Goal: Task Accomplishment & Management: Complete application form

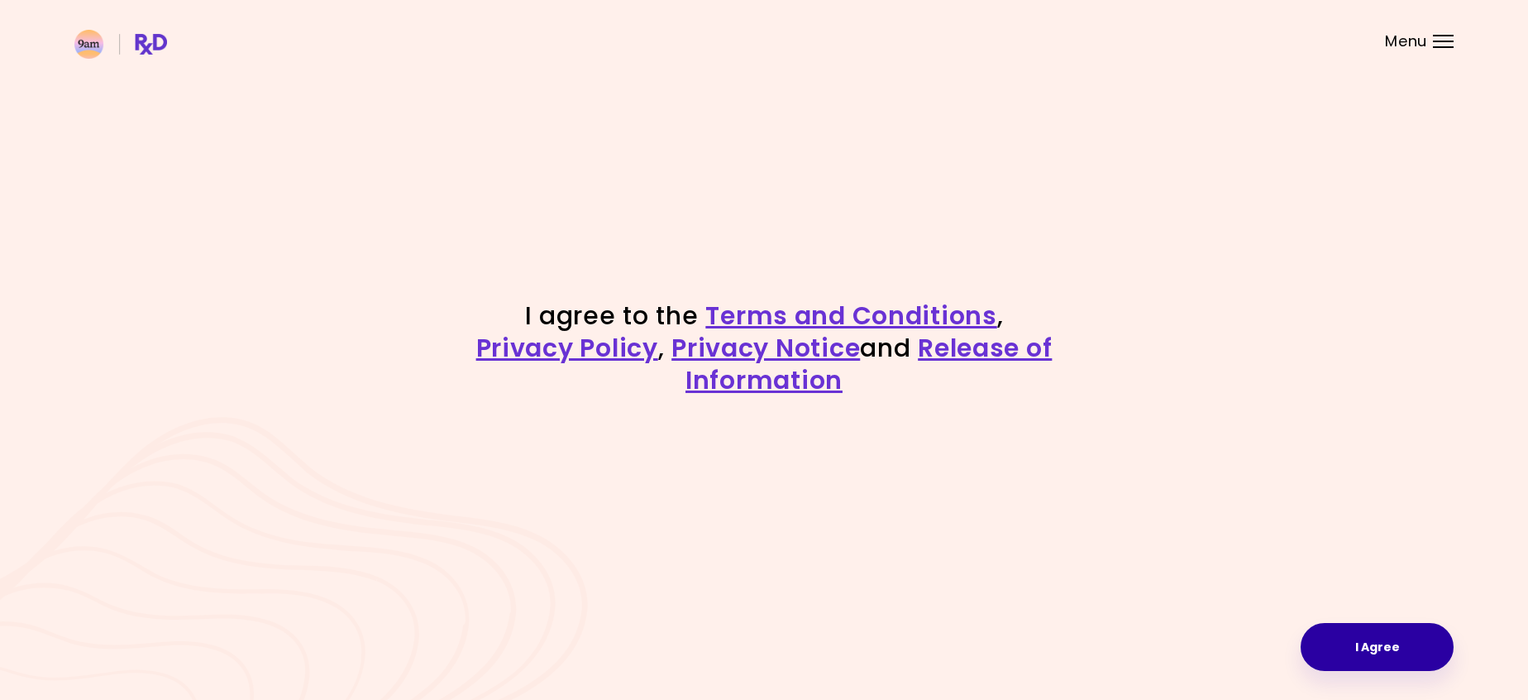
click at [1344, 630] on button "I Agree" at bounding box center [1377, 647] width 153 height 48
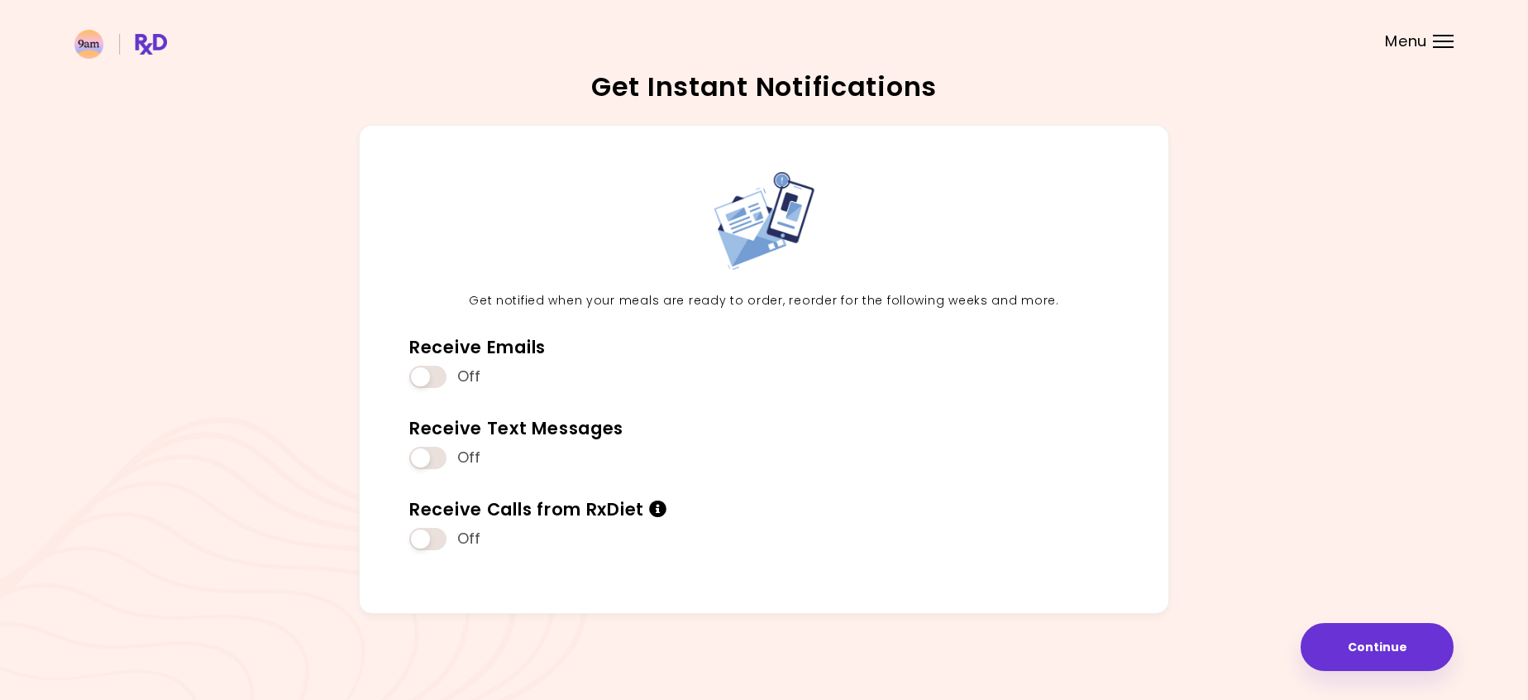
click at [1425, 45] on span "Menu" at bounding box center [1406, 41] width 42 height 15
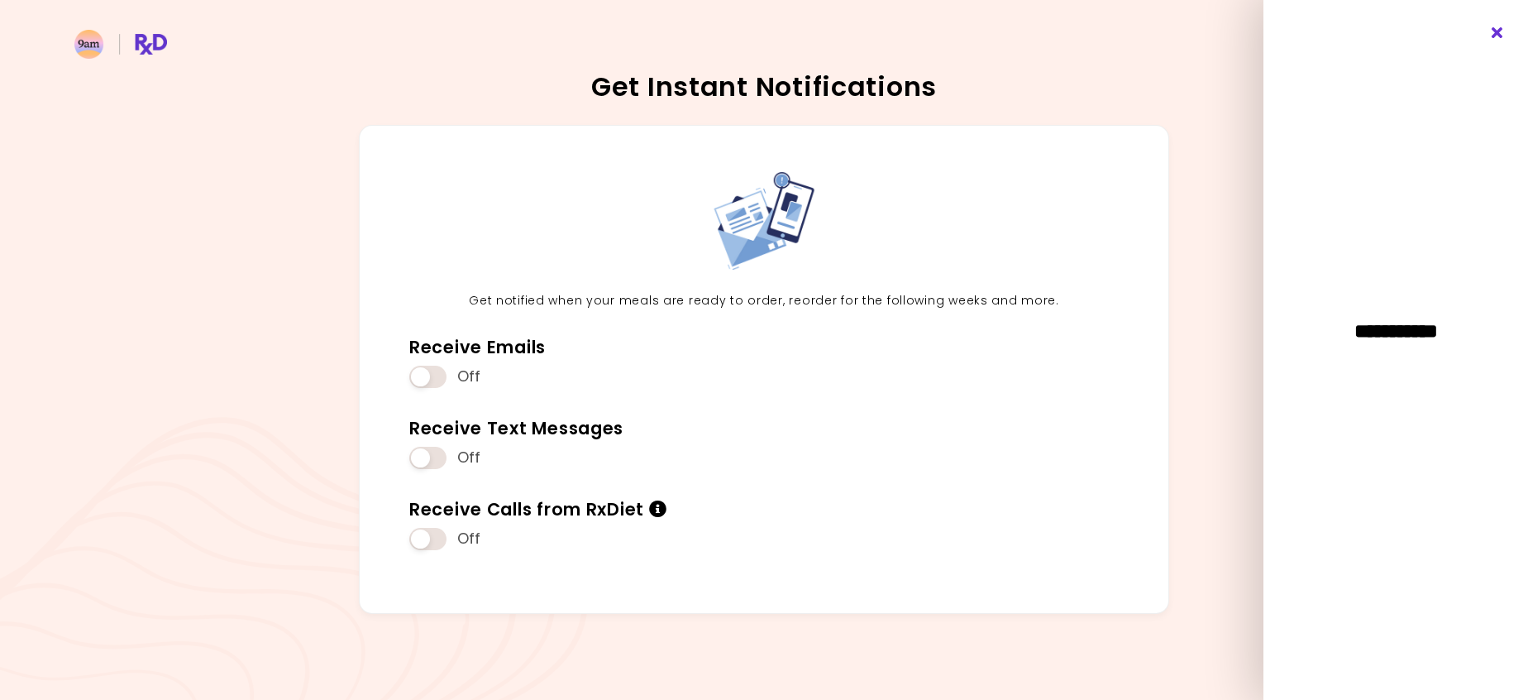
click at [1495, 34] on icon "Close" at bounding box center [1498, 33] width 16 height 12
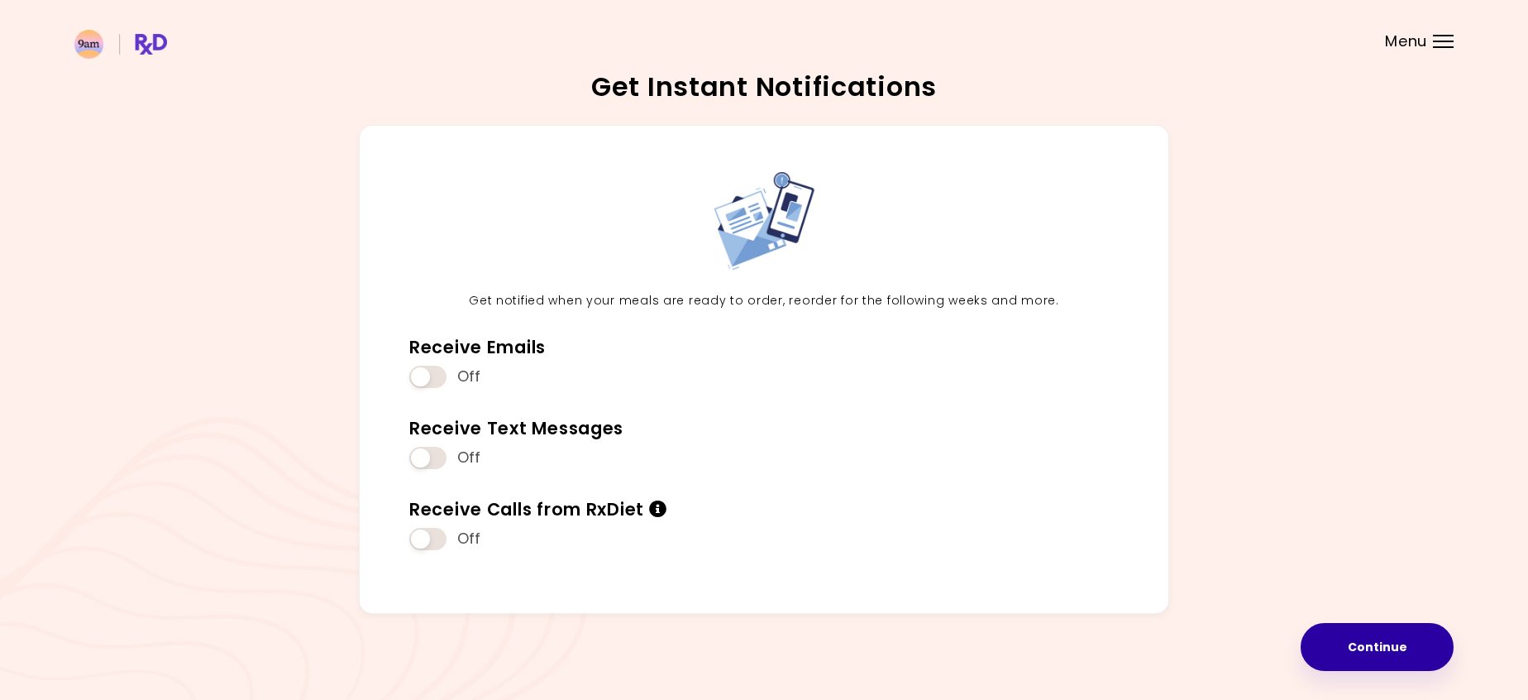
click at [1371, 649] on button "Continue" at bounding box center [1377, 647] width 153 height 48
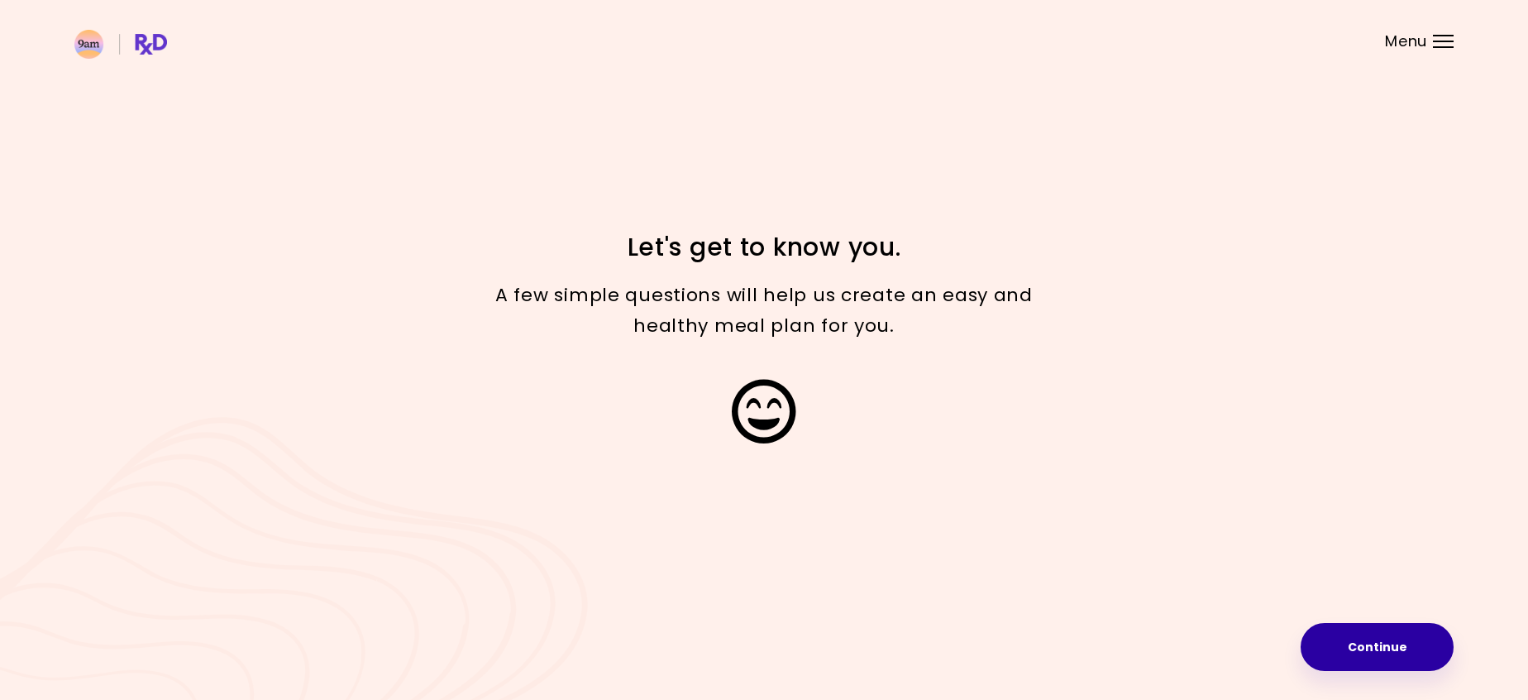
click at [1371, 649] on button "Continue" at bounding box center [1377, 647] width 153 height 48
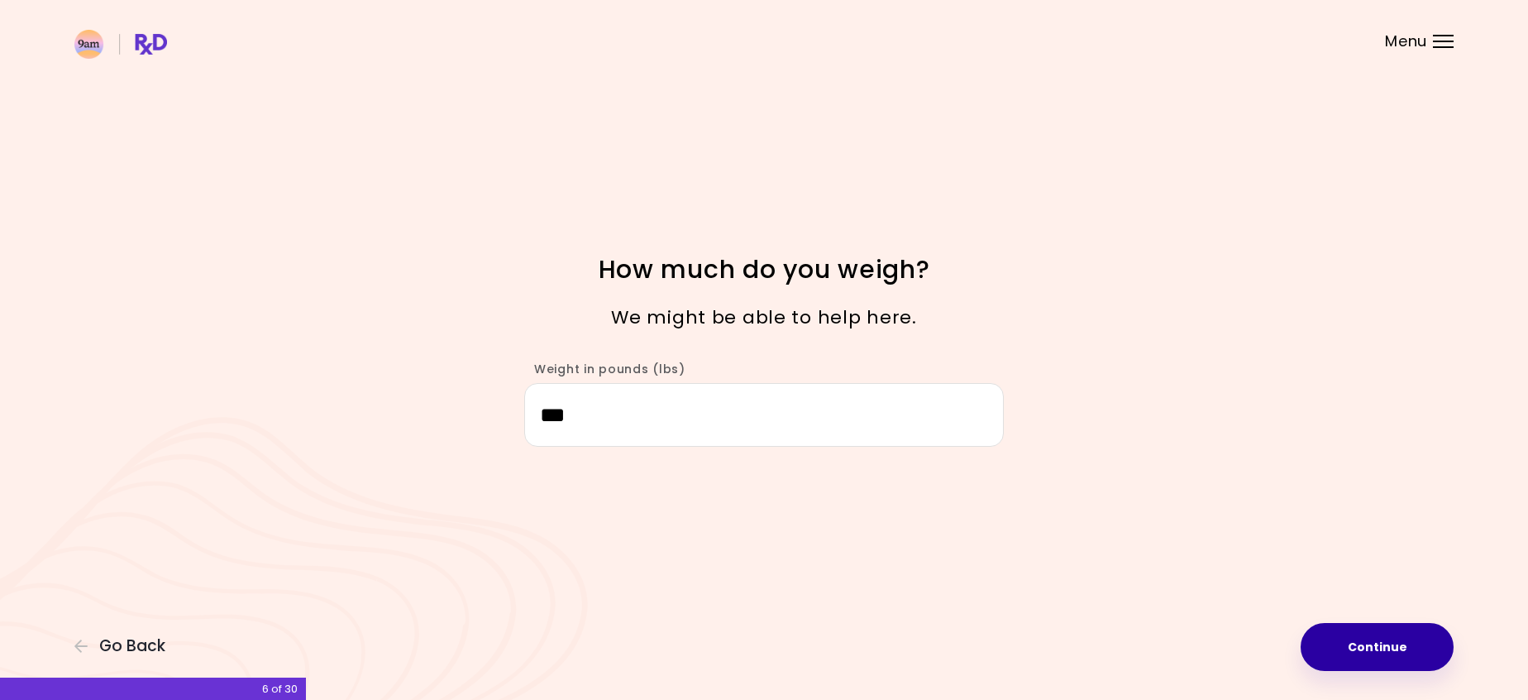
type input "***"
click at [1352, 646] on button "Continue" at bounding box center [1377, 647] width 153 height 48
select select "****"
click at [1361, 646] on button "Continue" at bounding box center [1377, 647] width 153 height 48
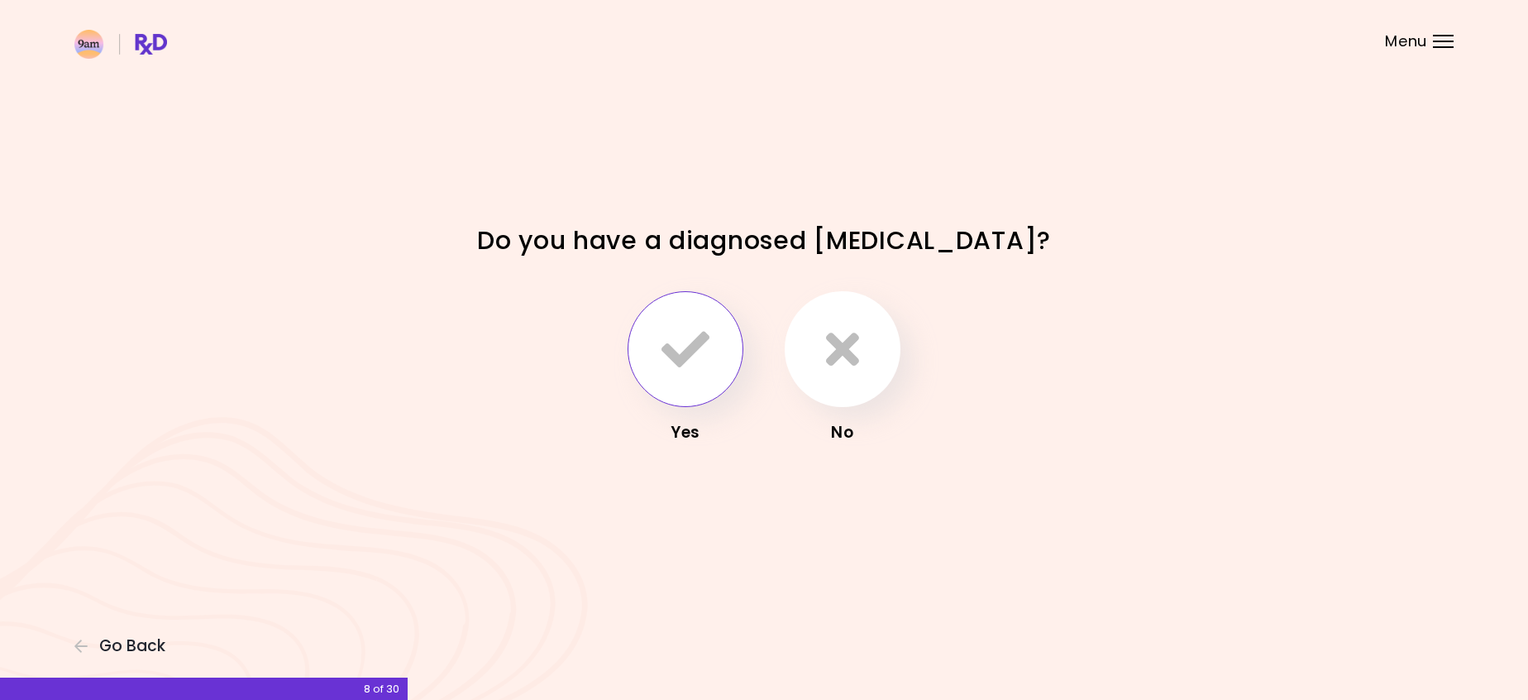
click at [709, 347] on icon "button" at bounding box center [685, 349] width 48 height 48
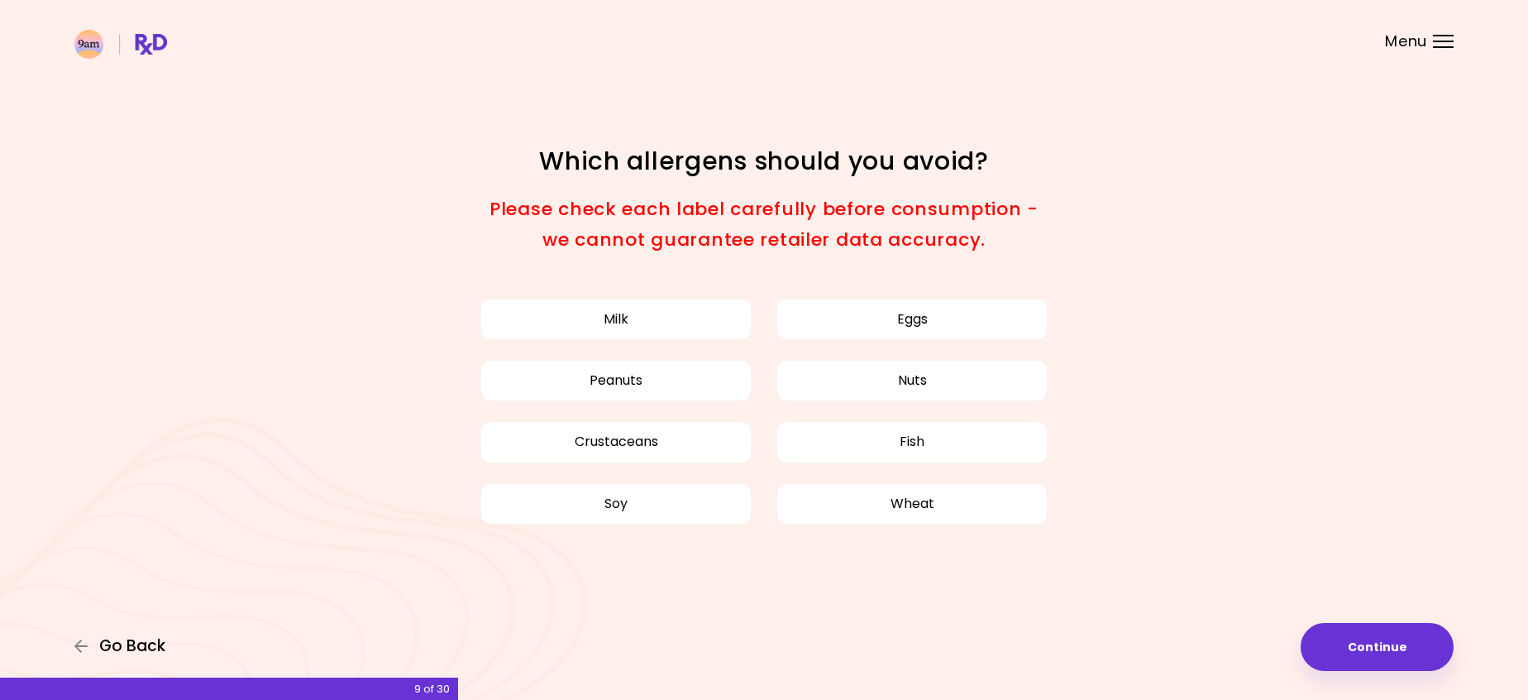
click at [136, 644] on span "Go Back" at bounding box center [132, 646] width 66 height 18
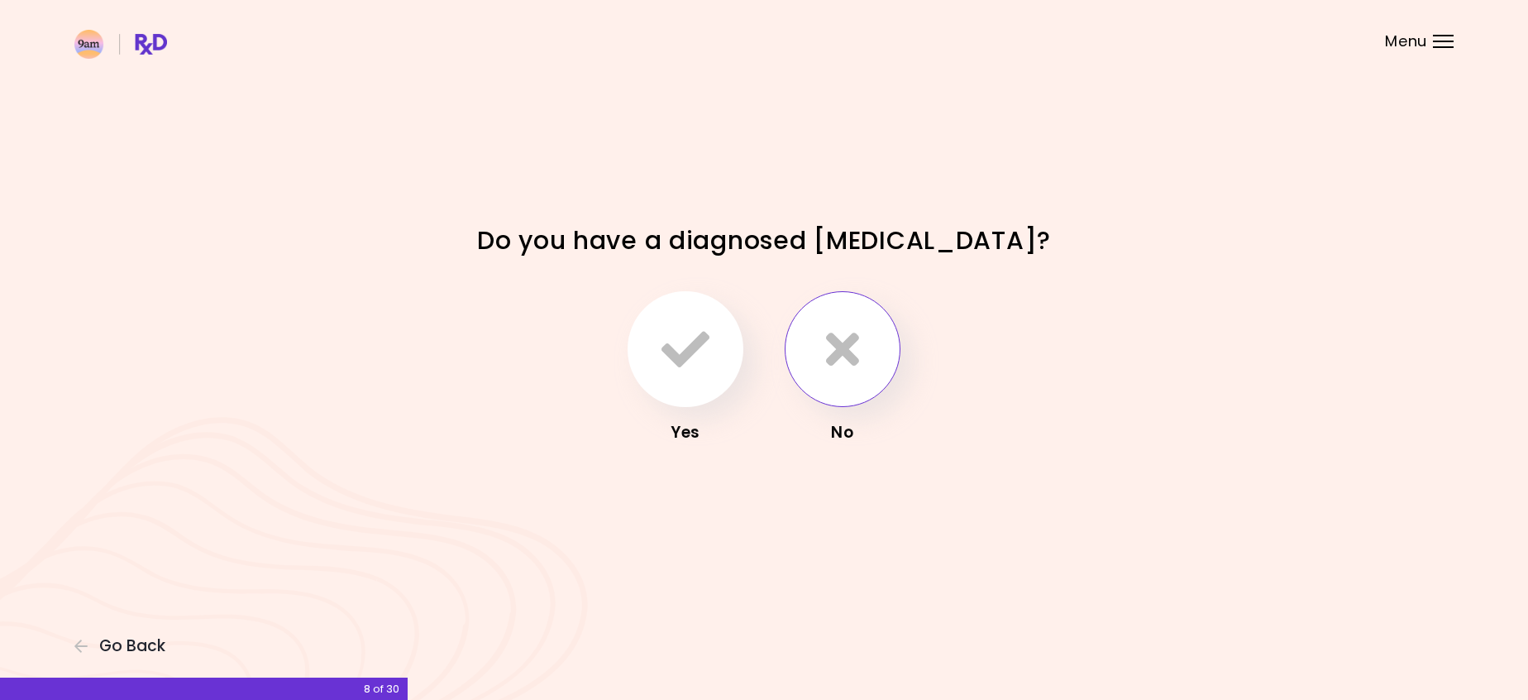
click at [834, 366] on icon "button" at bounding box center [842, 349] width 33 height 48
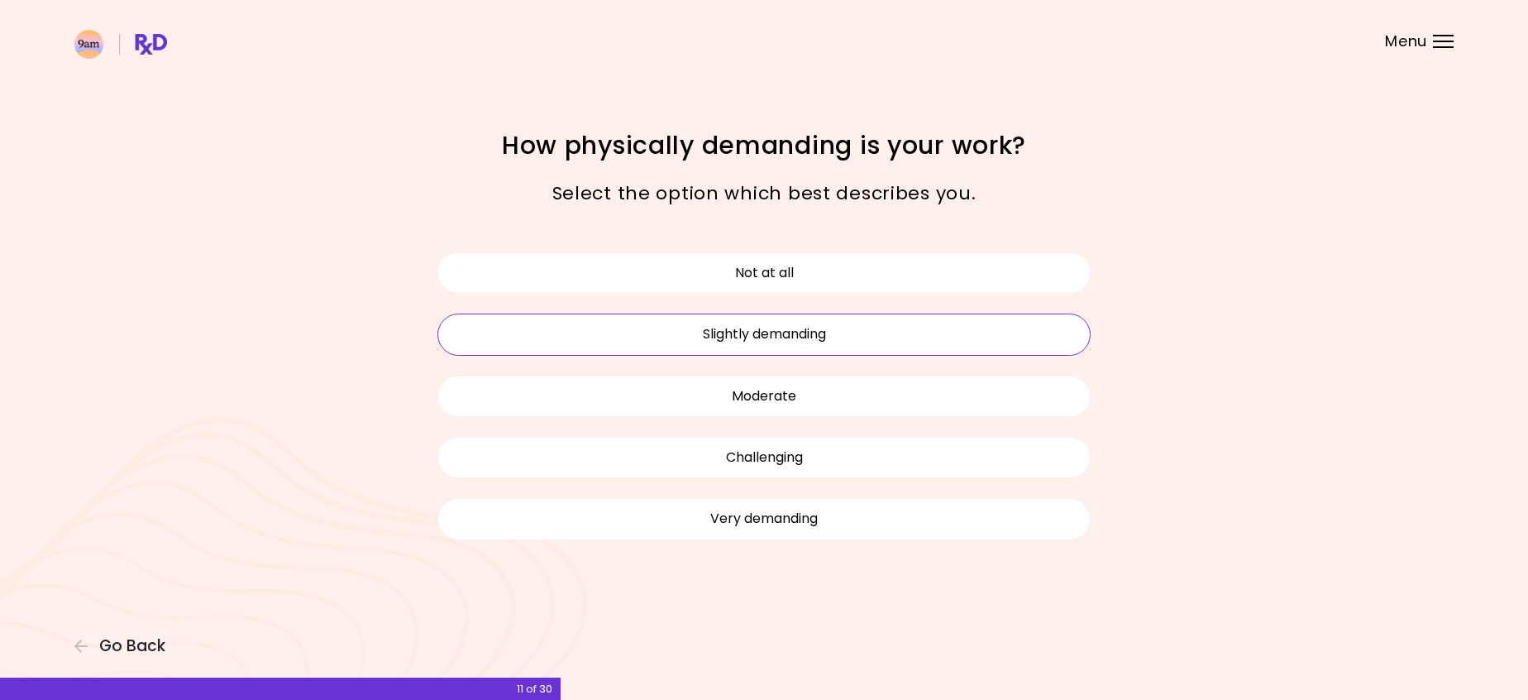
click at [829, 338] on button "Slightly demanding" at bounding box center [763, 333] width 653 height 41
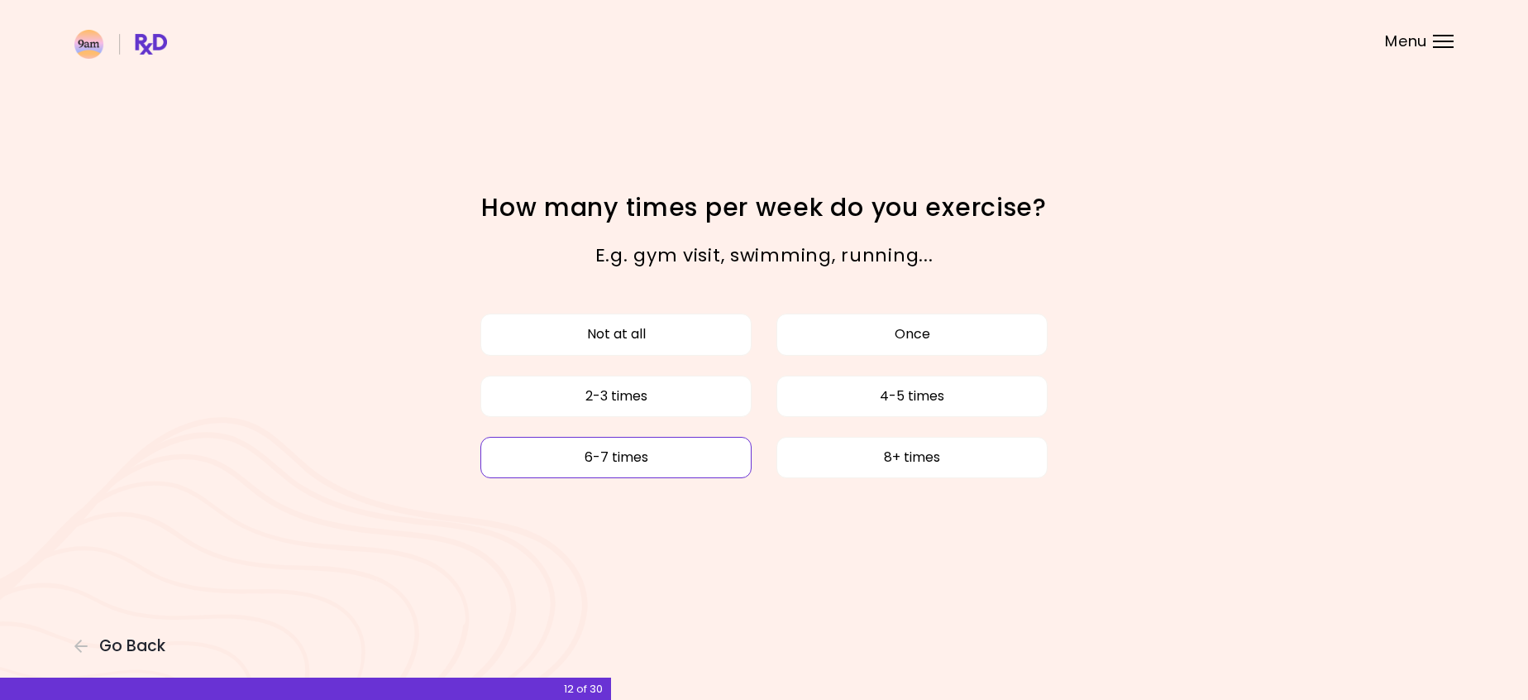
click at [683, 457] on button "6-7 times" at bounding box center [615, 457] width 271 height 41
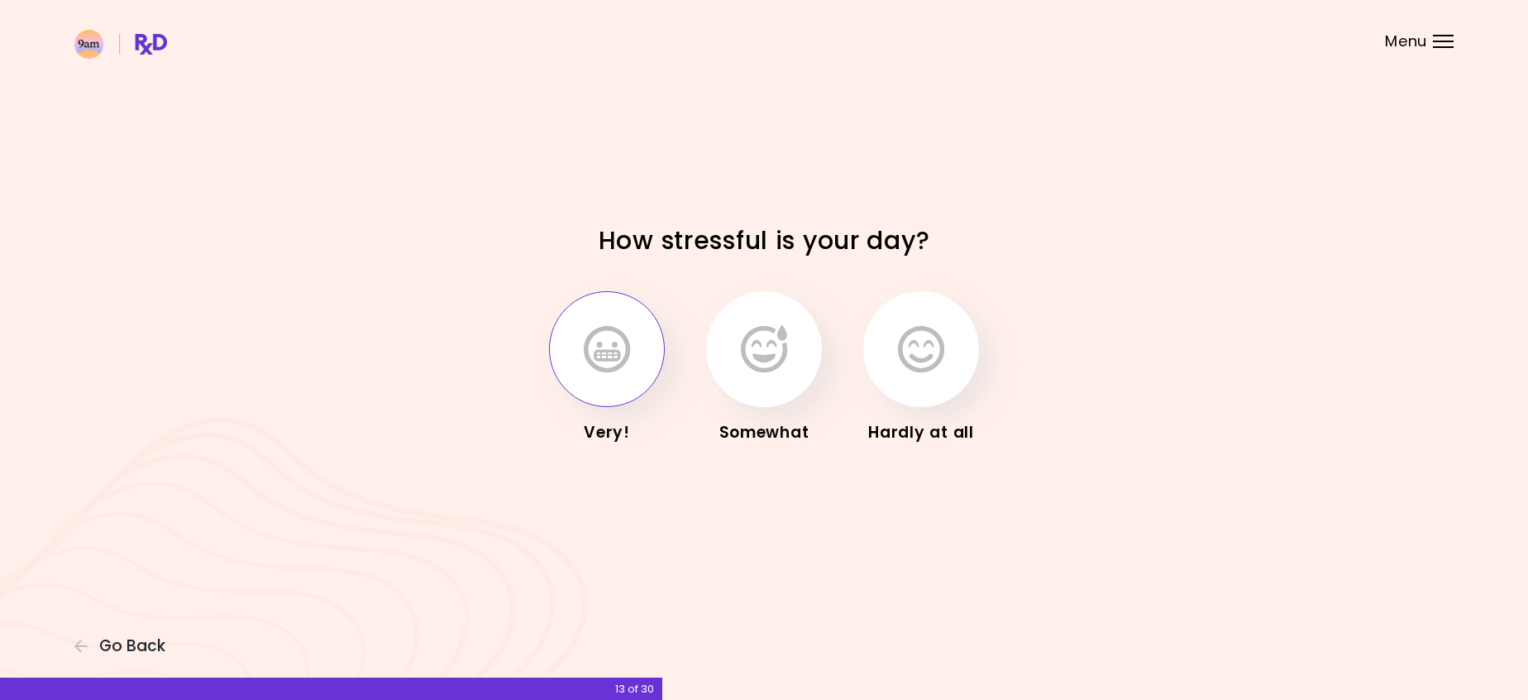
click at [599, 365] on icon "button" at bounding box center [607, 349] width 46 height 48
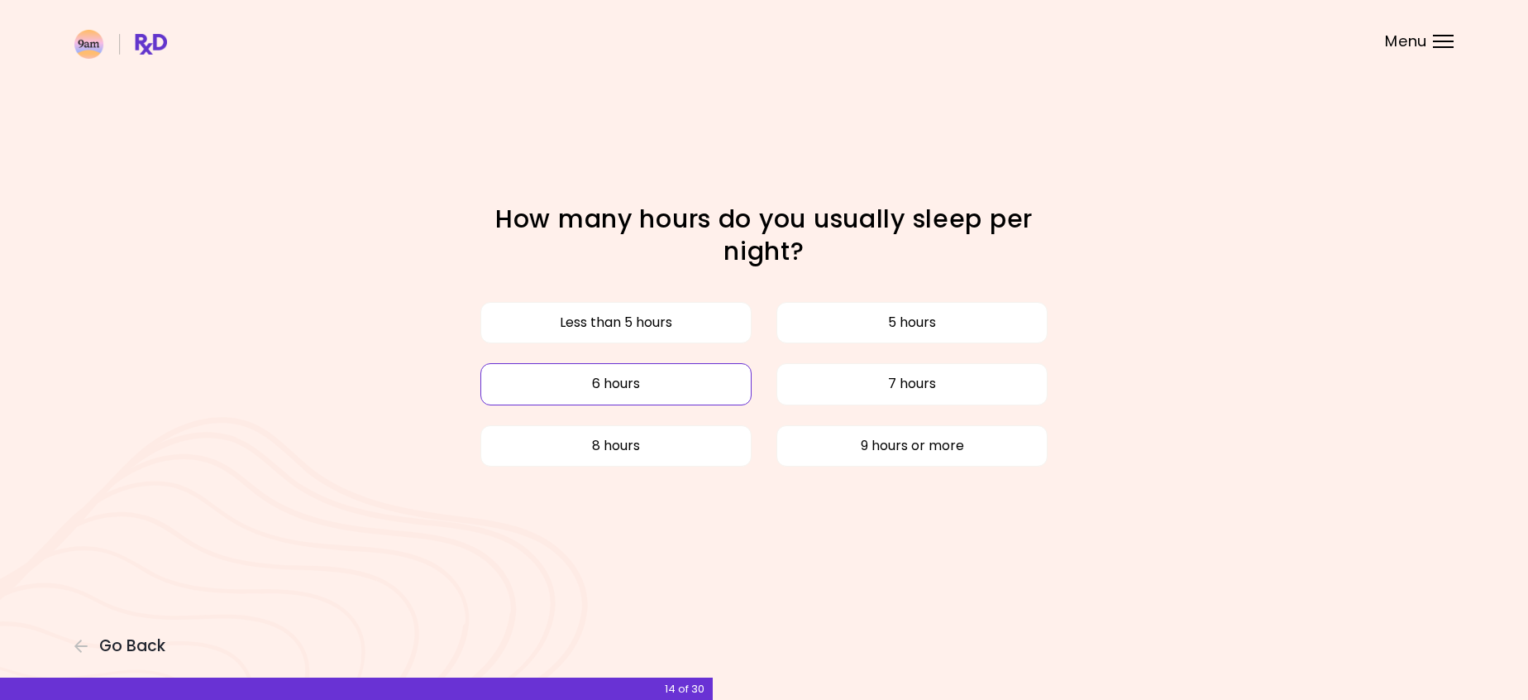
click at [659, 386] on button "6 hours" at bounding box center [615, 383] width 271 height 41
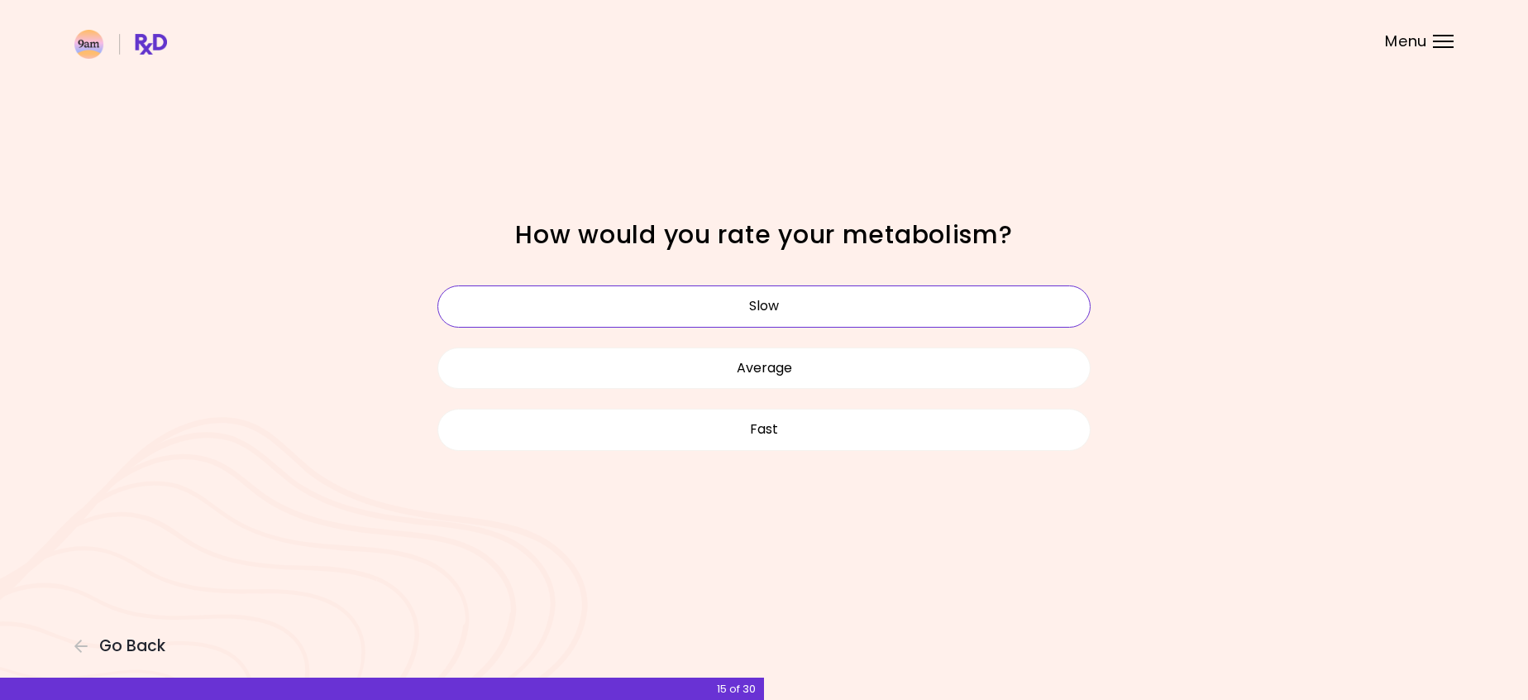
click at [790, 323] on button "Slow" at bounding box center [763, 305] width 653 height 41
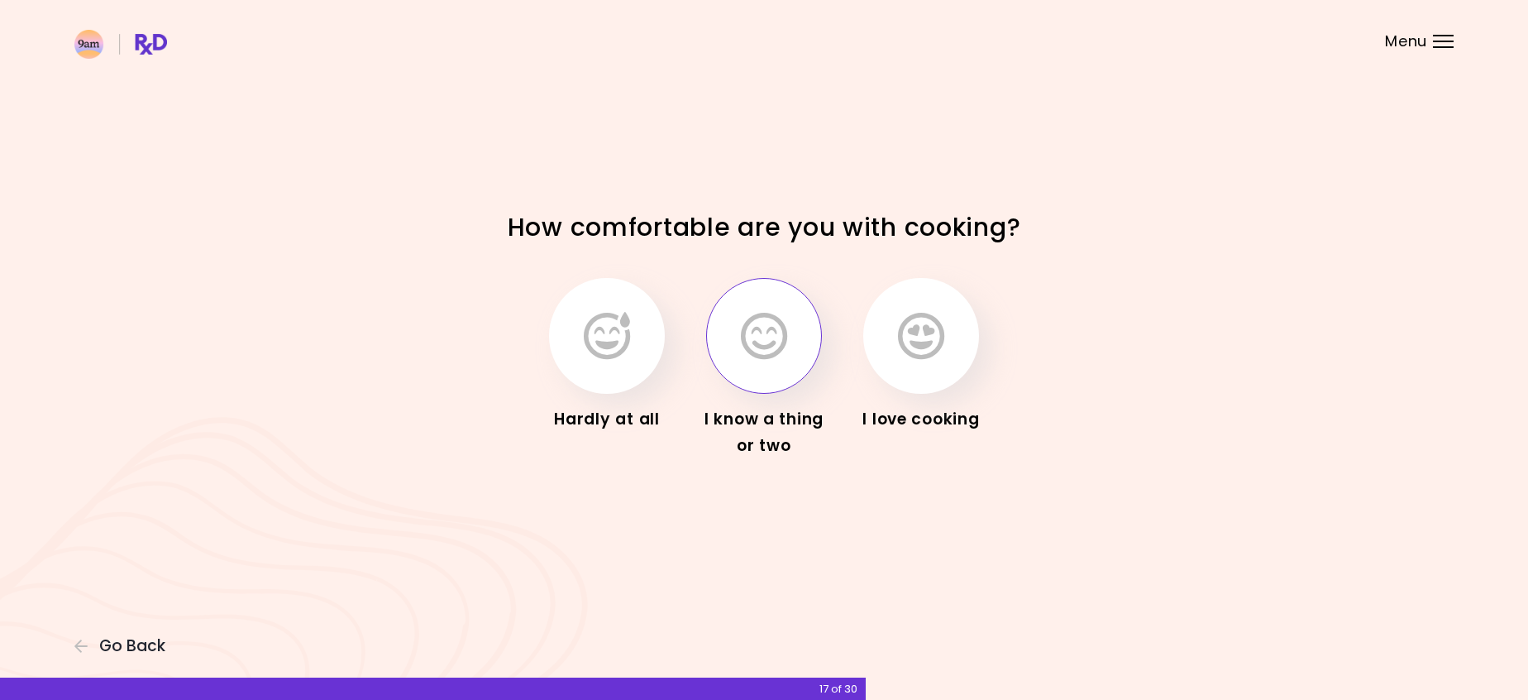
click at [781, 330] on icon "button" at bounding box center [764, 336] width 46 height 48
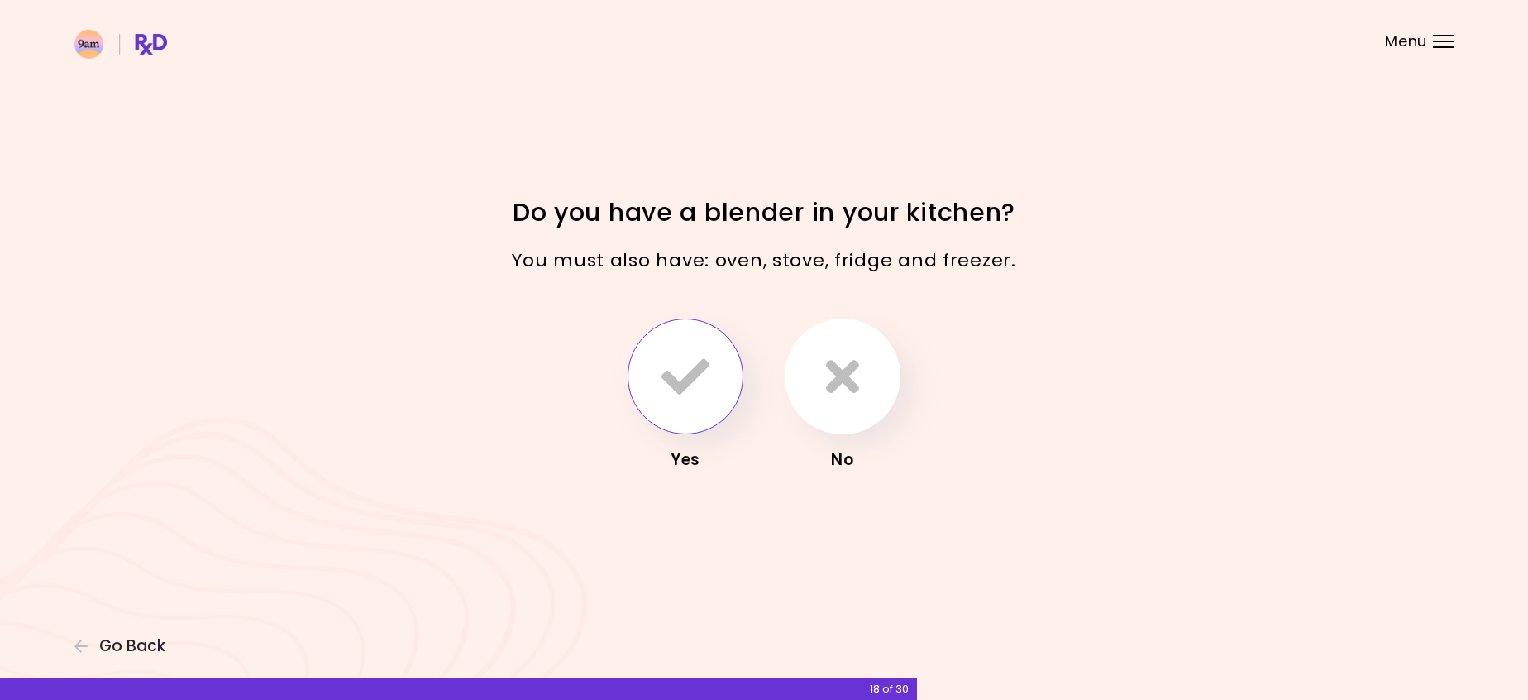
click at [691, 370] on icon "button" at bounding box center [685, 376] width 48 height 48
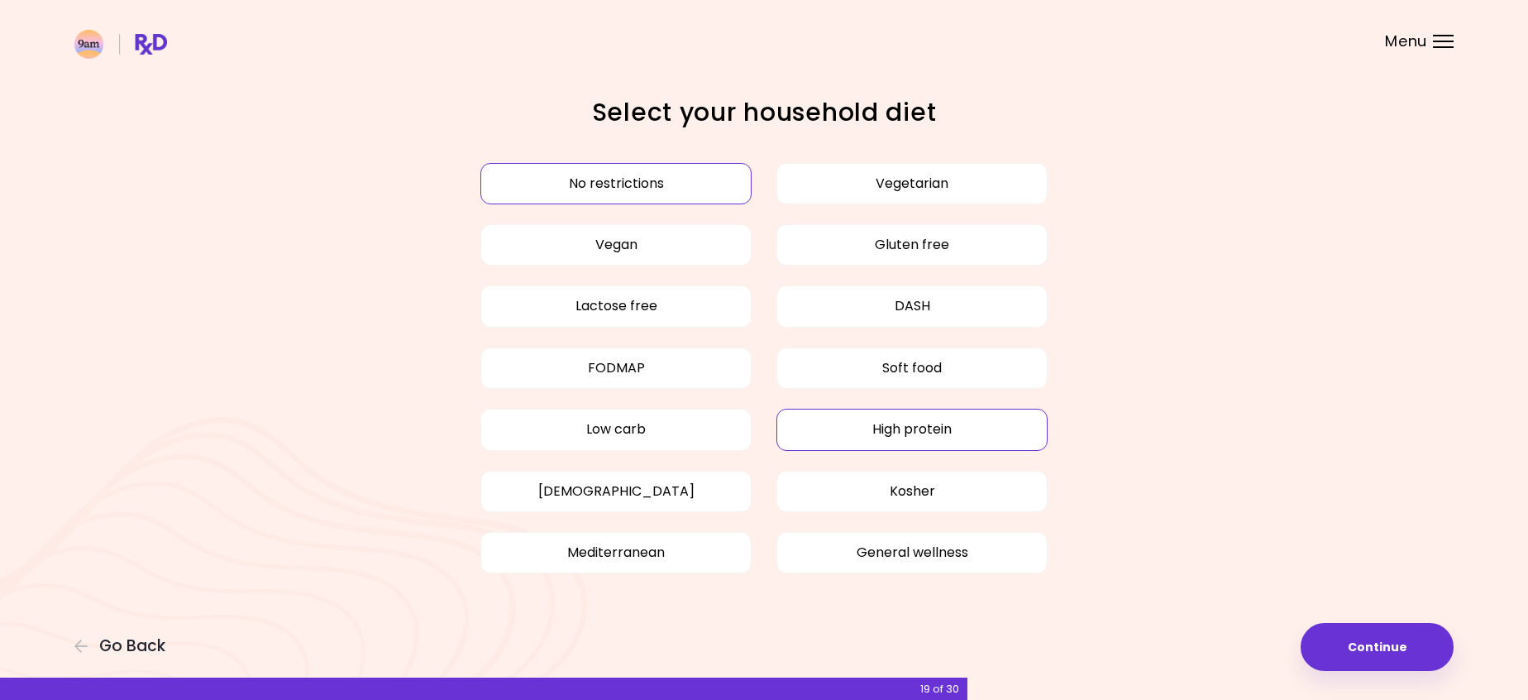
click at [885, 437] on button "High protein" at bounding box center [911, 428] width 271 height 41
click at [1353, 642] on button "Continue" at bounding box center [1377, 647] width 153 height 48
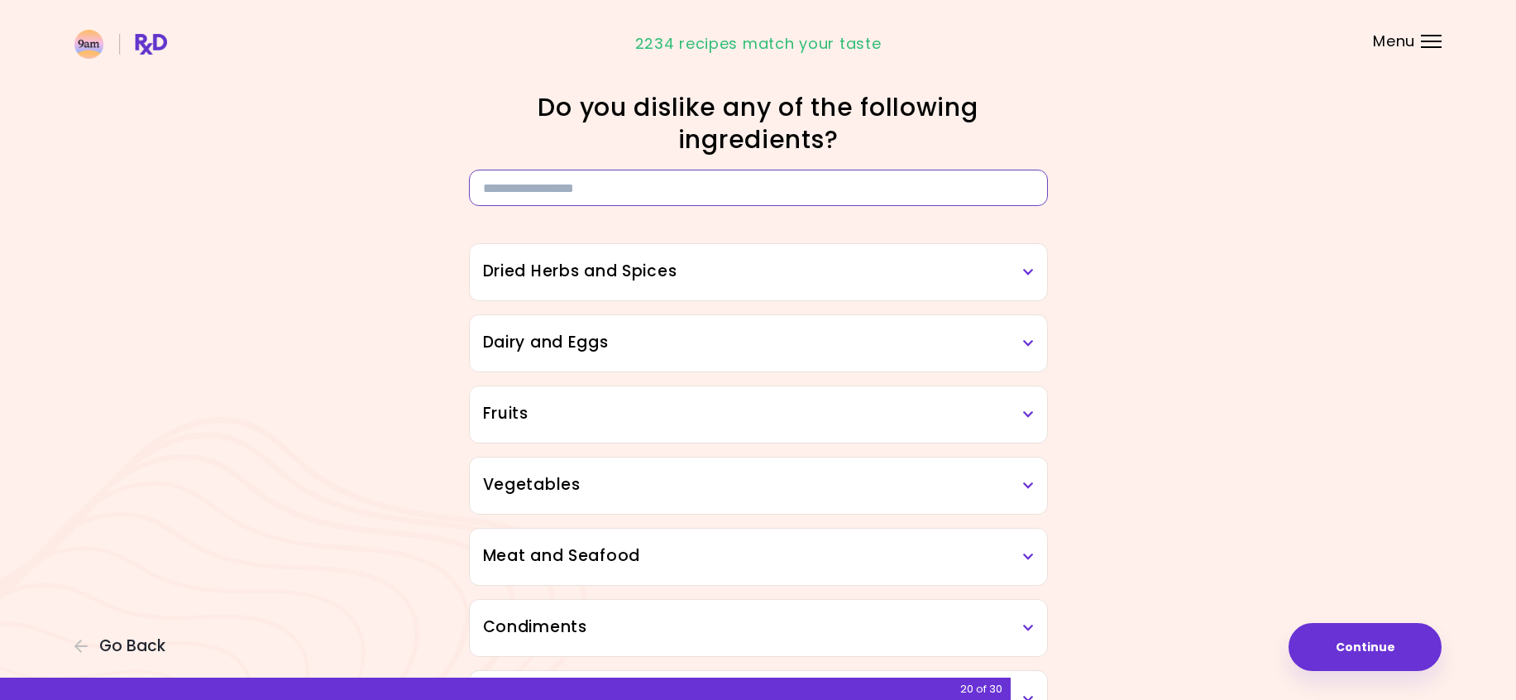
click at [585, 188] on input at bounding box center [758, 188] width 579 height 36
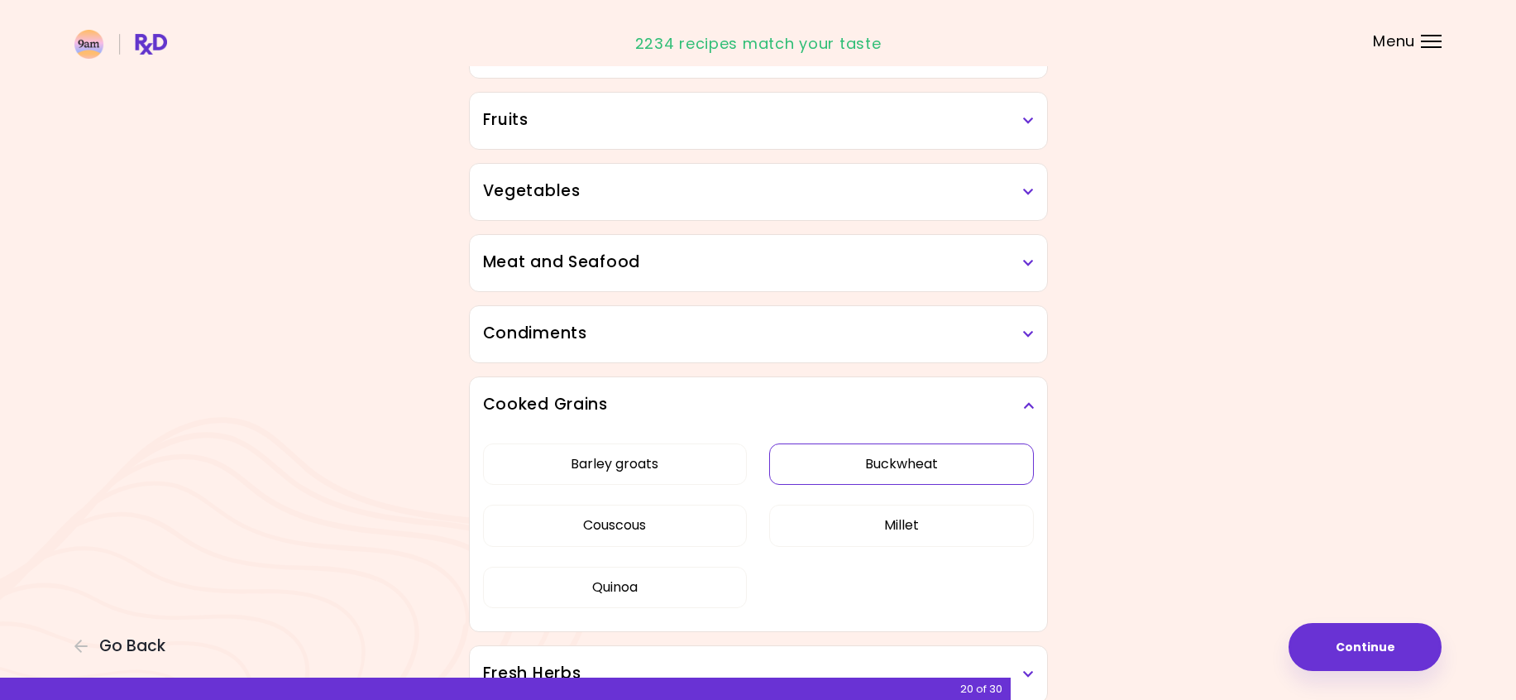
scroll to position [408, 0]
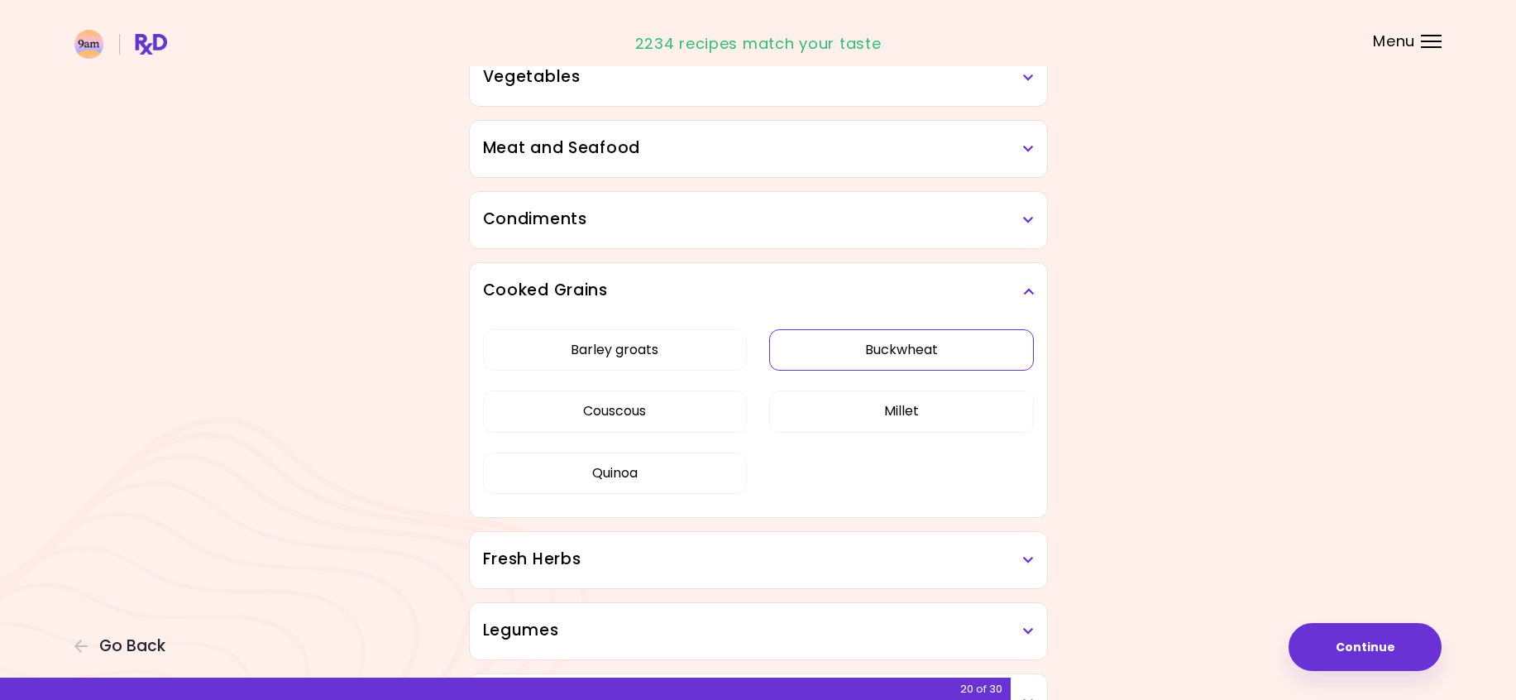
click at [843, 355] on button "Buckwheat" at bounding box center [901, 349] width 265 height 41
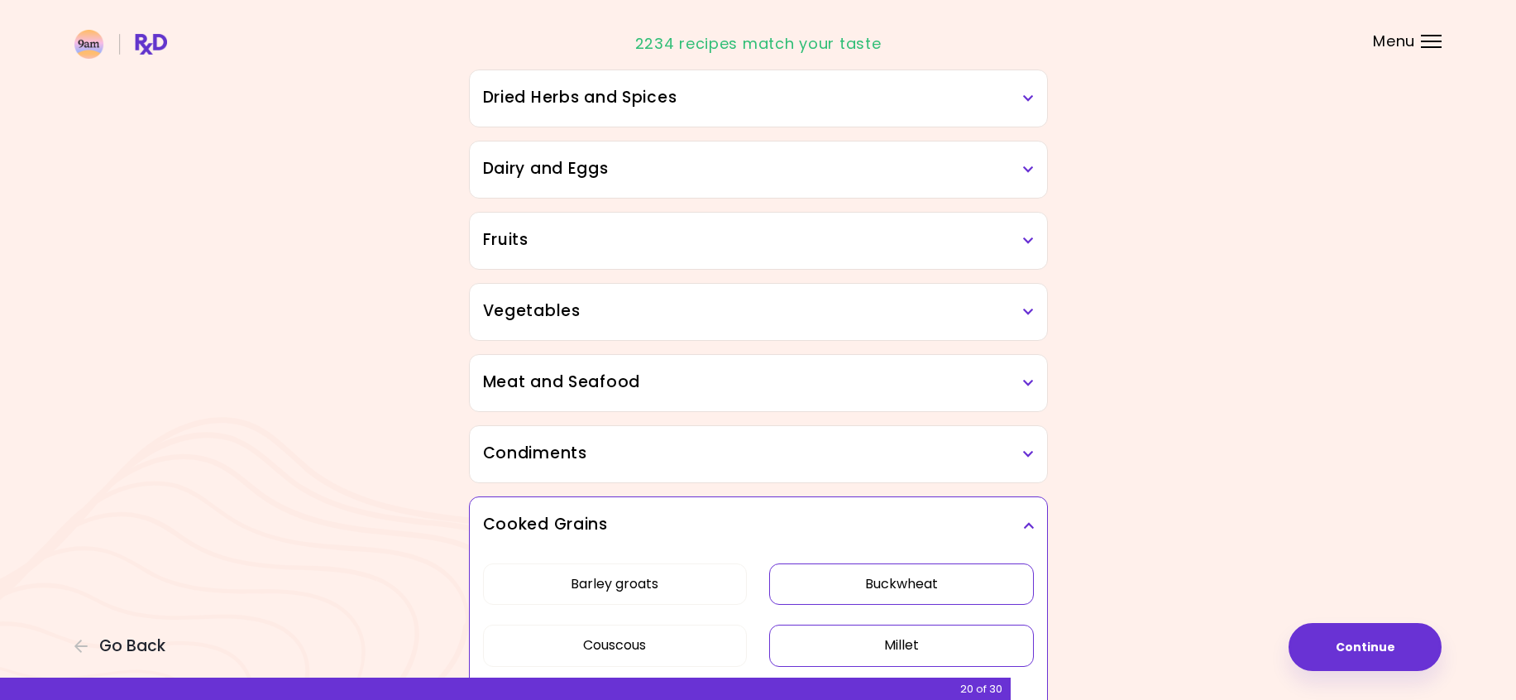
scroll to position [0, 0]
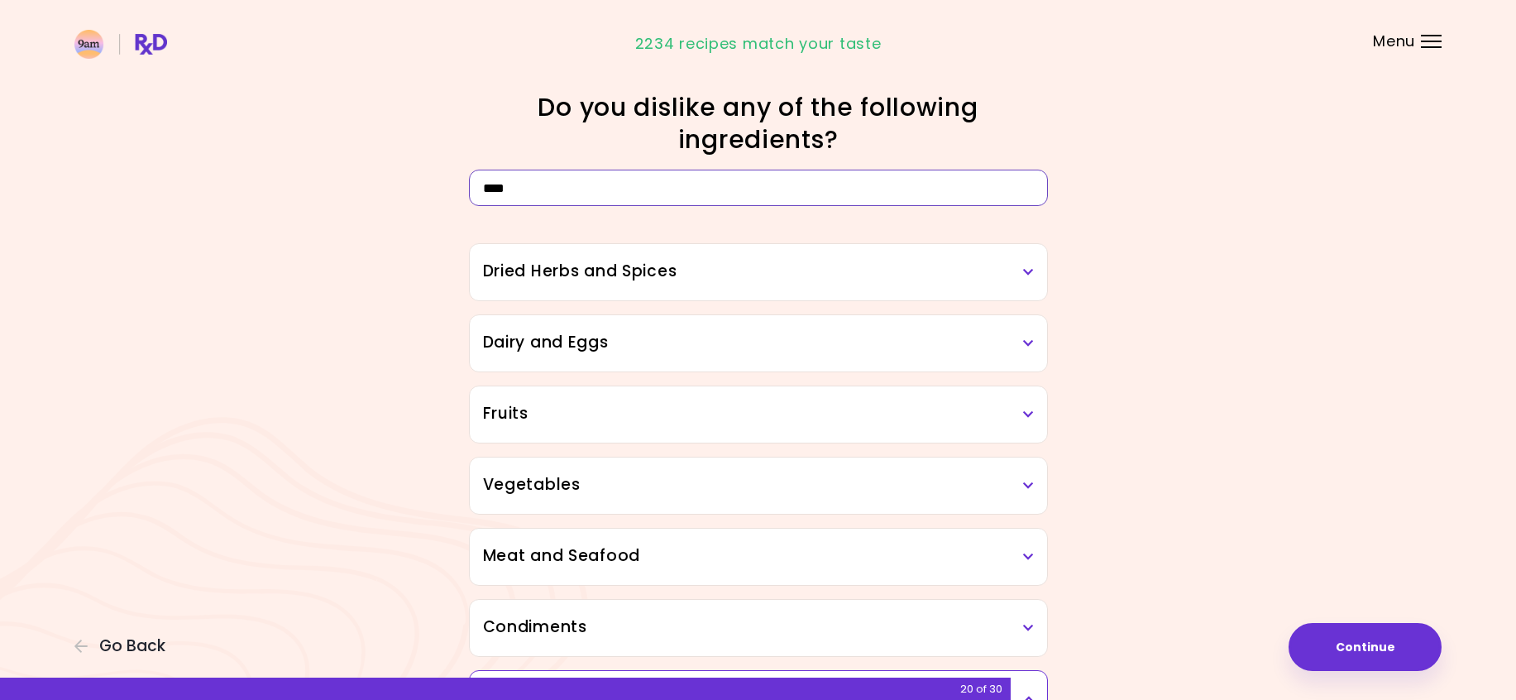
drag, startPoint x: 540, startPoint y: 189, endPoint x: 453, endPoint y: 184, distance: 87.0
click at [453, 184] on div "****" at bounding box center [758, 183] width 794 height 46
type input "****"
click at [1027, 267] on icon at bounding box center [1028, 272] width 11 height 12
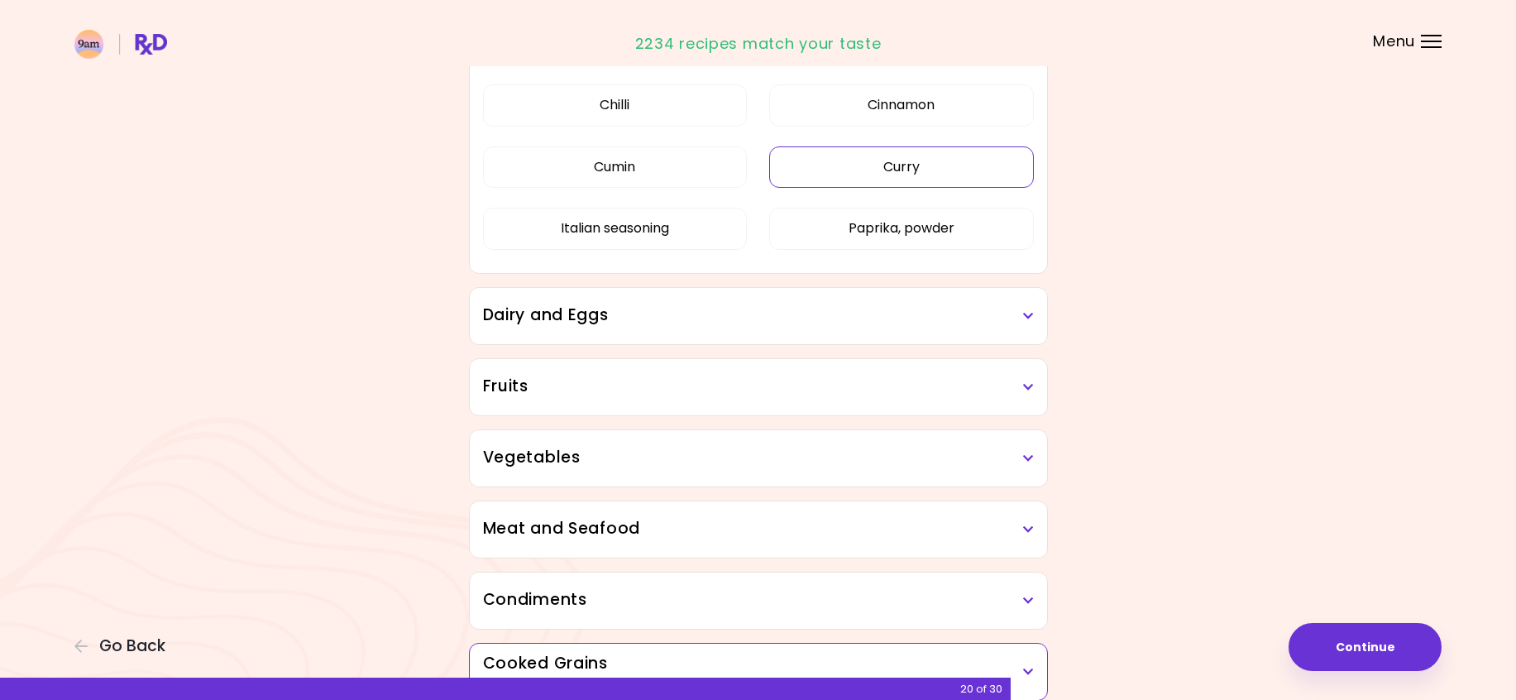
scroll to position [331, 0]
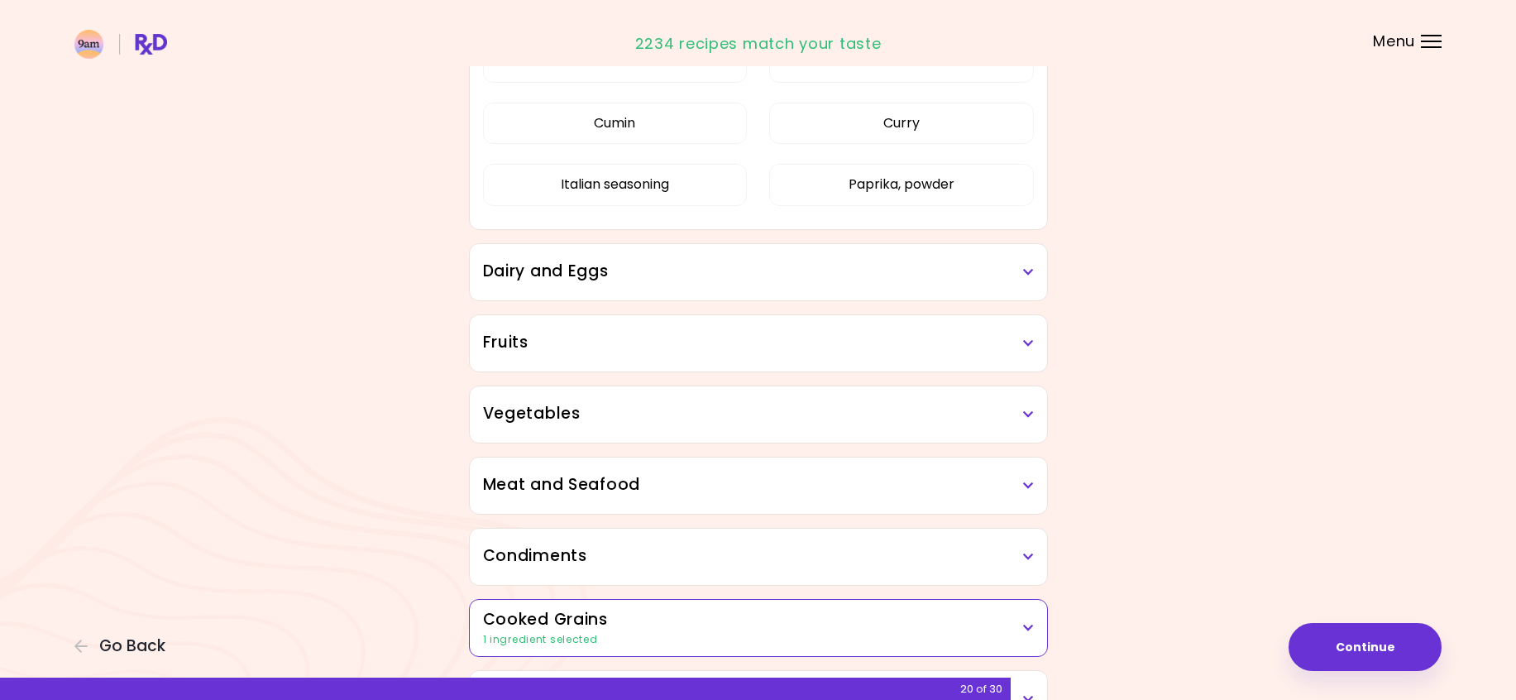
click at [1029, 275] on icon at bounding box center [1028, 272] width 11 height 12
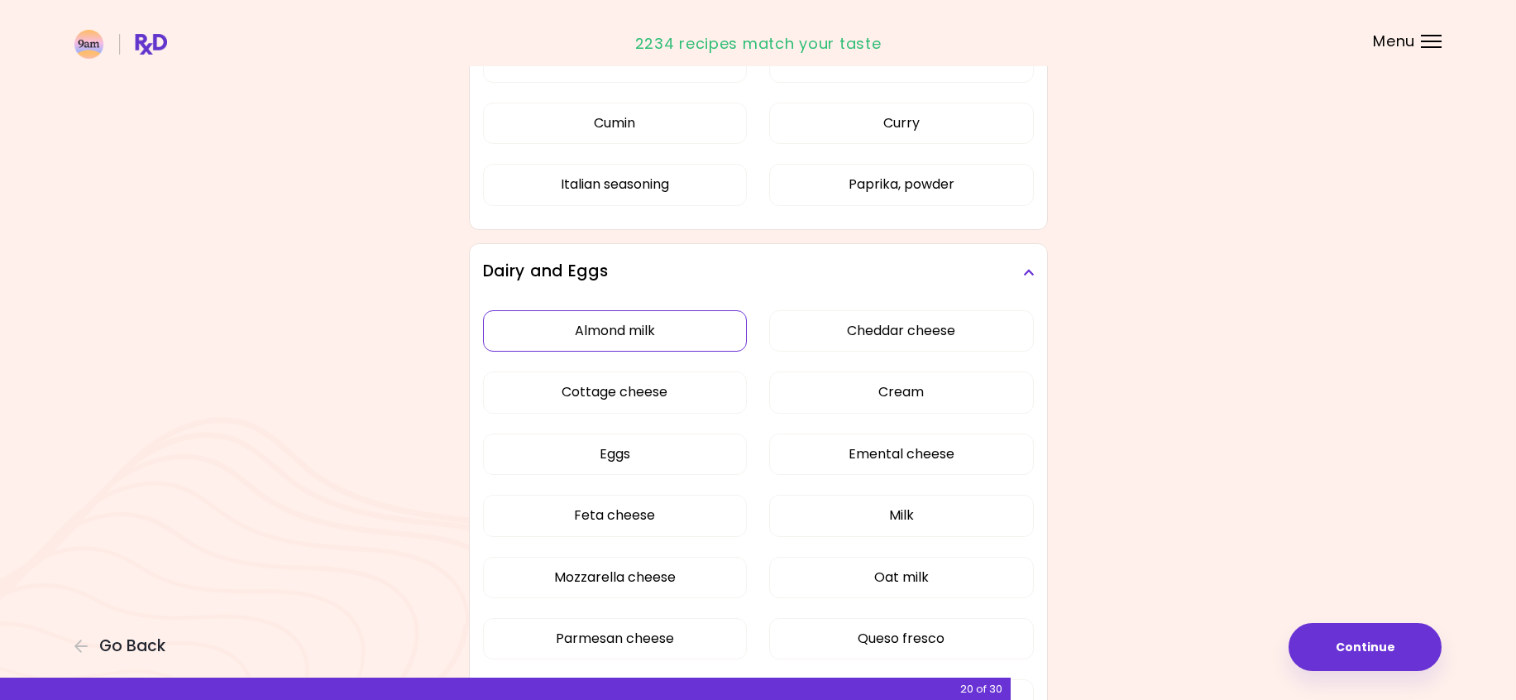
click at [673, 338] on div "Almond milk Cheddar cheese Cottage cheese Cream Eggs Emental cheese Feta cheese…" at bounding box center [758, 552] width 551 height 505
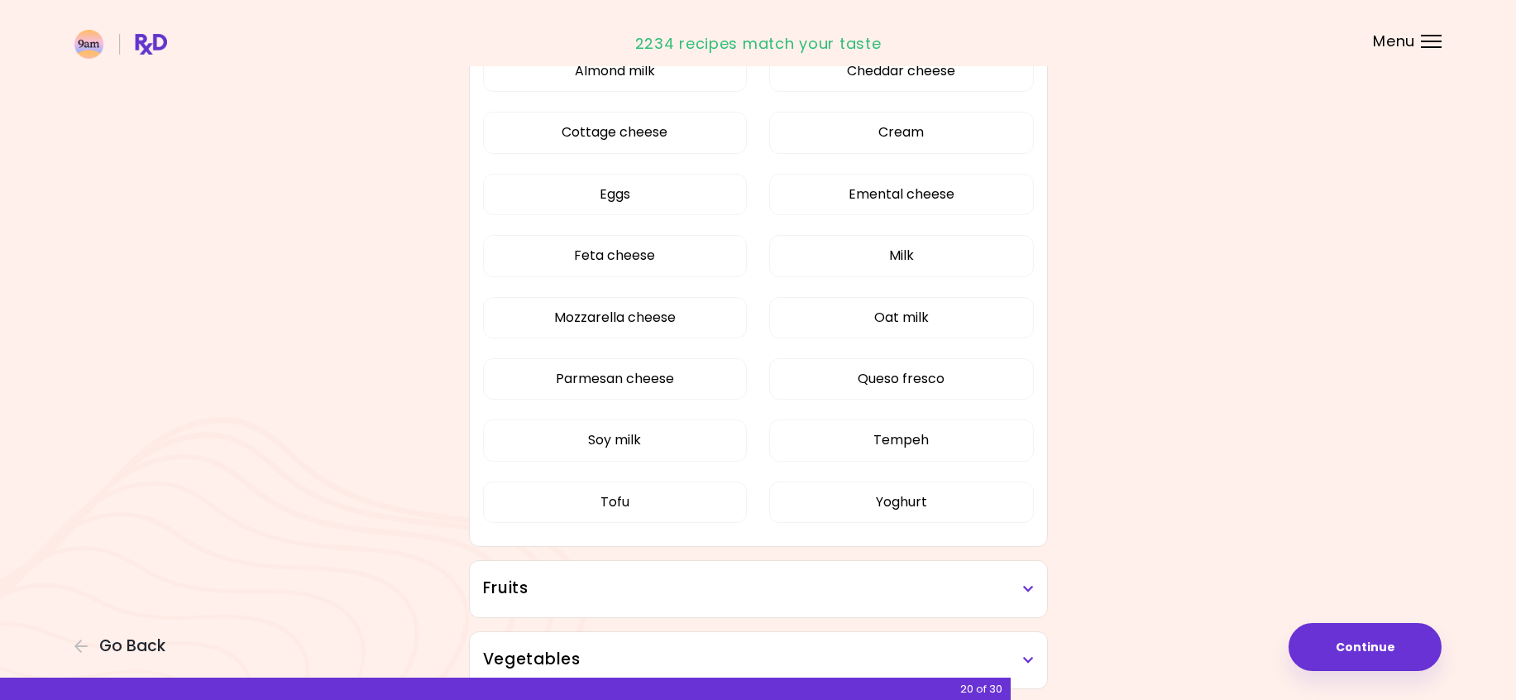
scroll to position [0, 0]
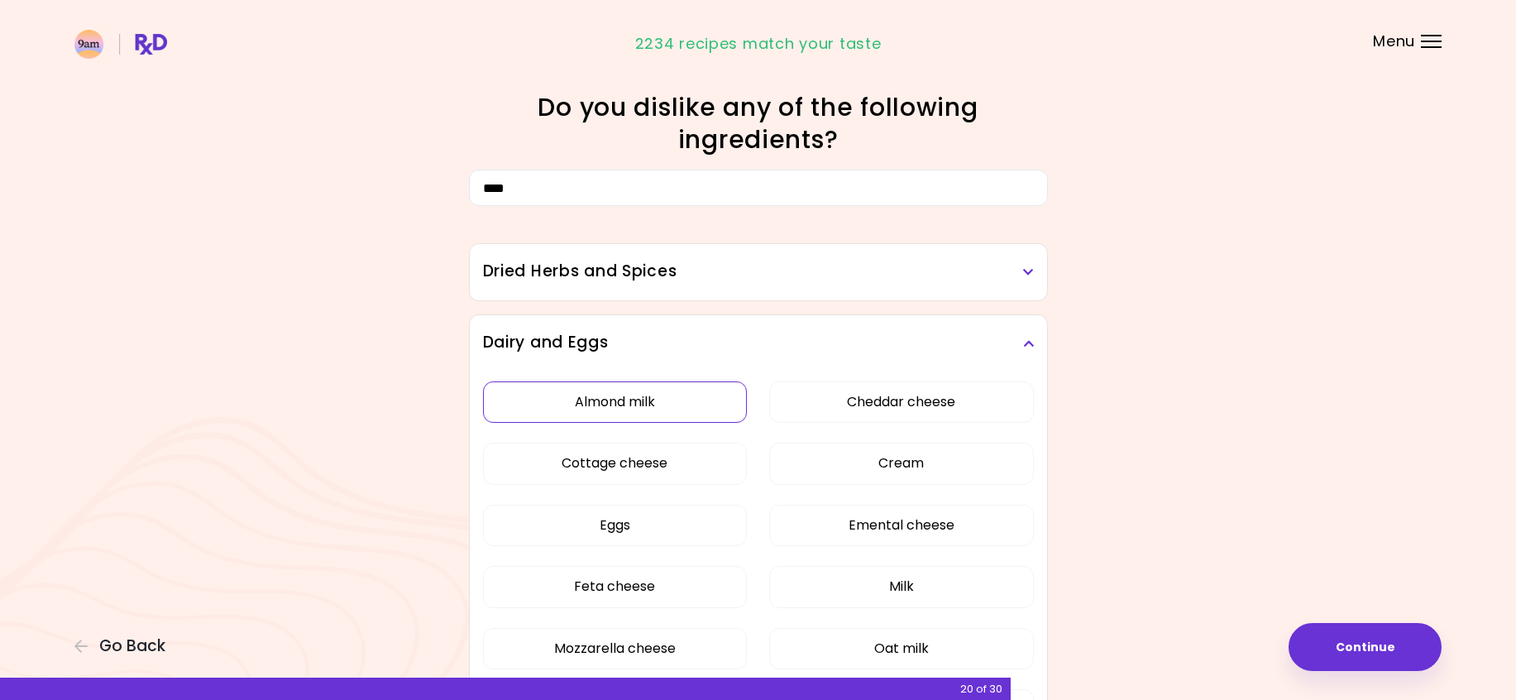
click at [669, 389] on button "Almond milk" at bounding box center [615, 401] width 265 height 41
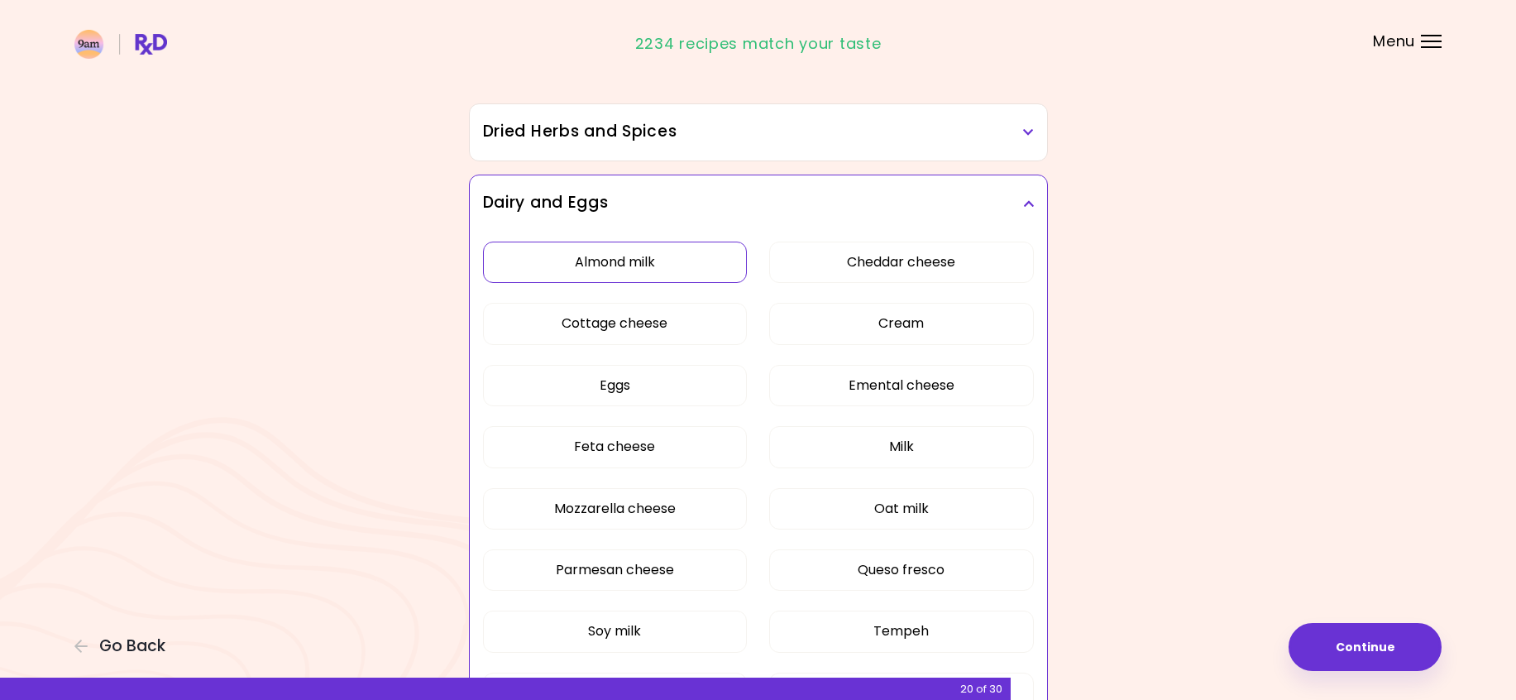
scroll to position [165, 0]
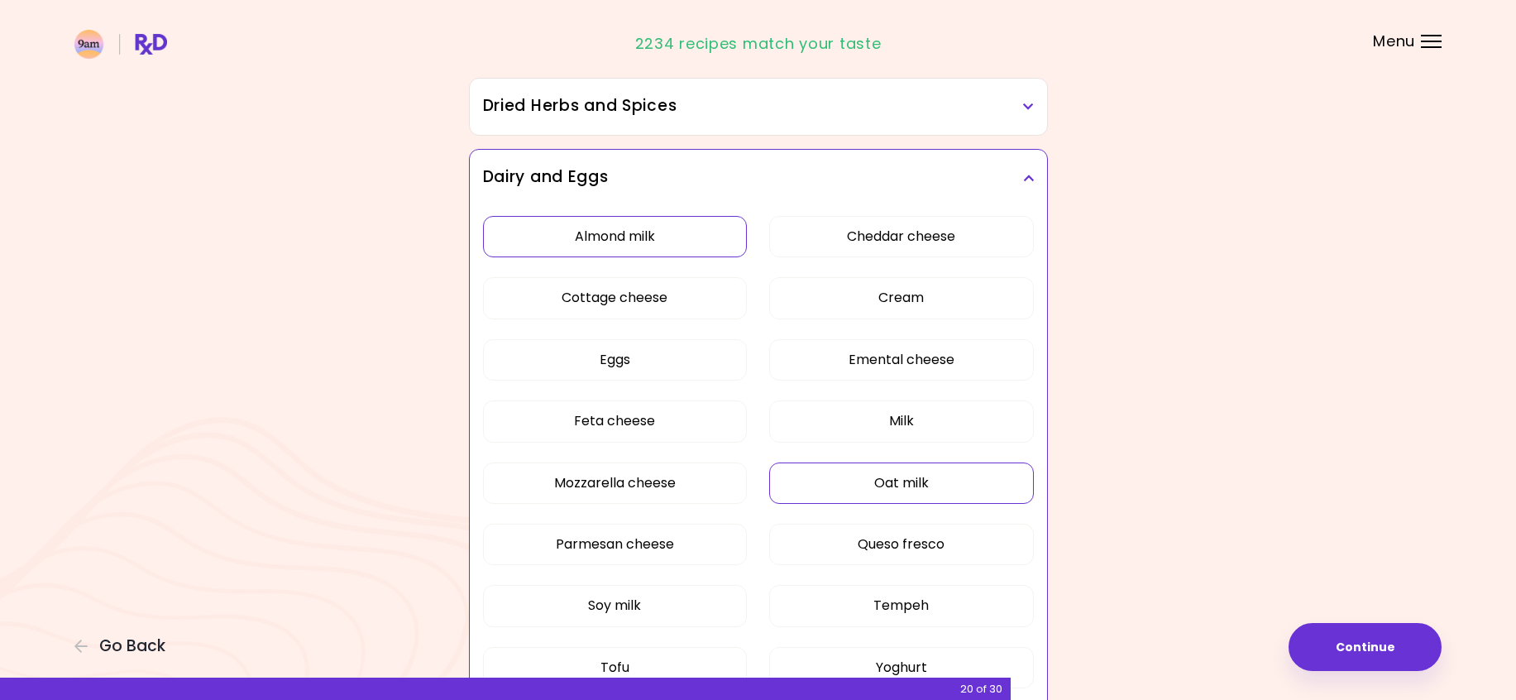
click at [818, 485] on button "Oat milk" at bounding box center [901, 482] width 265 height 41
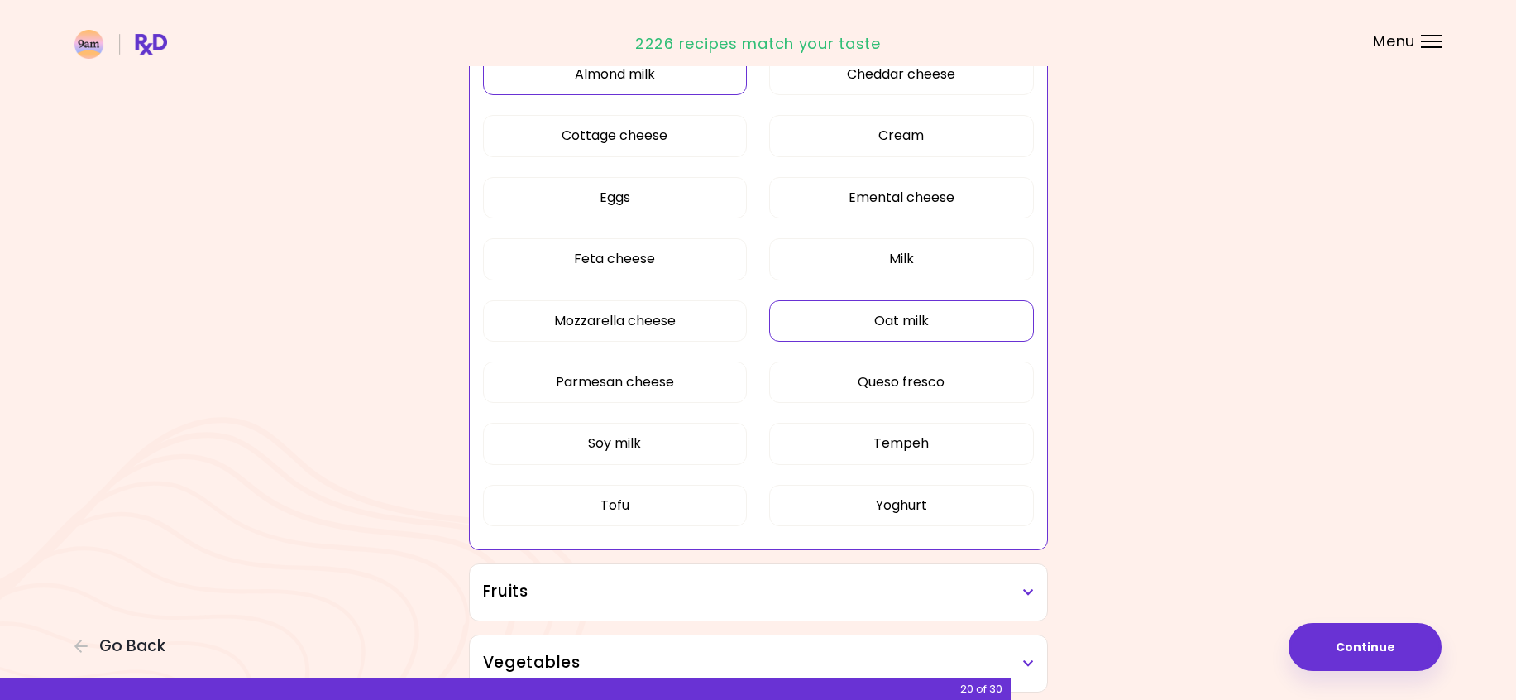
scroll to position [331, 0]
click at [654, 445] on button "Soy milk" at bounding box center [615, 439] width 265 height 41
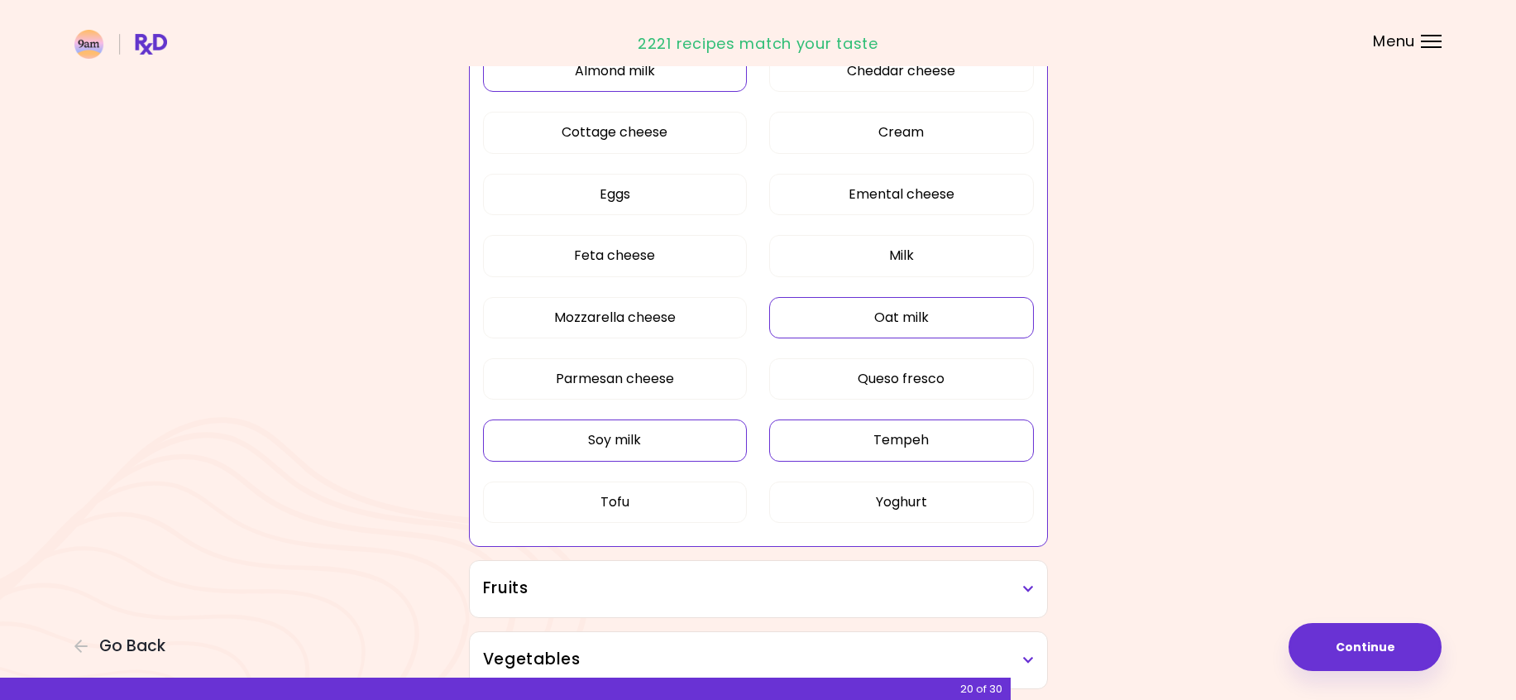
click at [862, 444] on button "Tempeh" at bounding box center [901, 439] width 265 height 41
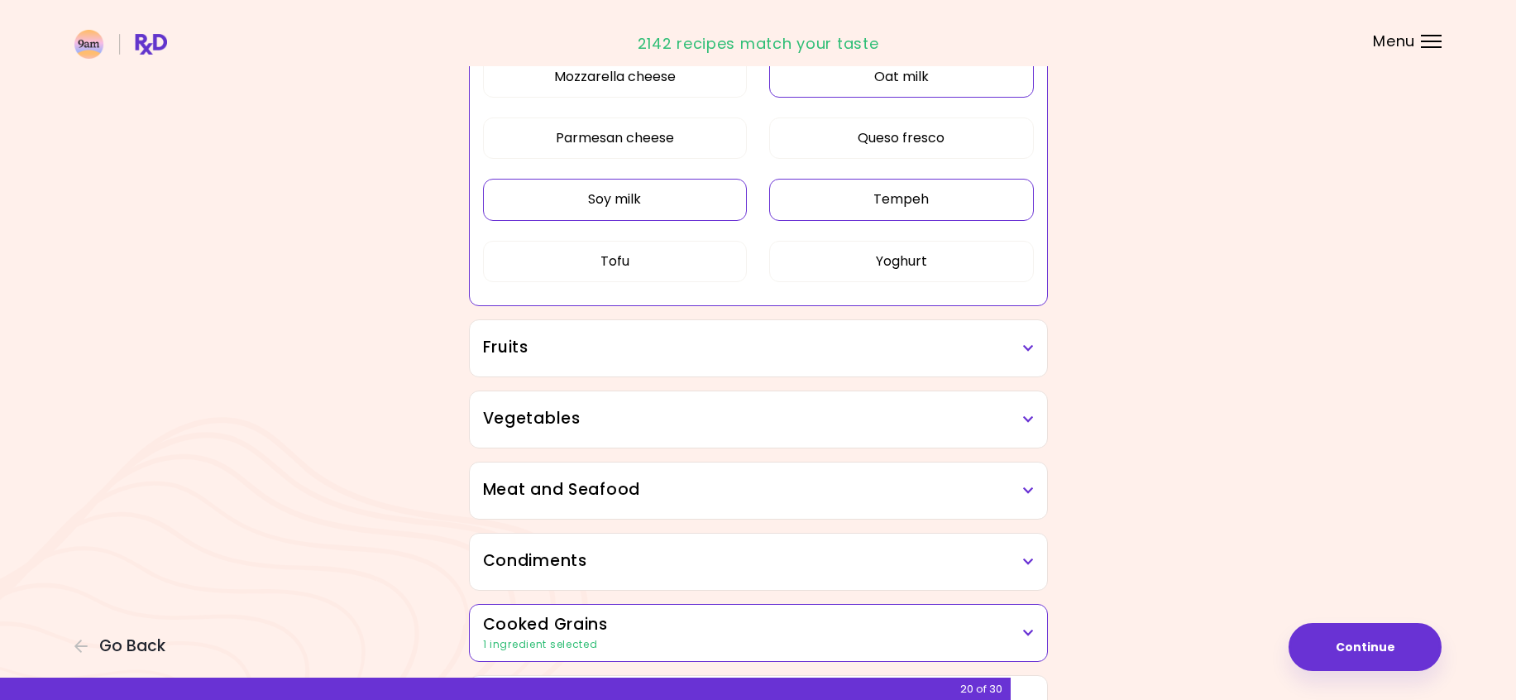
scroll to position [579, 0]
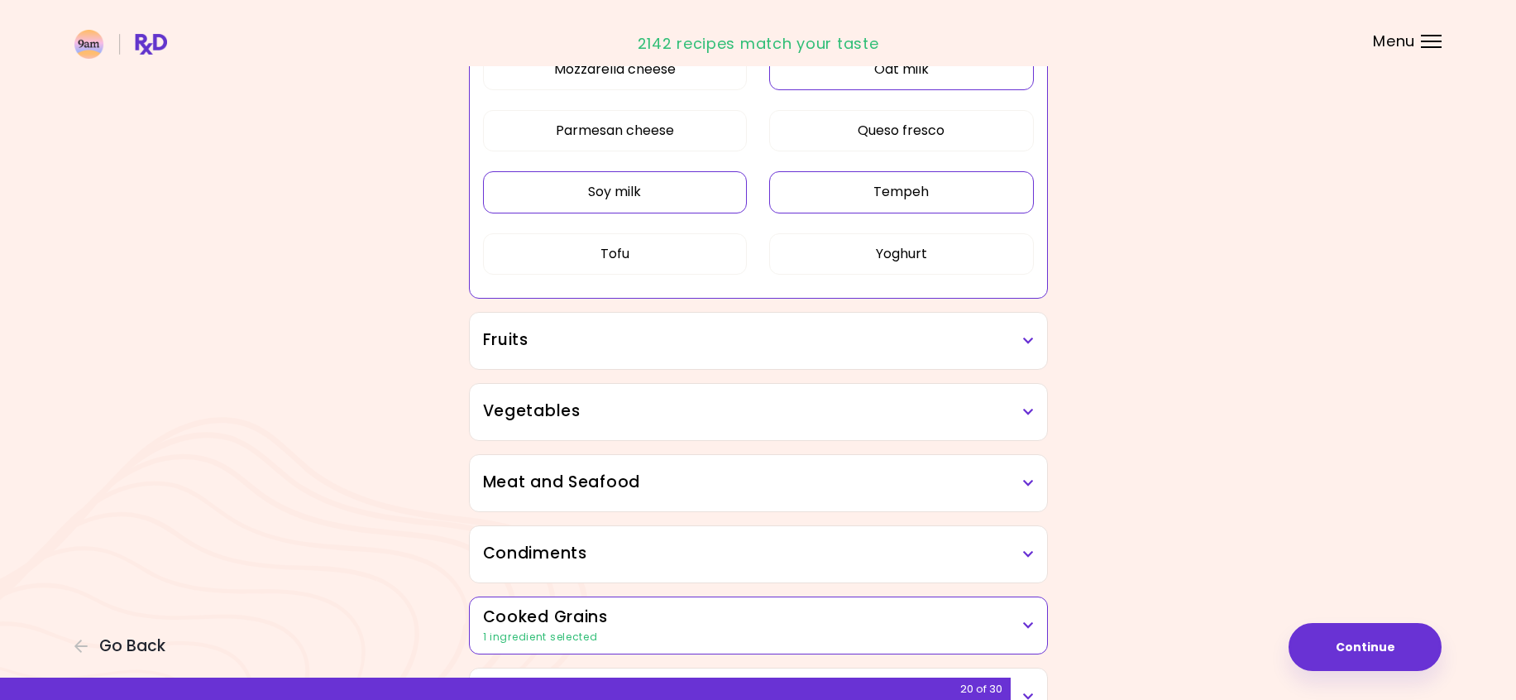
click at [1006, 339] on h3 "Fruits" at bounding box center [758, 340] width 551 height 24
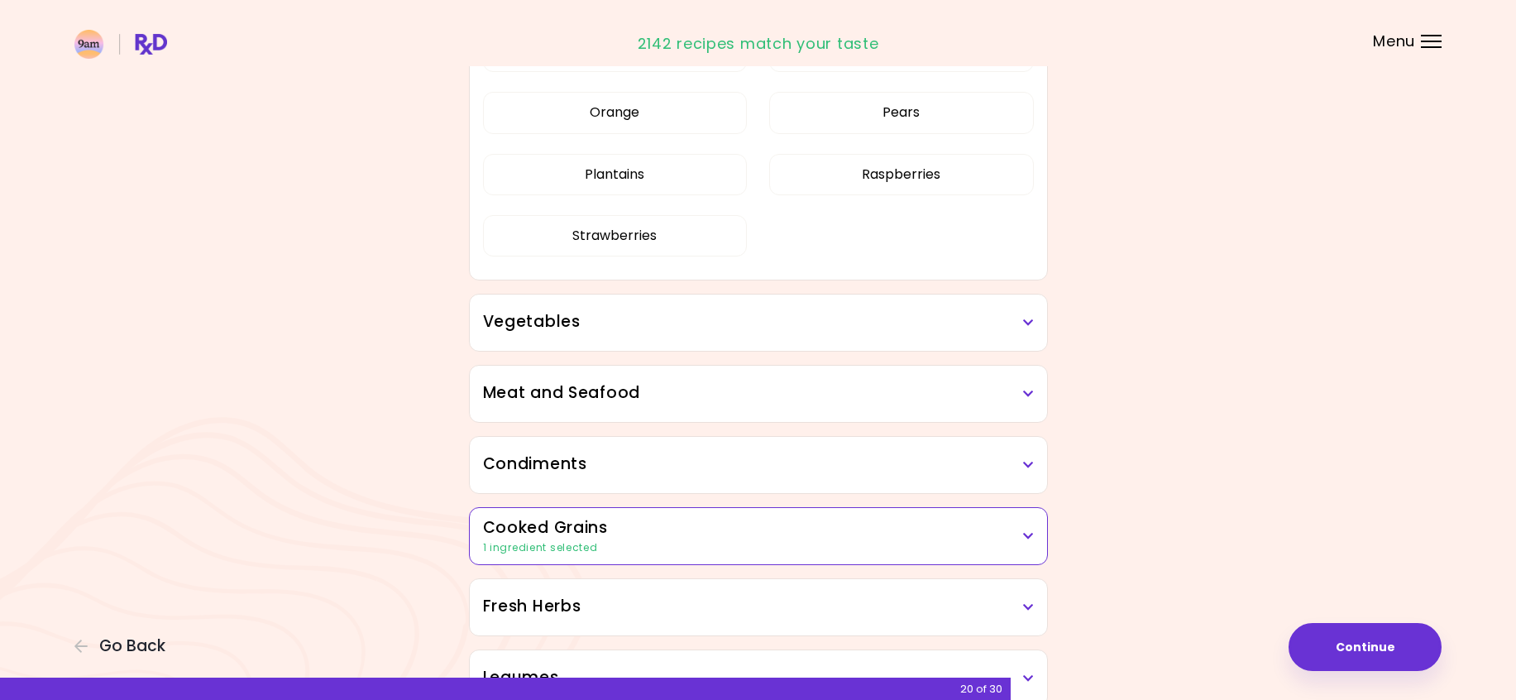
scroll to position [1075, 0]
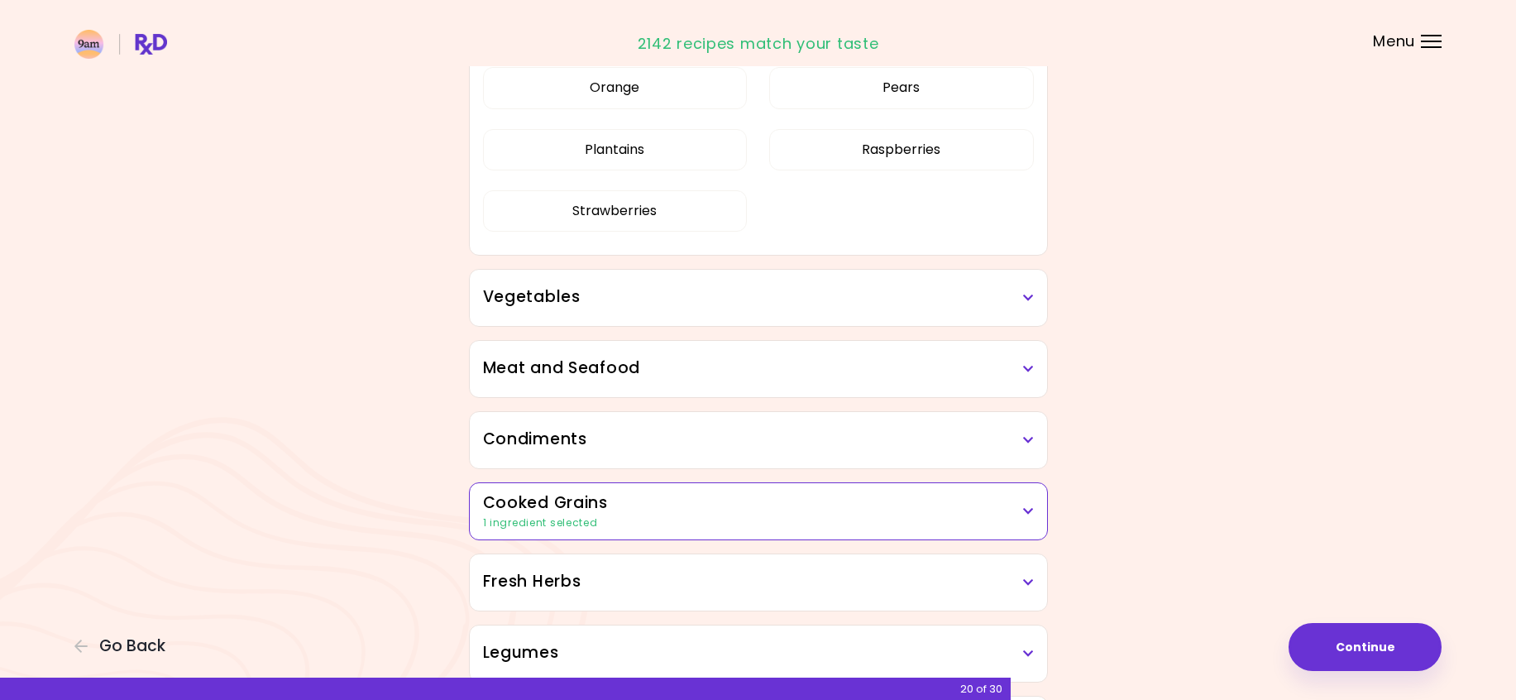
click at [1028, 302] on icon at bounding box center [1028, 298] width 11 height 12
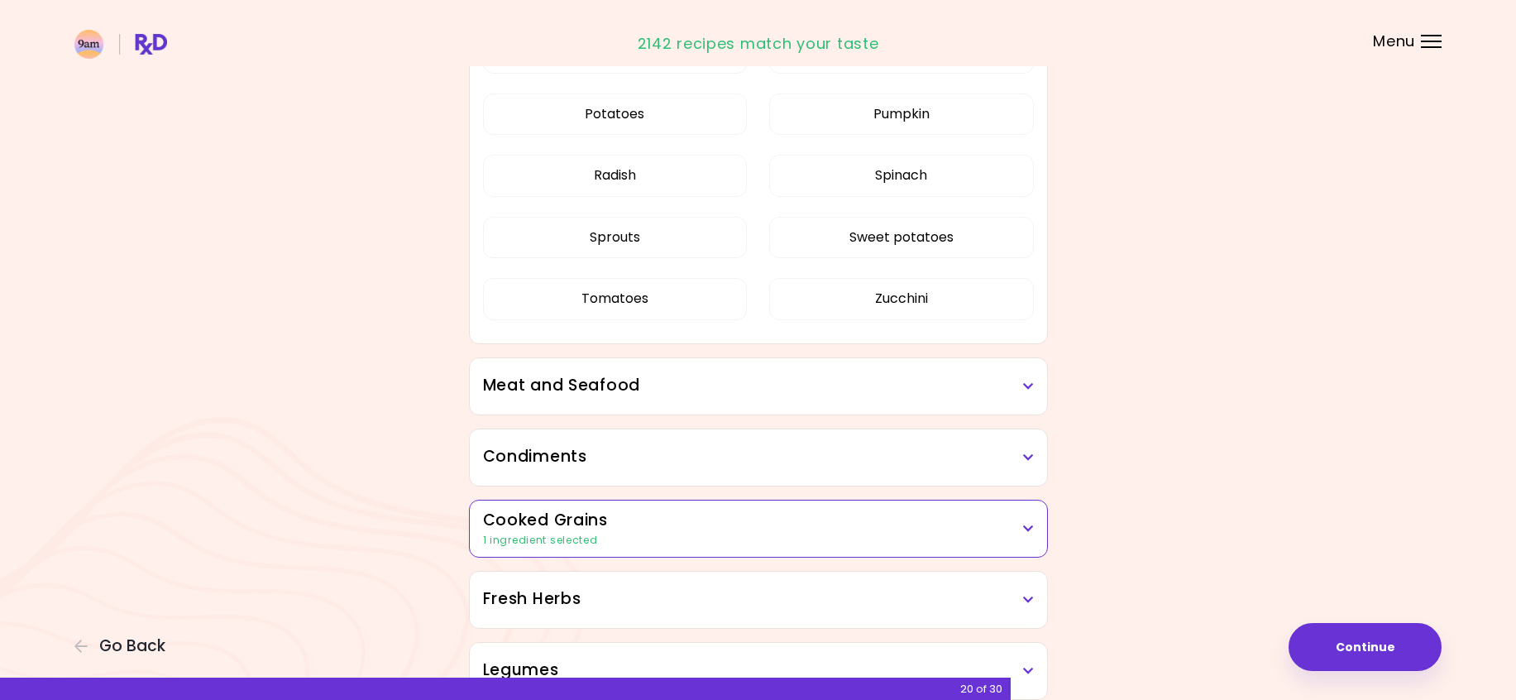
scroll to position [2067, 0]
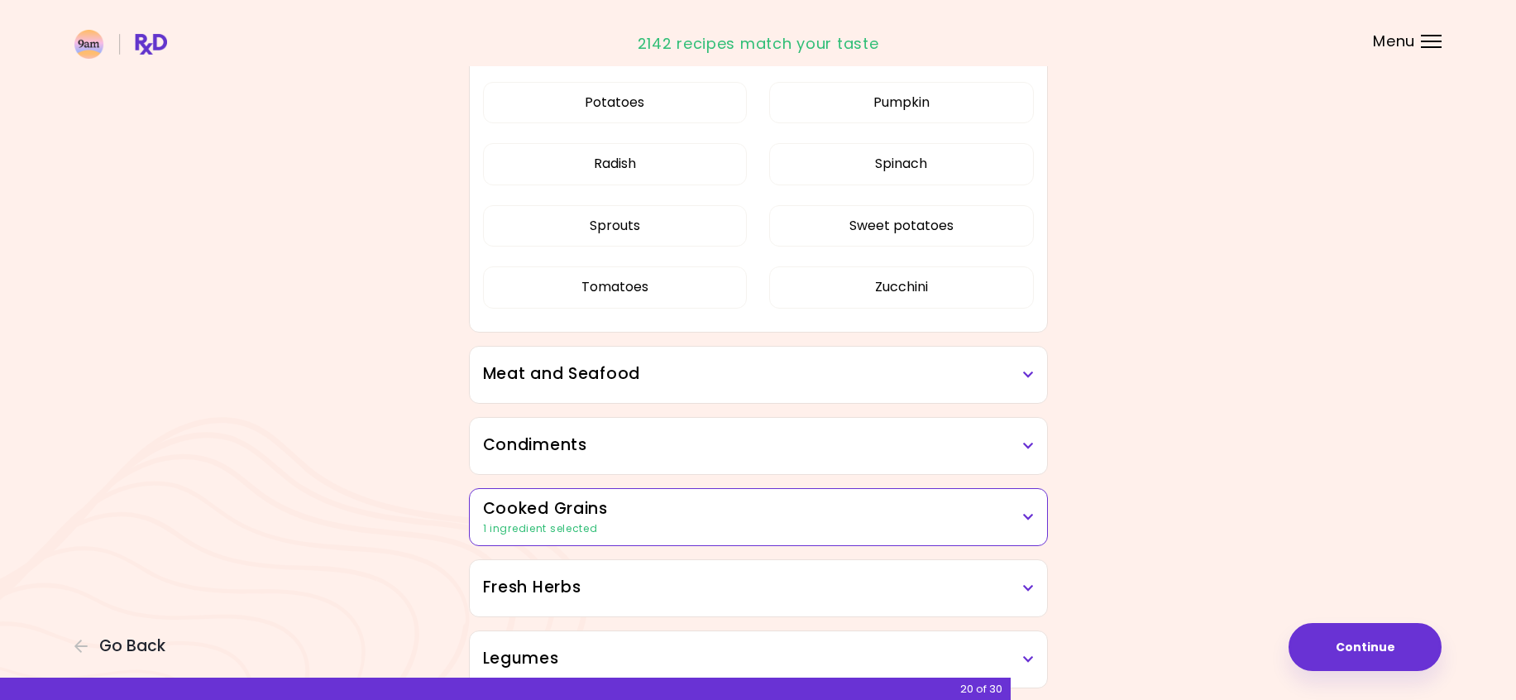
click at [1023, 378] on icon at bounding box center [1028, 375] width 11 height 12
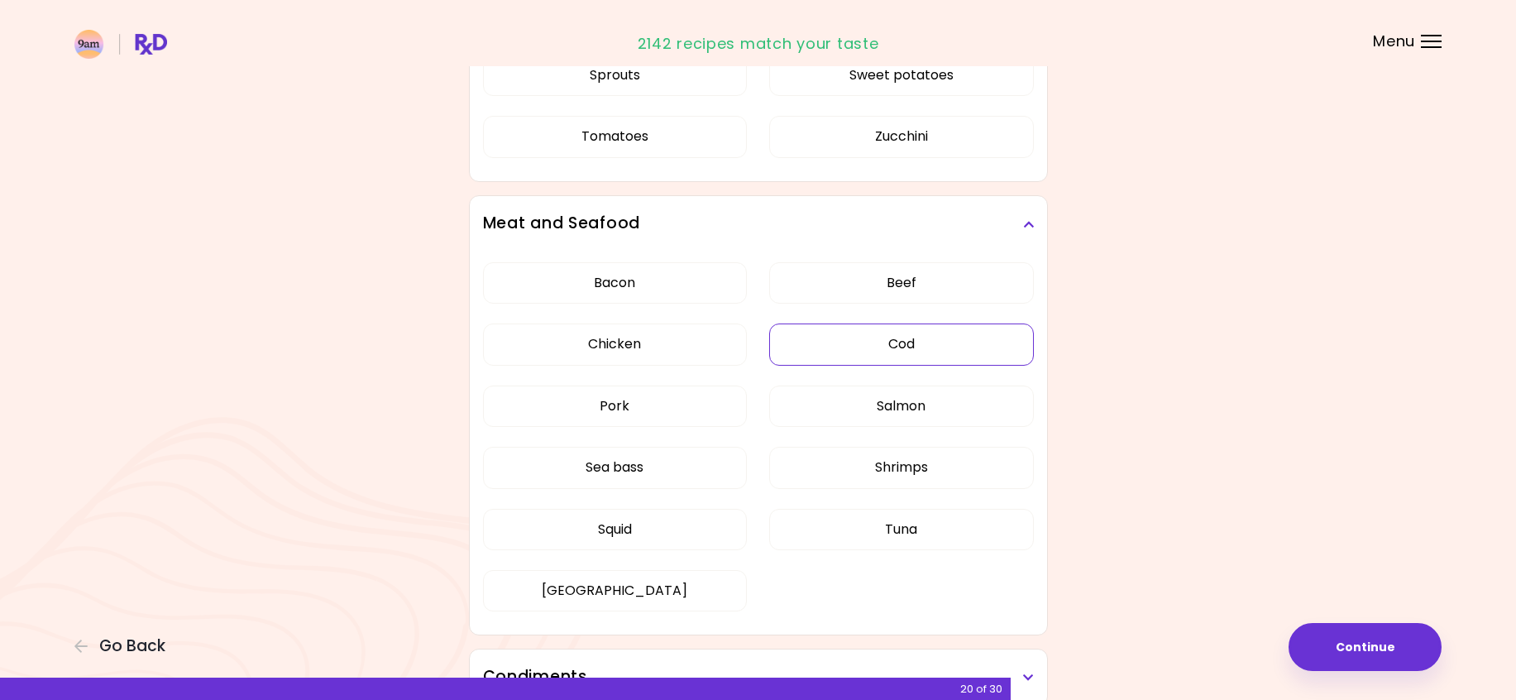
scroll to position [2232, 0]
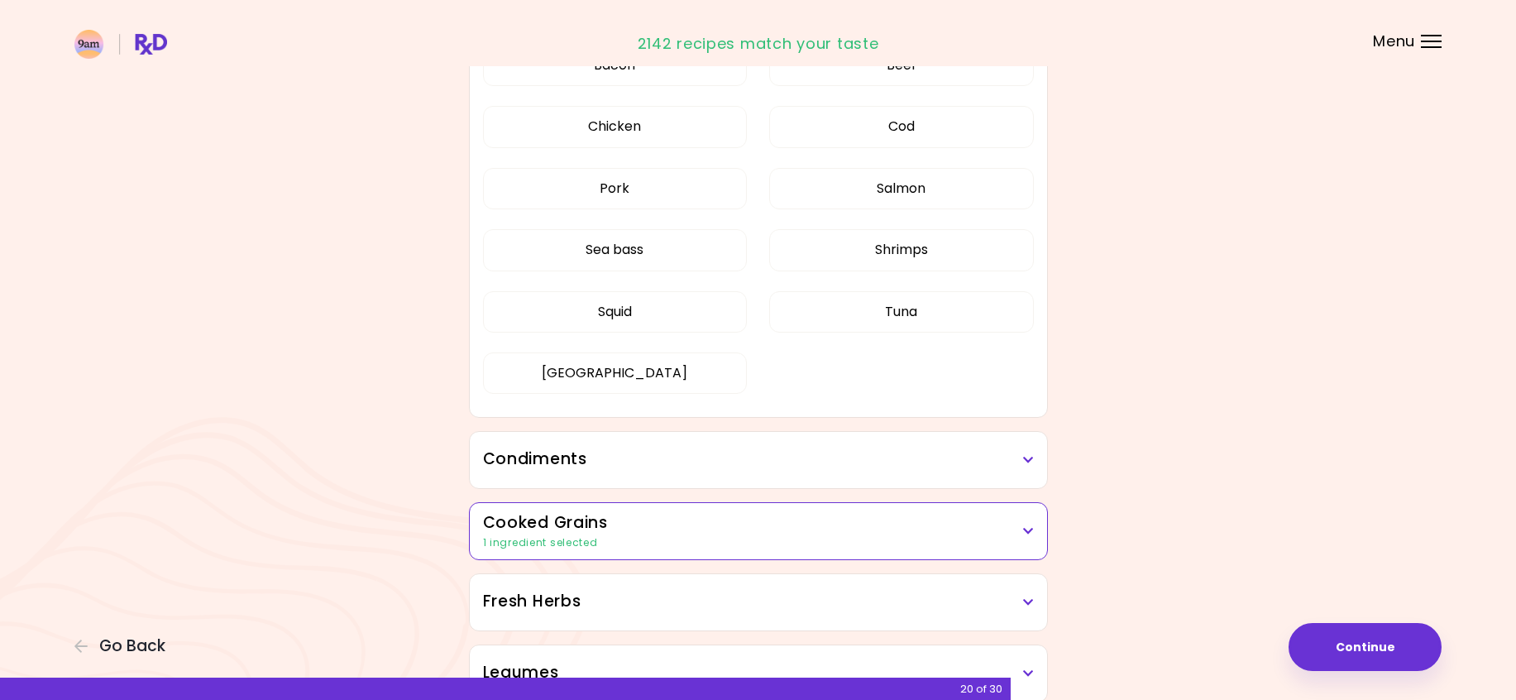
scroll to position [538, 0]
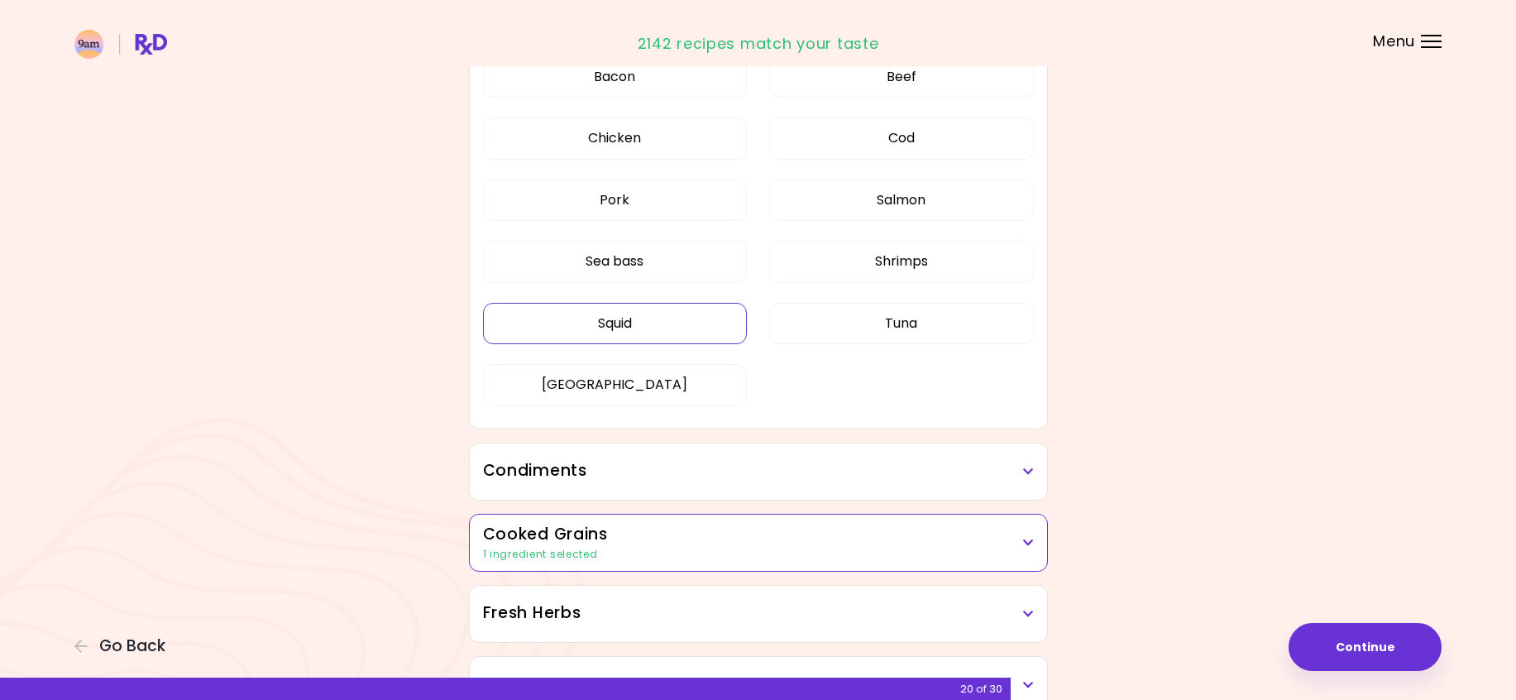
click at [662, 330] on button "Squid" at bounding box center [615, 323] width 265 height 41
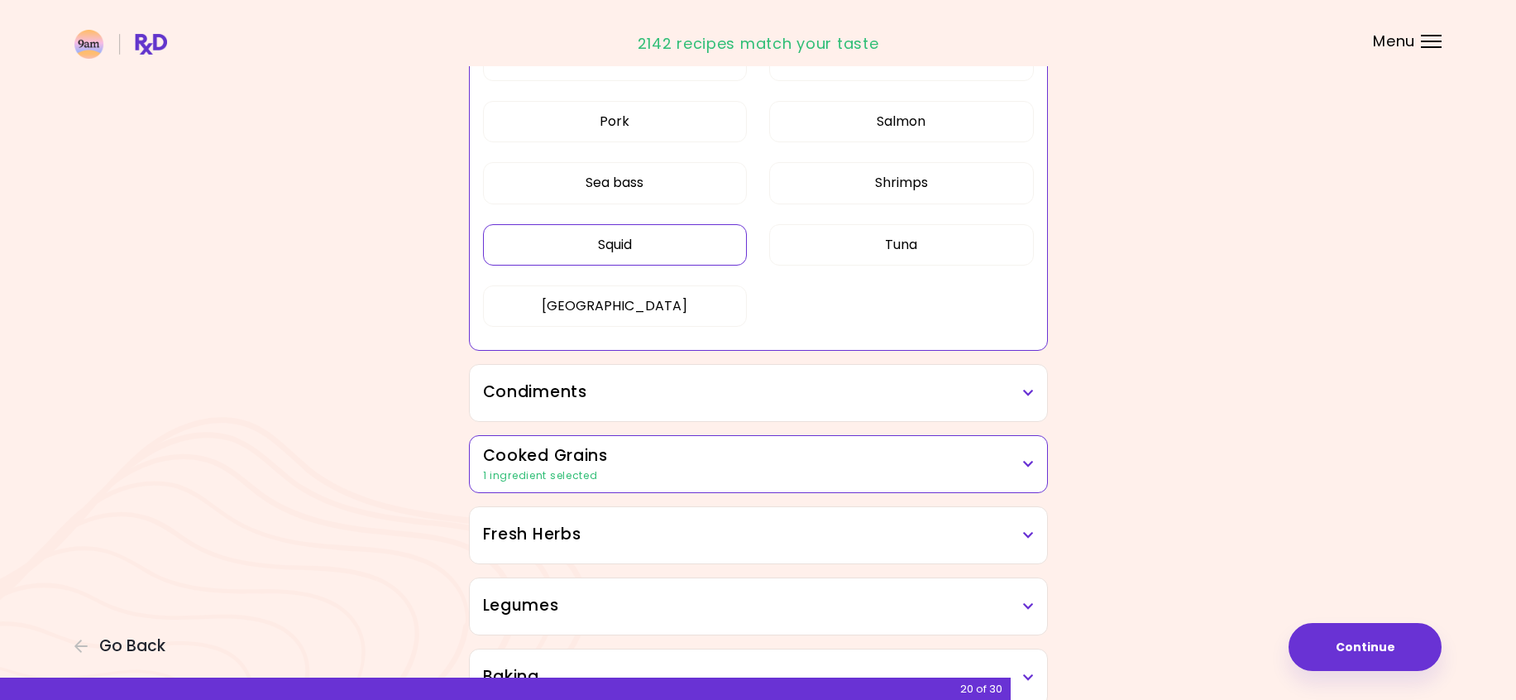
scroll to position [621, 0]
click at [1032, 390] on icon at bounding box center [1028, 389] width 11 height 12
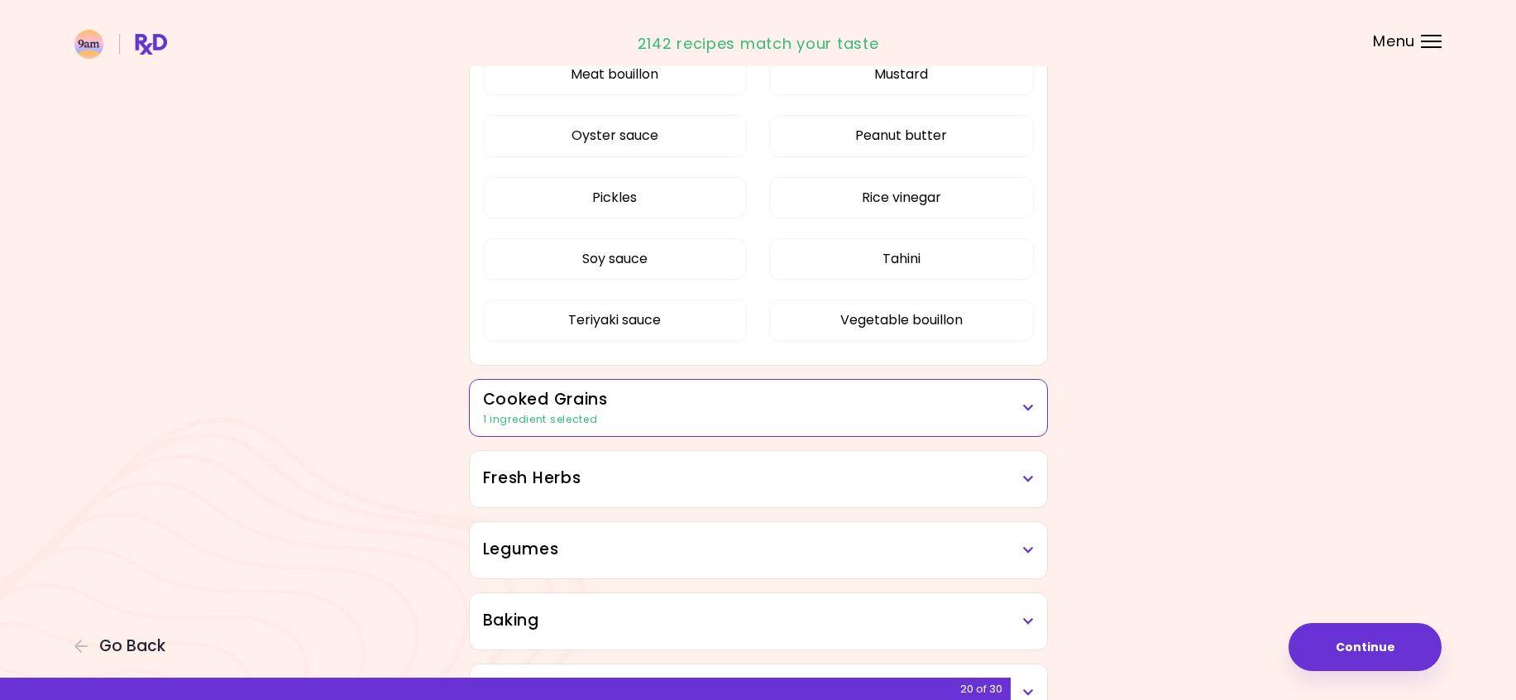
scroll to position [1200, 0]
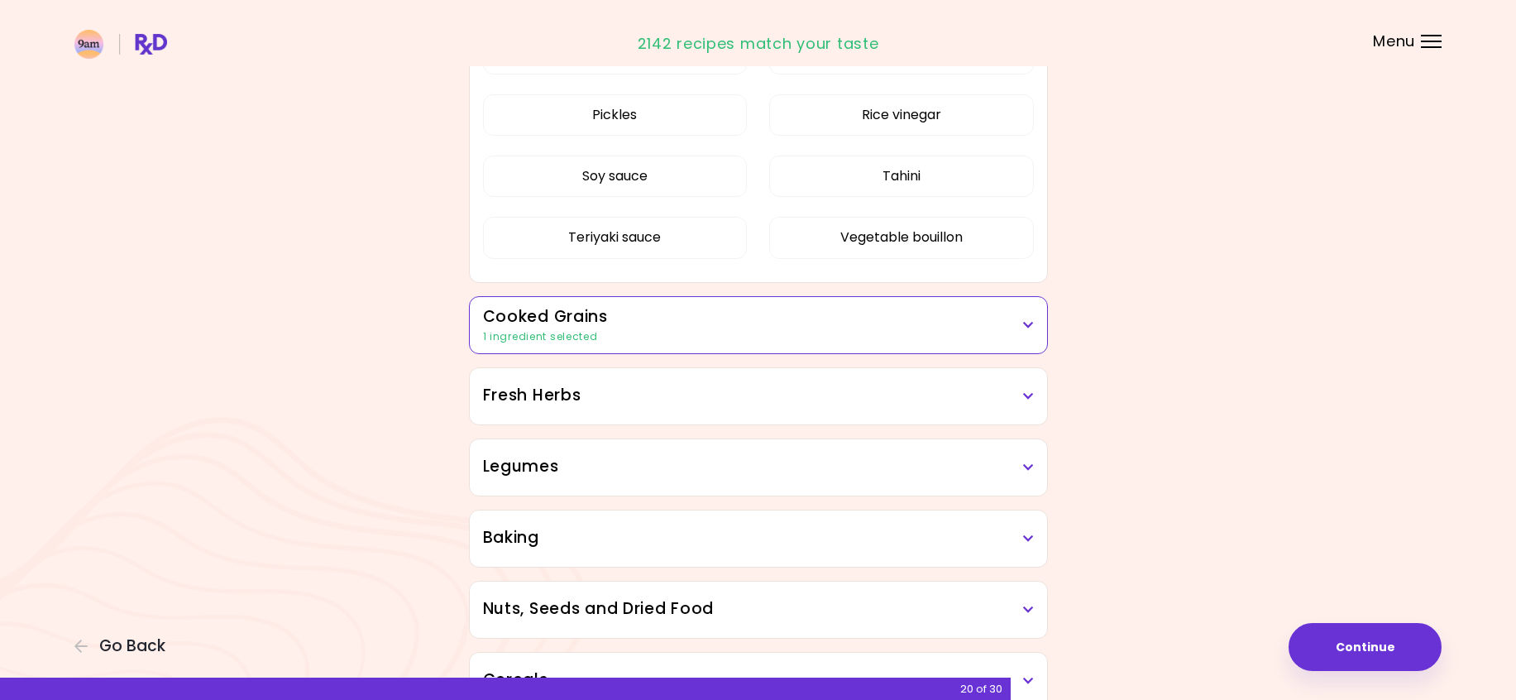
click at [1027, 338] on div "1 ingredient selected" at bounding box center [758, 336] width 551 height 15
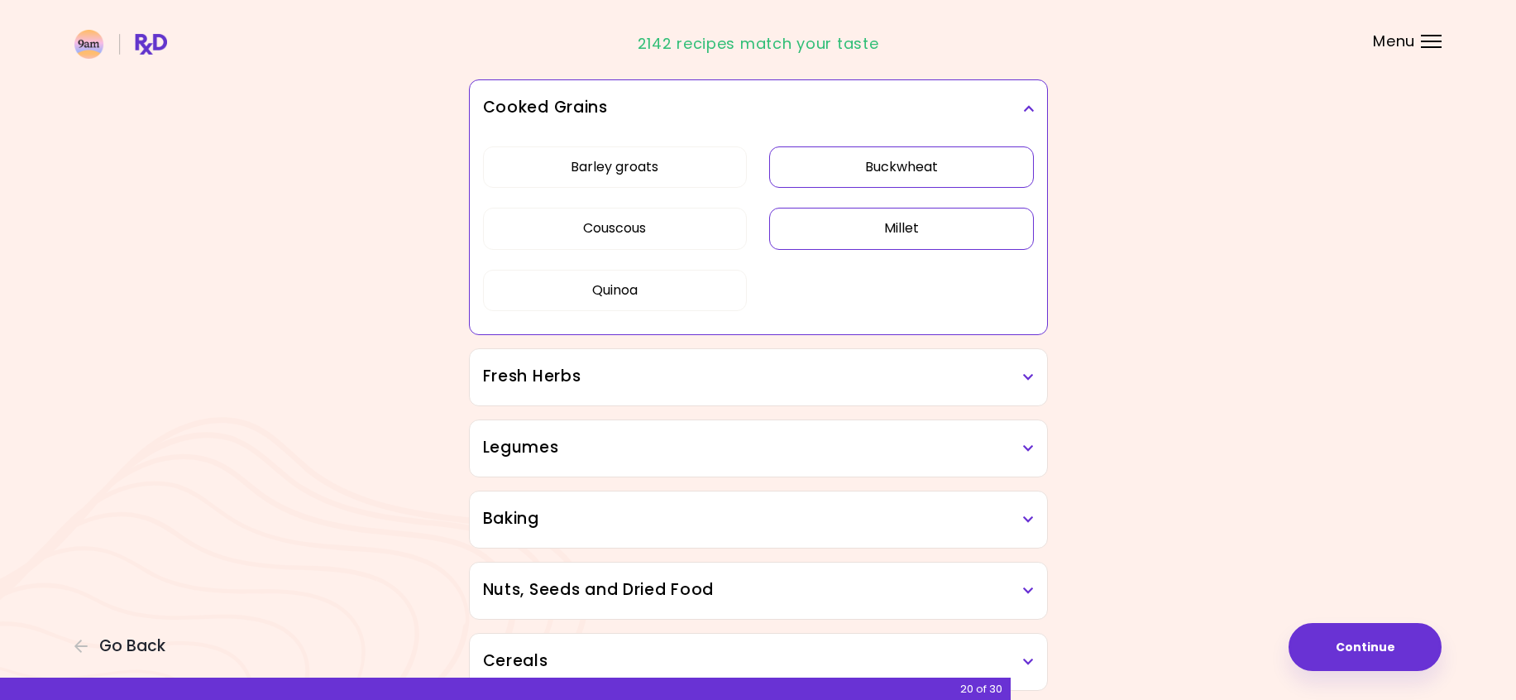
scroll to position [1448, 0]
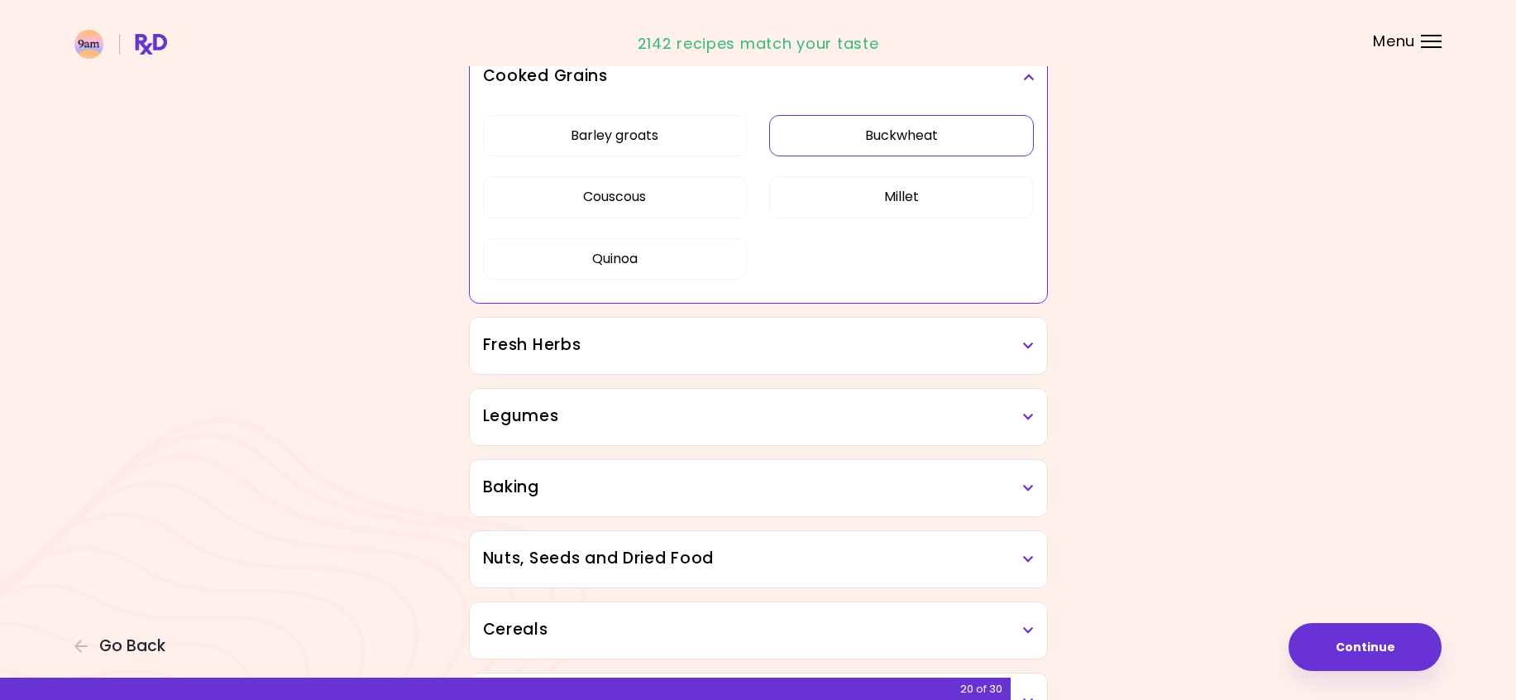
click at [1023, 355] on h3 "Fresh Herbs" at bounding box center [758, 345] width 551 height 24
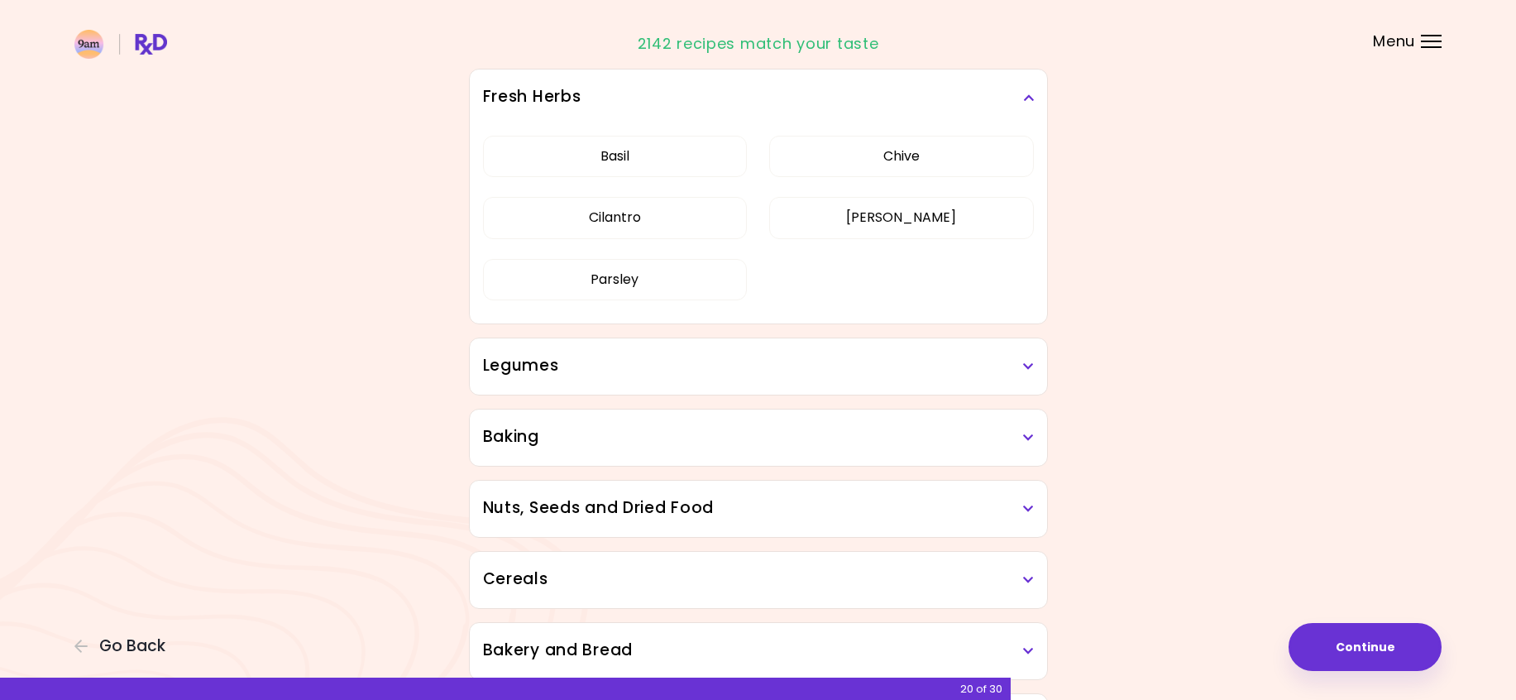
scroll to position [1779, 0]
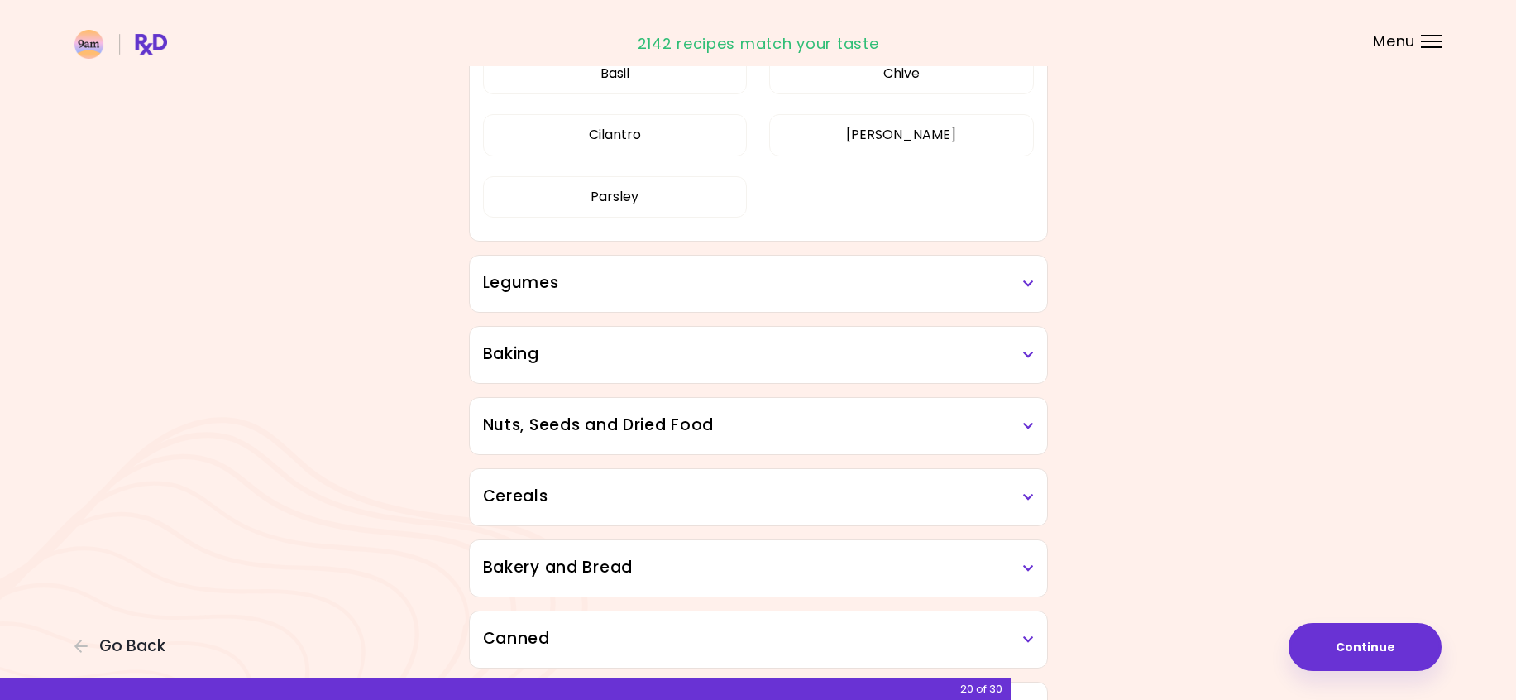
click at [1027, 288] on icon at bounding box center [1028, 284] width 11 height 12
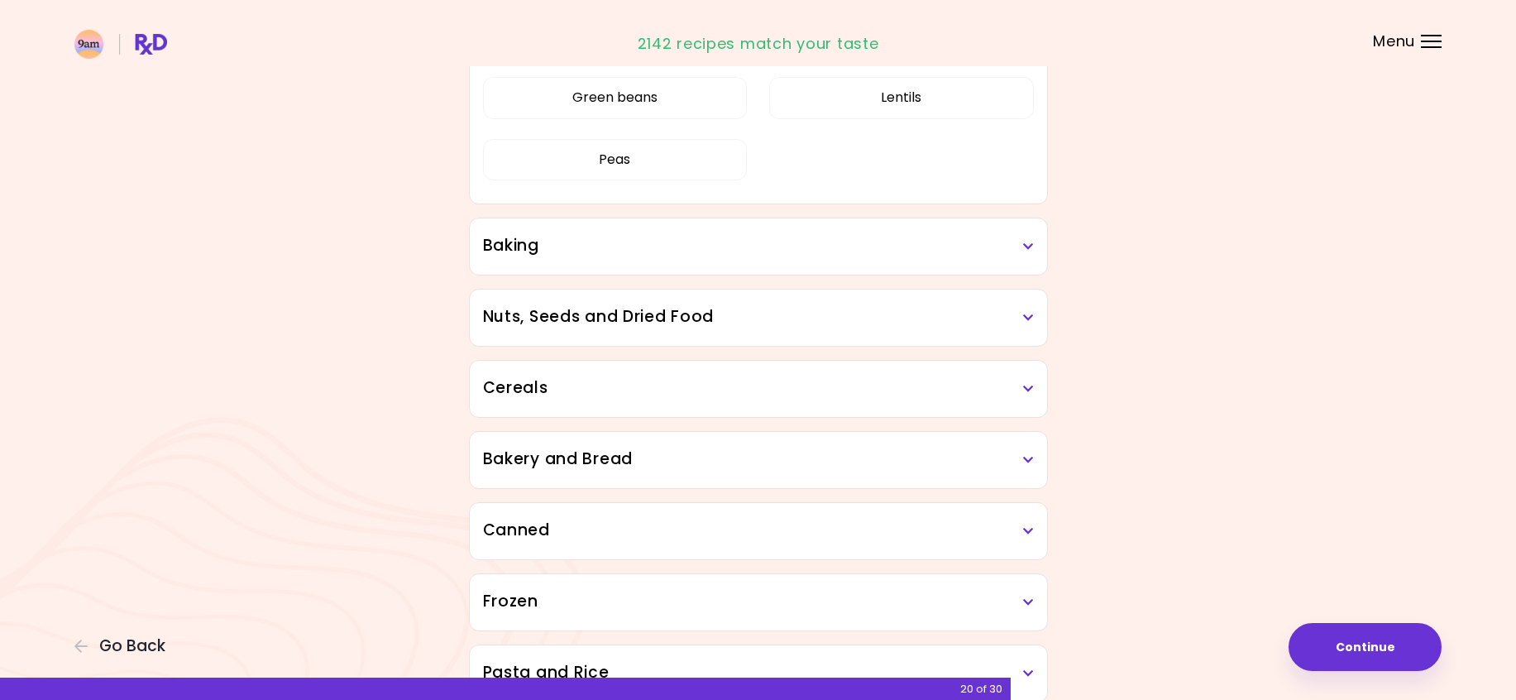
scroll to position [2109, 0]
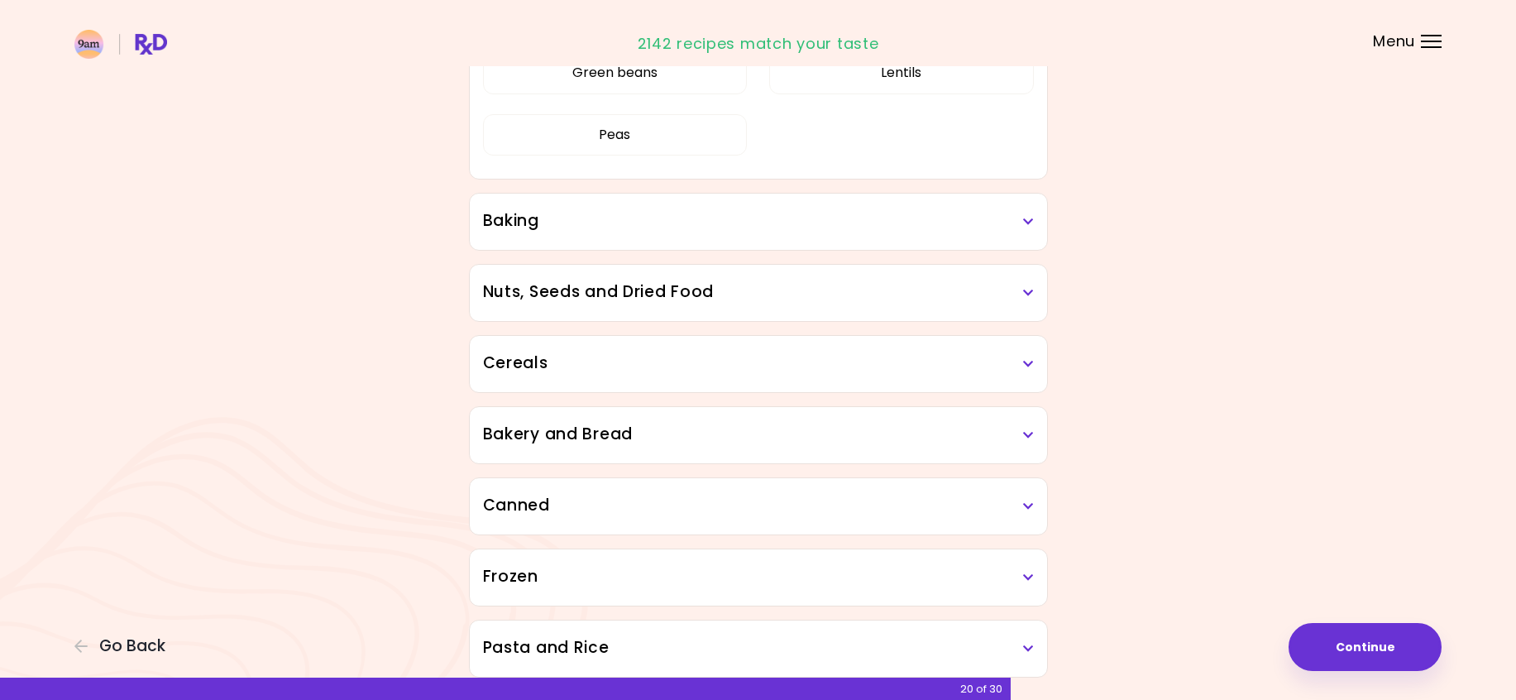
click at [1036, 231] on div "Baking" at bounding box center [758, 221] width 577 height 56
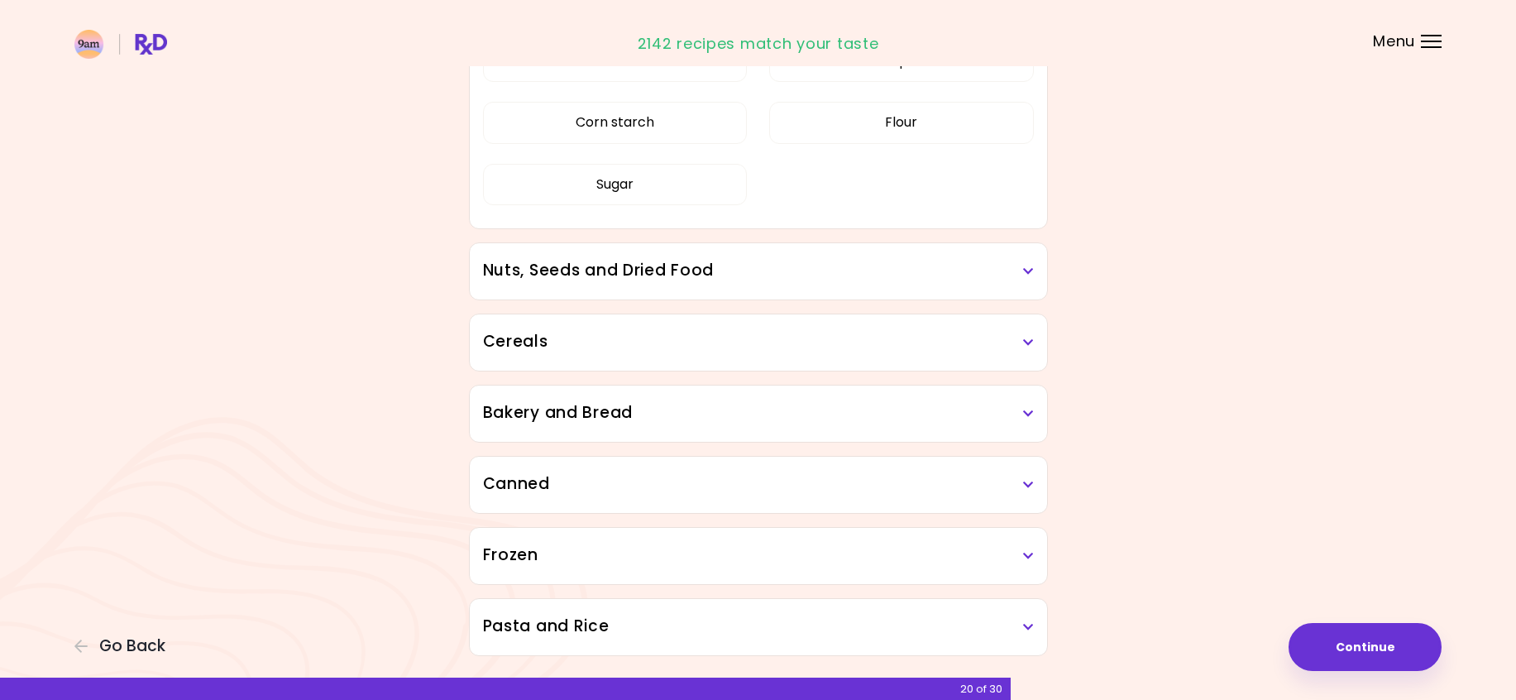
scroll to position [2357, 0]
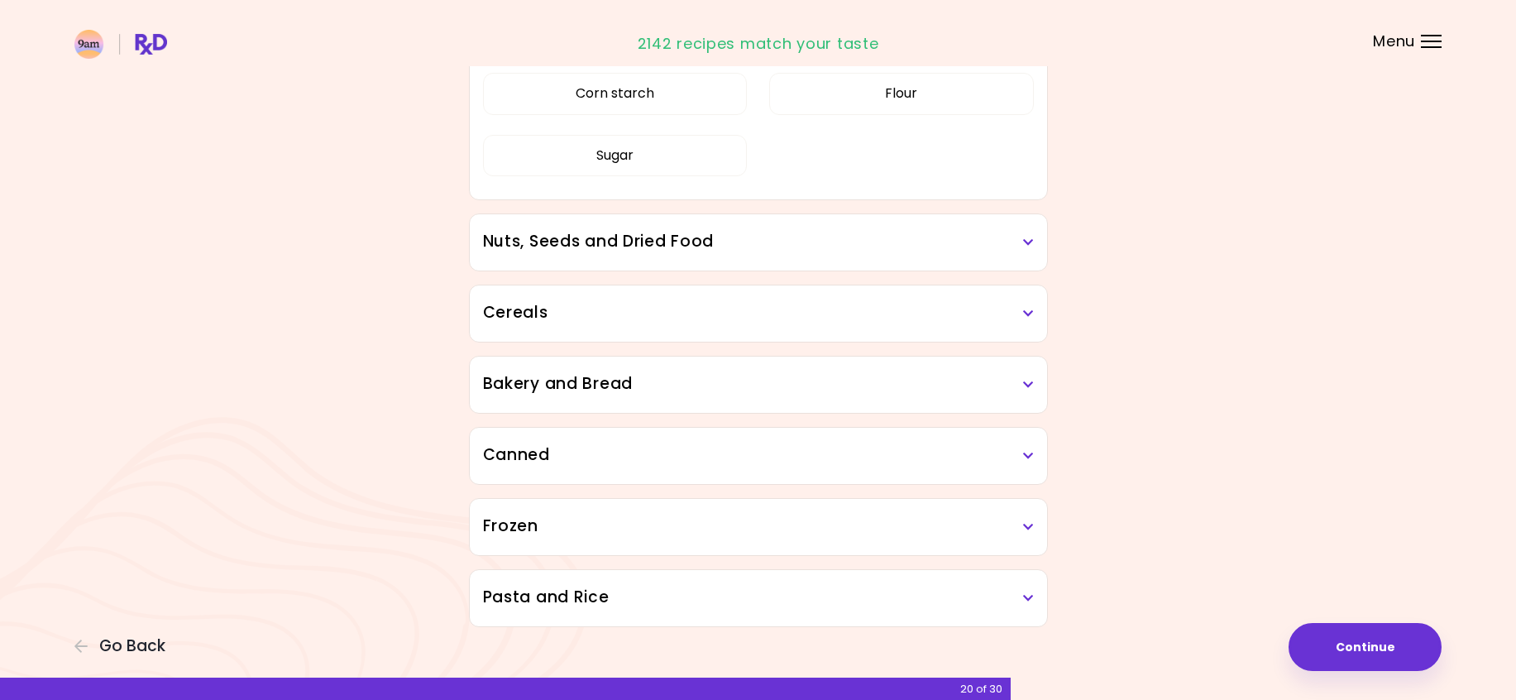
click at [1030, 241] on icon at bounding box center [1028, 242] width 11 height 12
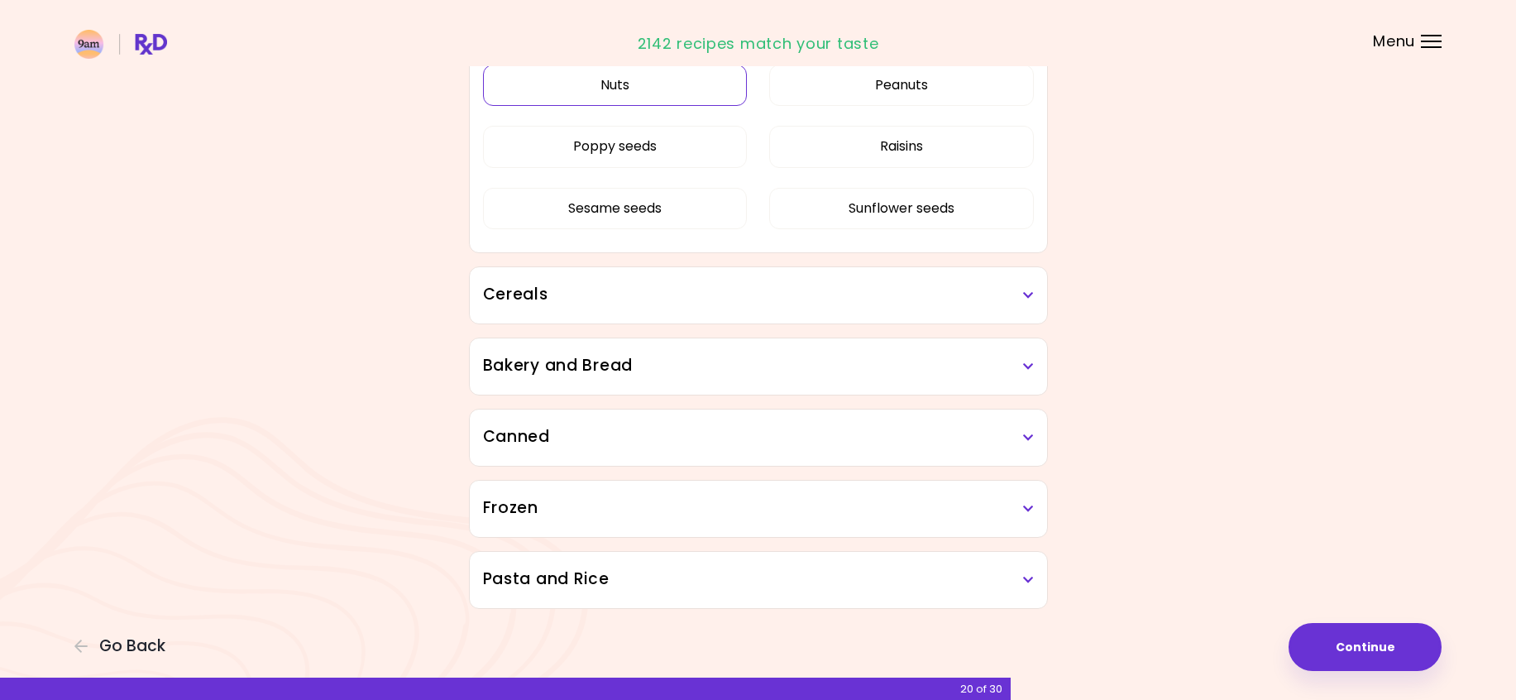
click at [680, 252] on div "Chia seeds Coconut Dried prunes Flaxseed Nuts Peanuts Poppy seeds Raisins Sesam…" at bounding box center [758, 91] width 551 height 321
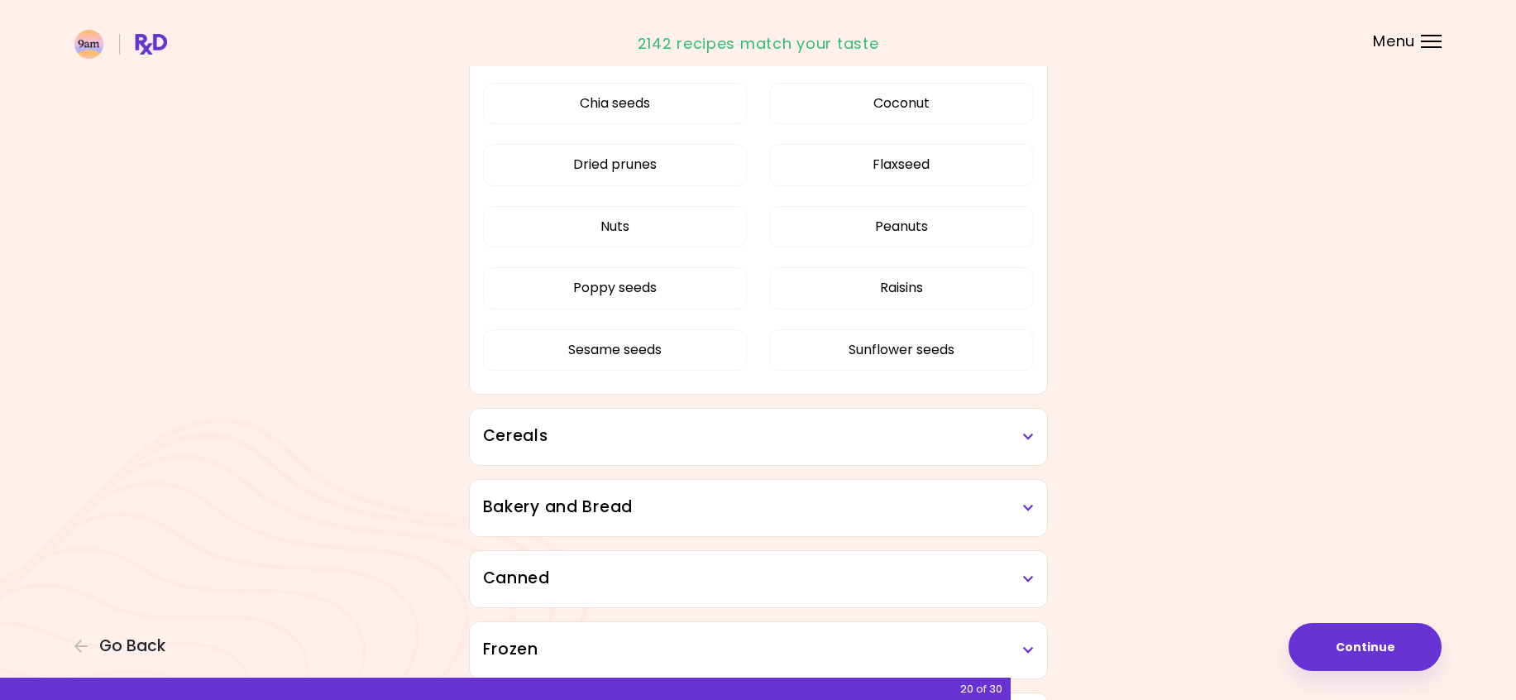
click at [656, 194] on div "Chia seeds Coconut Dried prunes Flaxseed Nuts Peanuts Poppy seeds Raisins Sesam…" at bounding box center [758, 233] width 551 height 321
click at [659, 217] on button "Nuts" at bounding box center [615, 226] width 265 height 41
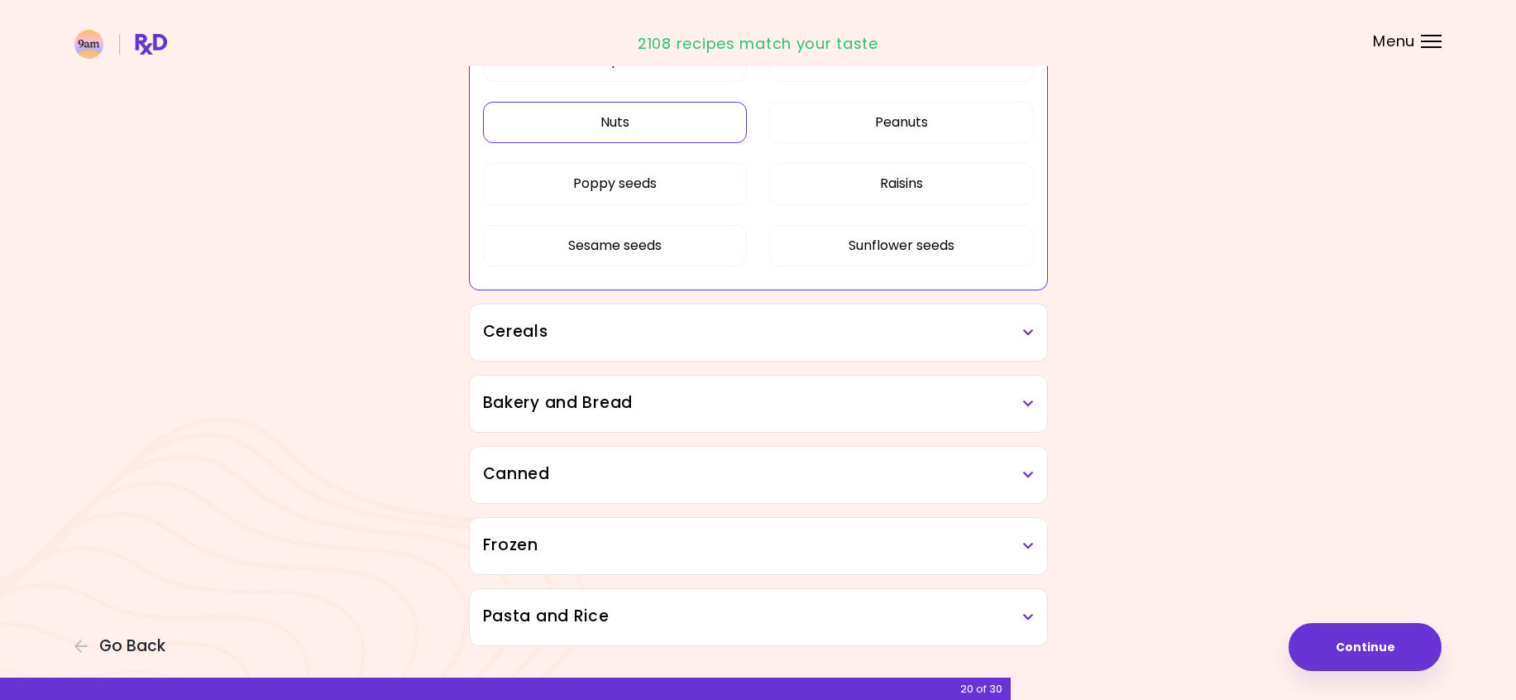
scroll to position [1080, 0]
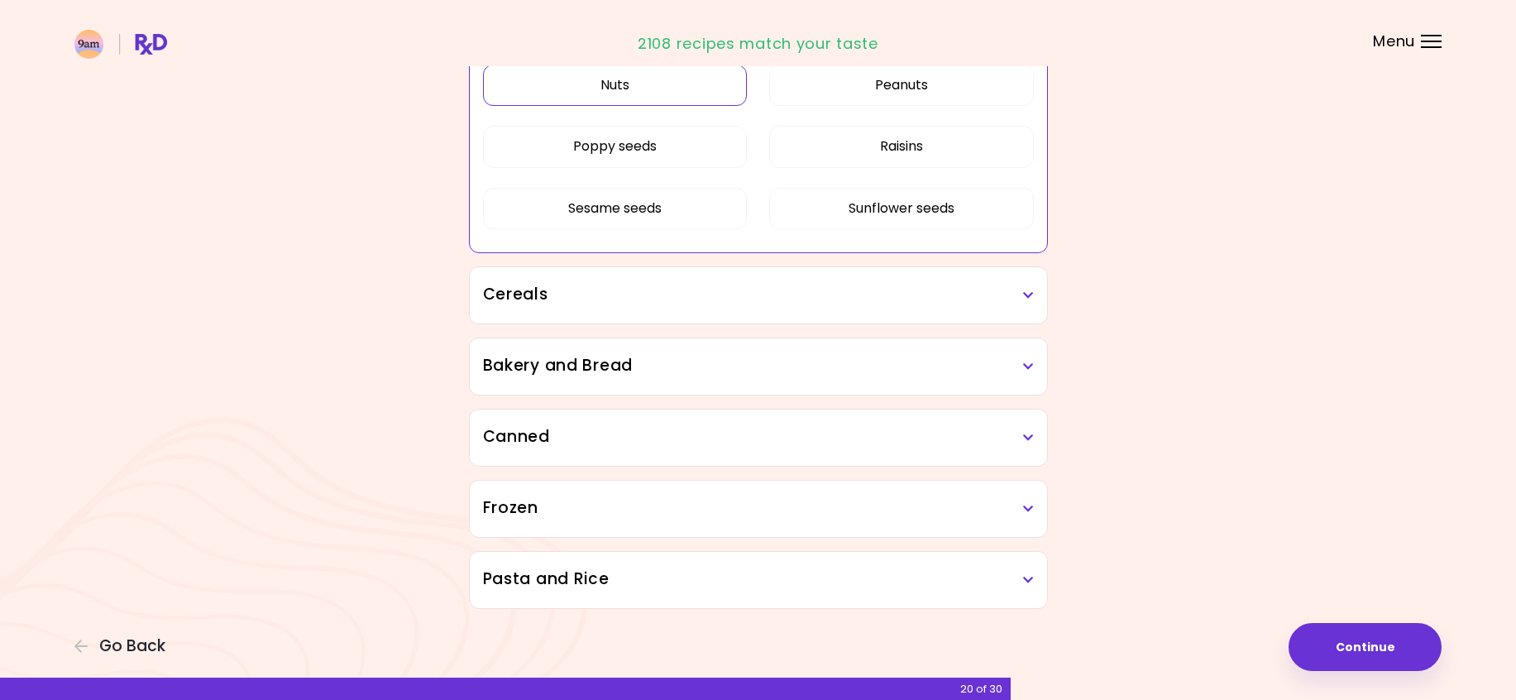
click at [762, 294] on h3 "Cereals" at bounding box center [758, 295] width 551 height 24
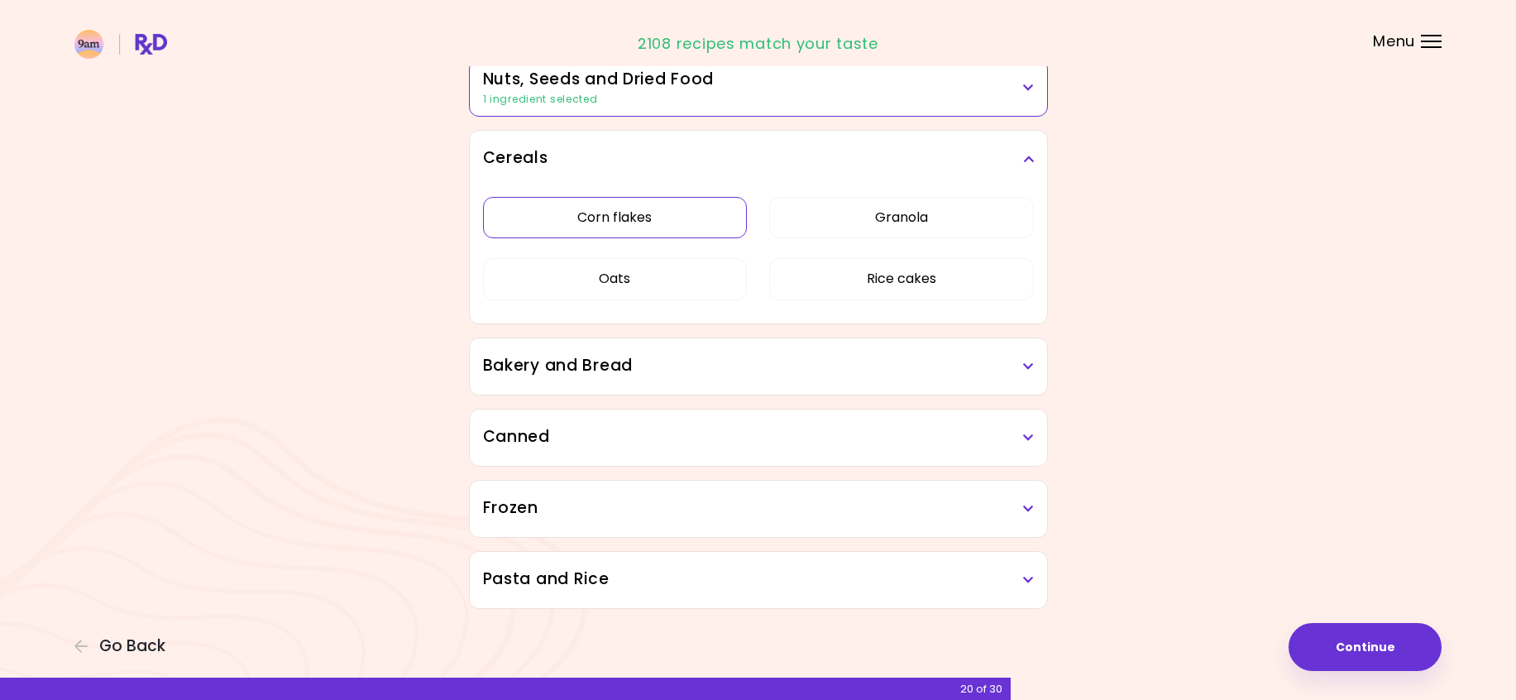
scroll to position [895, 0]
click at [660, 211] on button "Corn flakes" at bounding box center [615, 217] width 265 height 41
click at [957, 373] on h3 "Bakery and Bread" at bounding box center [758, 366] width 551 height 24
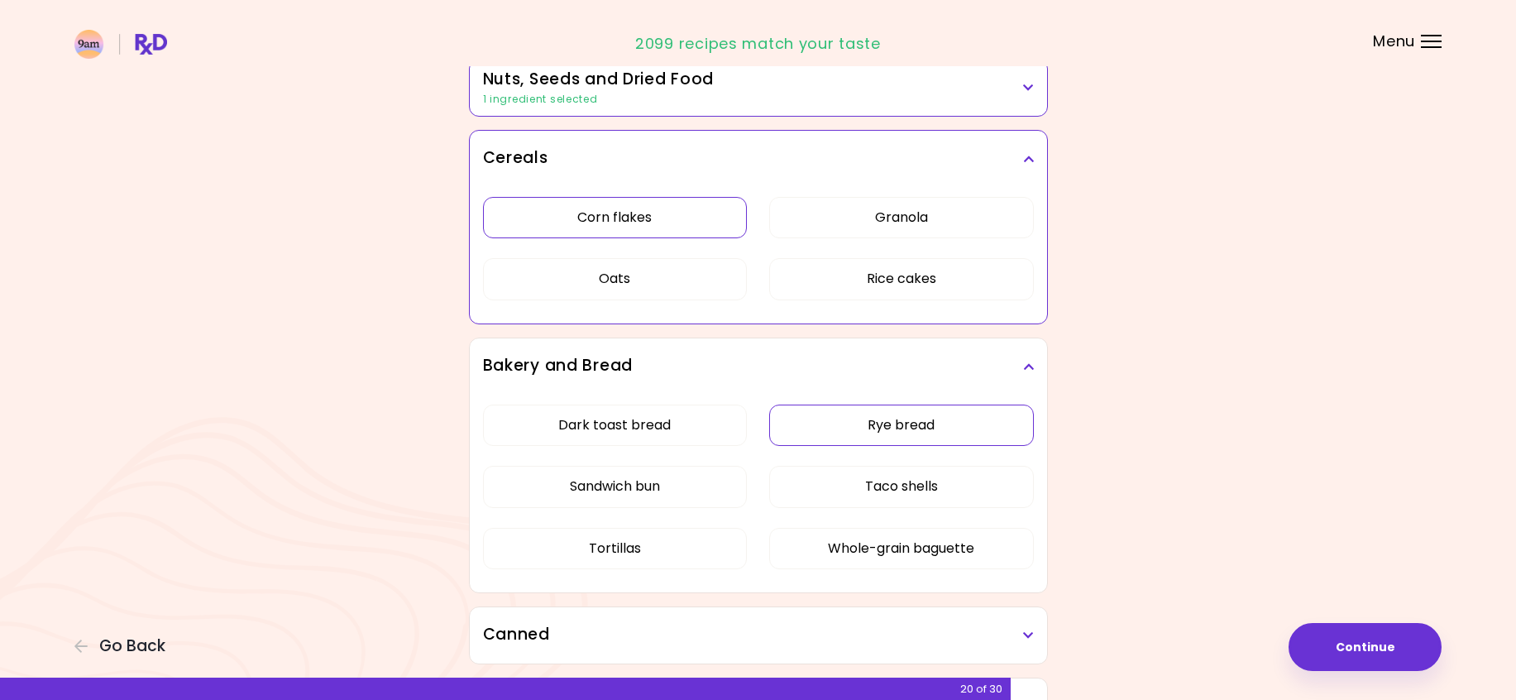
click at [901, 425] on div "Dark toast bread Rye bread Sandwich bun Taco shells Tortillas Whole-grain bague…" at bounding box center [758, 493] width 551 height 198
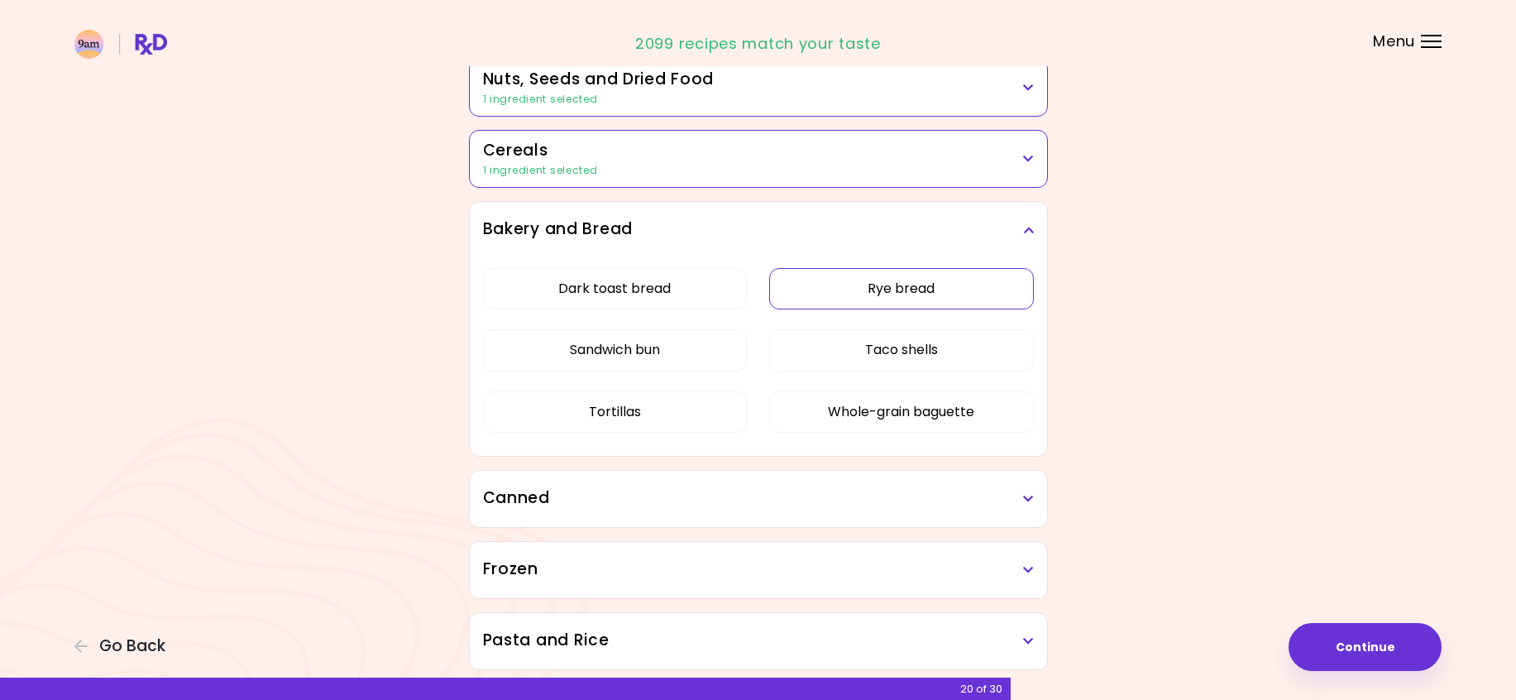
click at [892, 293] on button "Rye bread" at bounding box center [901, 288] width 265 height 41
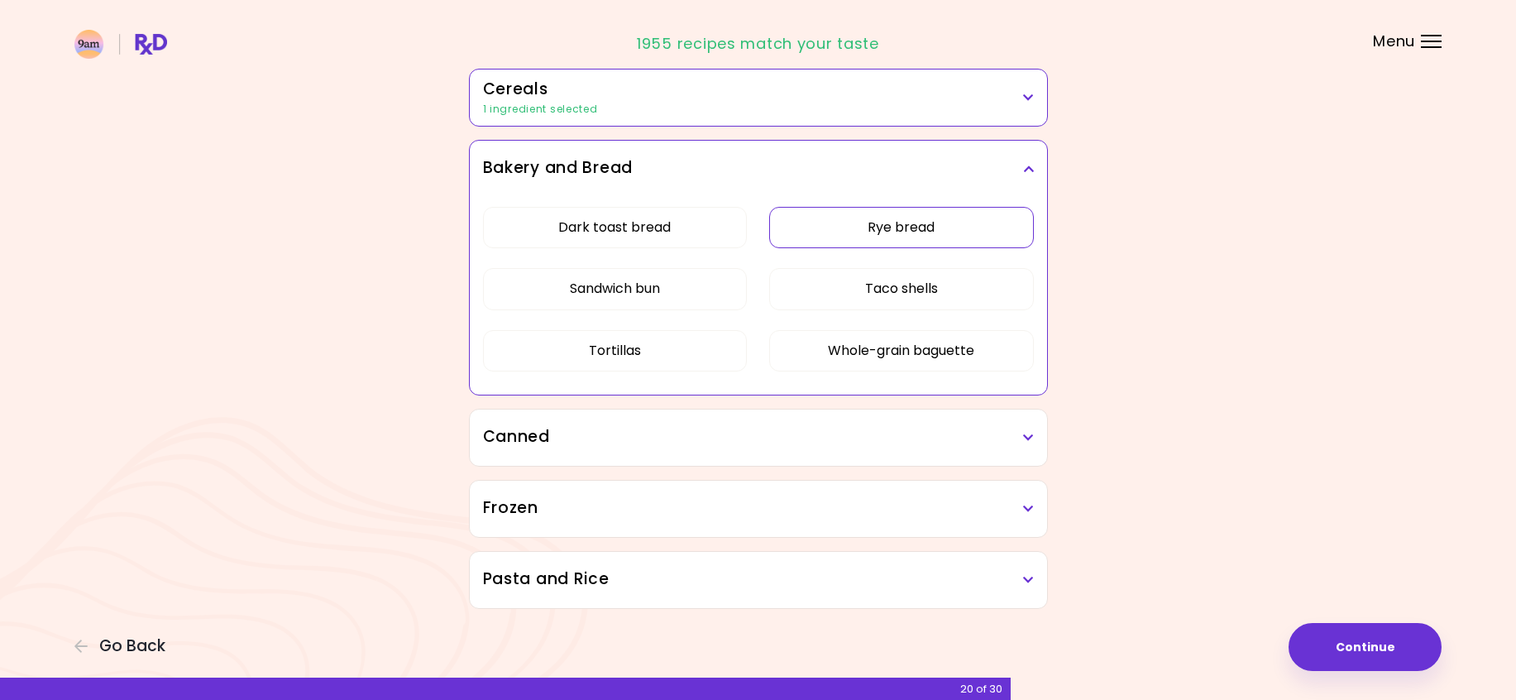
click at [899, 427] on h3 "Canned" at bounding box center [758, 437] width 551 height 24
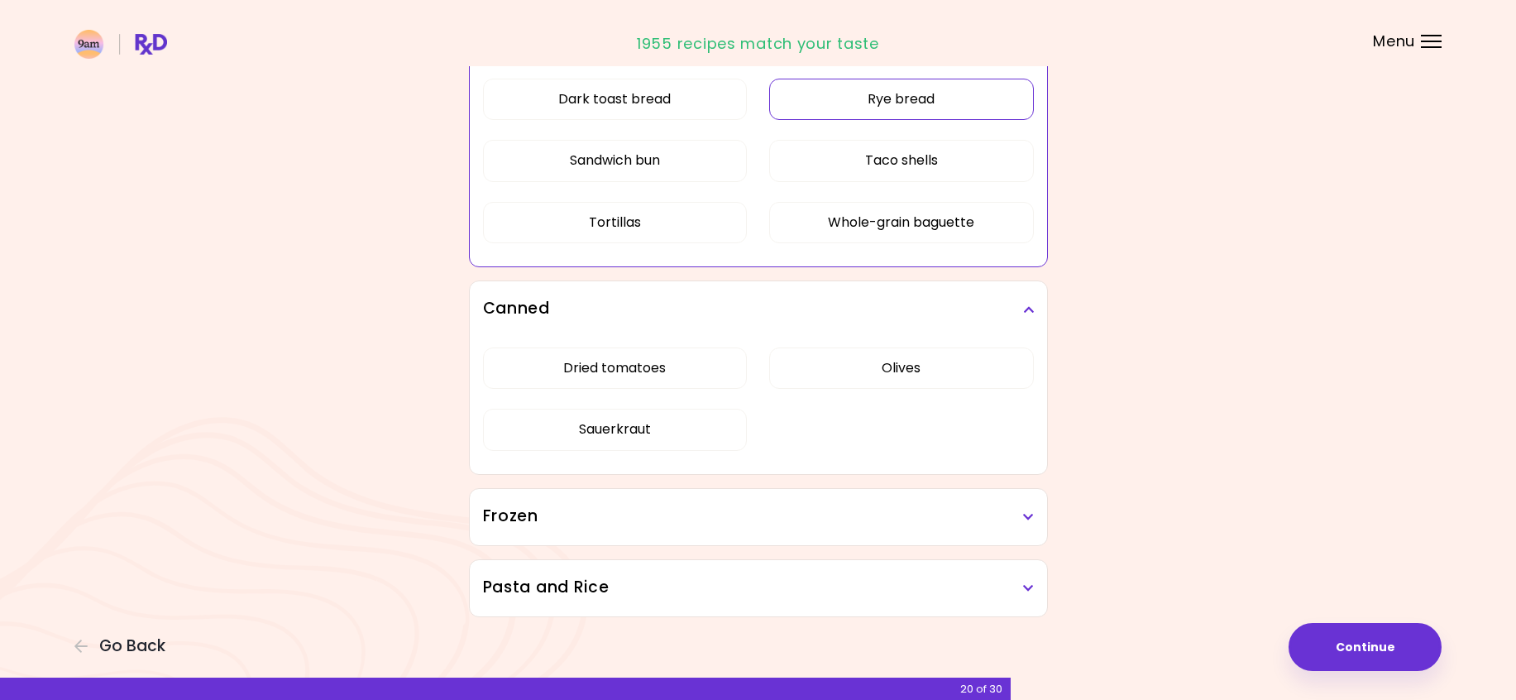
scroll to position [1093, 0]
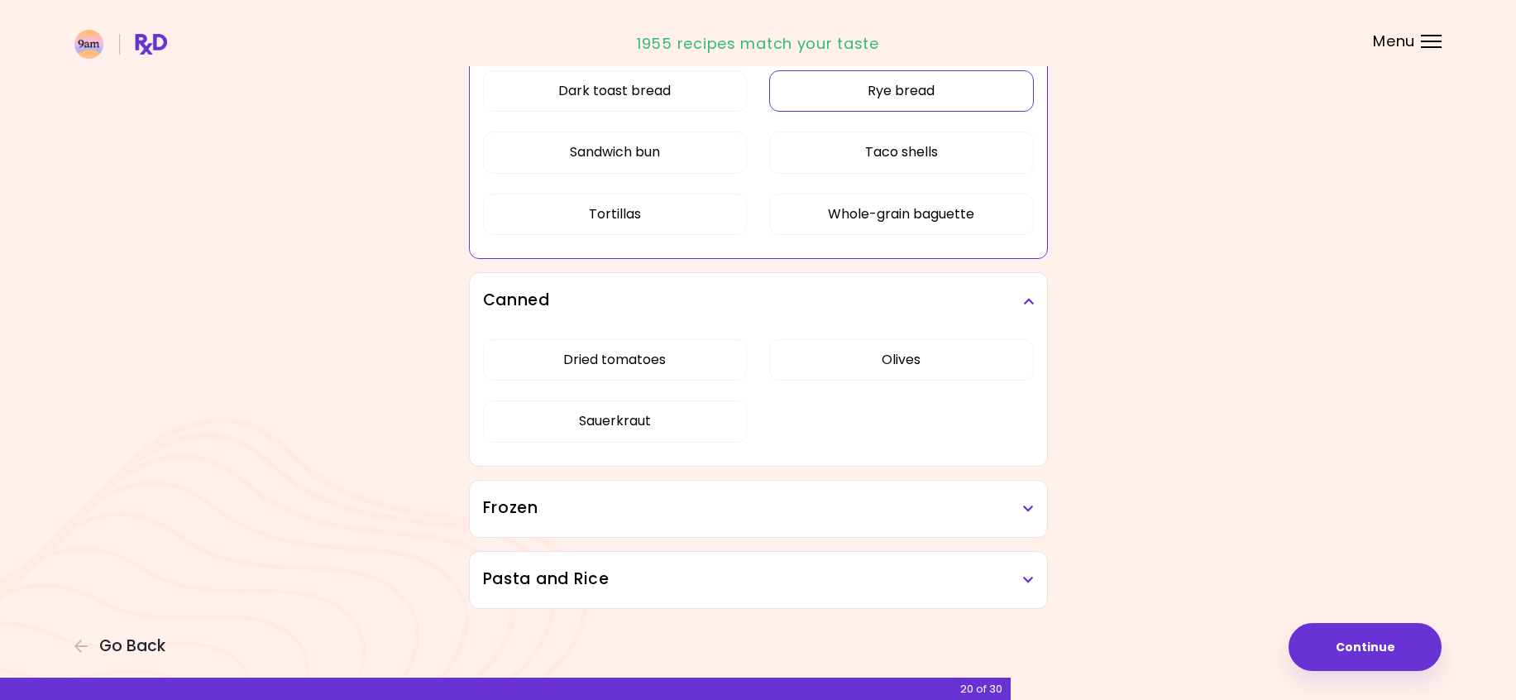
click at [931, 508] on h3 "Frozen" at bounding box center [758, 508] width 551 height 24
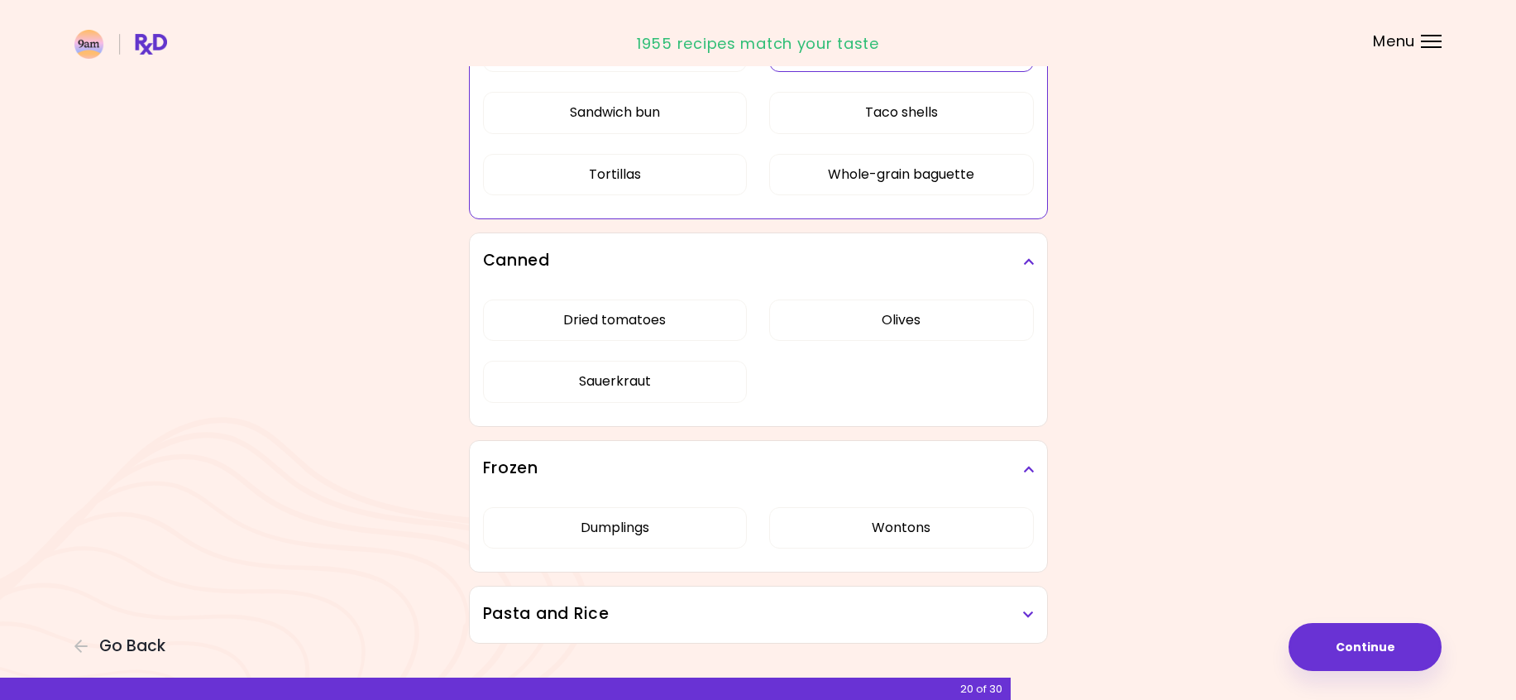
scroll to position [1168, 0]
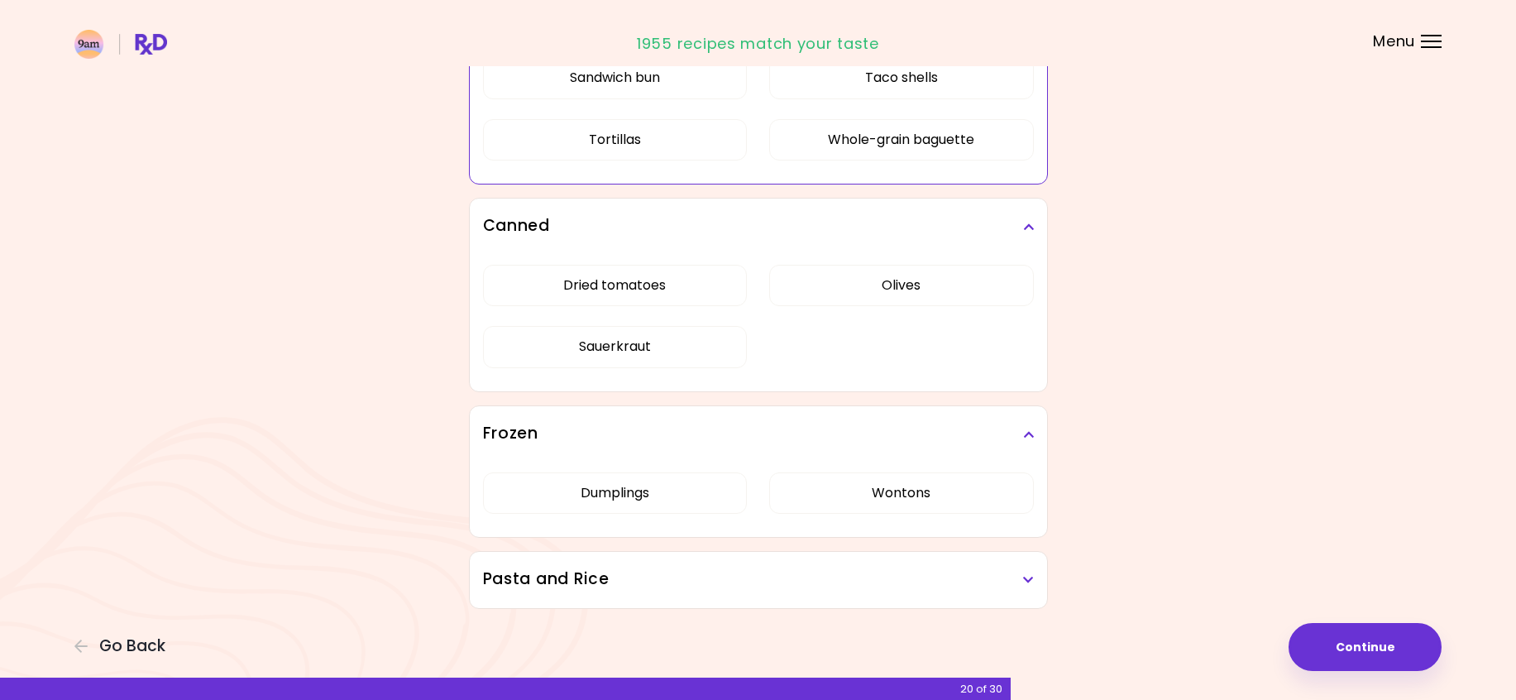
click at [924, 566] on div "Pasta and Rice" at bounding box center [758, 580] width 577 height 56
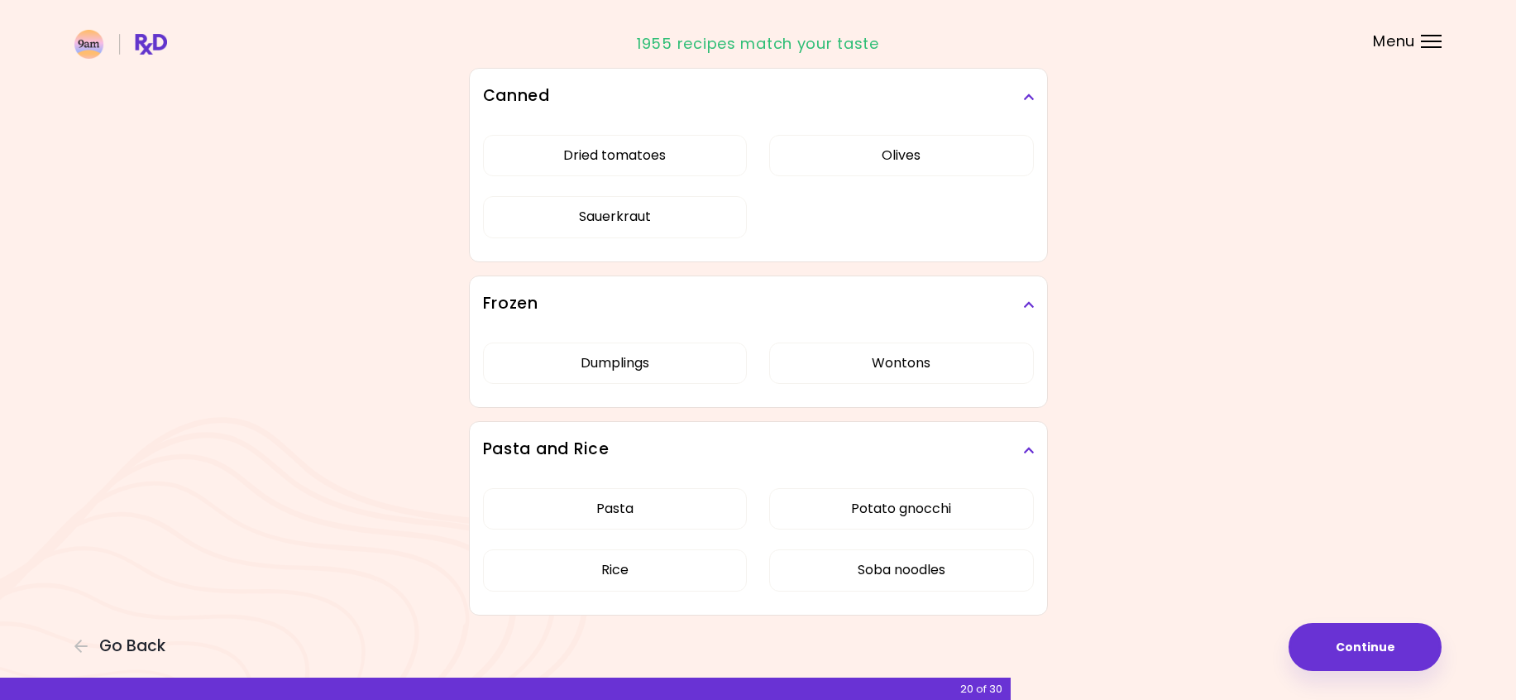
scroll to position [1304, 0]
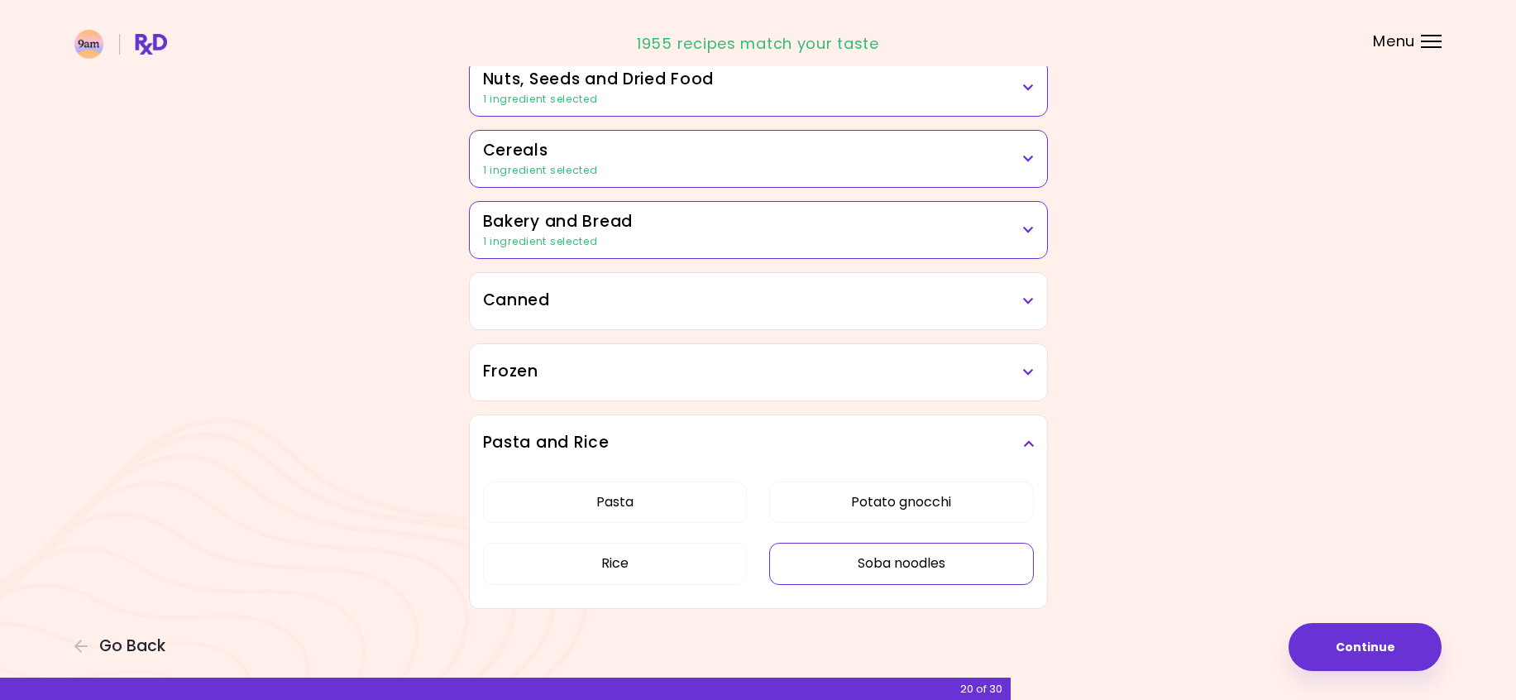
click at [876, 567] on button "Soba noodles" at bounding box center [901, 562] width 265 height 41
click at [1350, 649] on button "Continue" at bounding box center [1364, 647] width 153 height 48
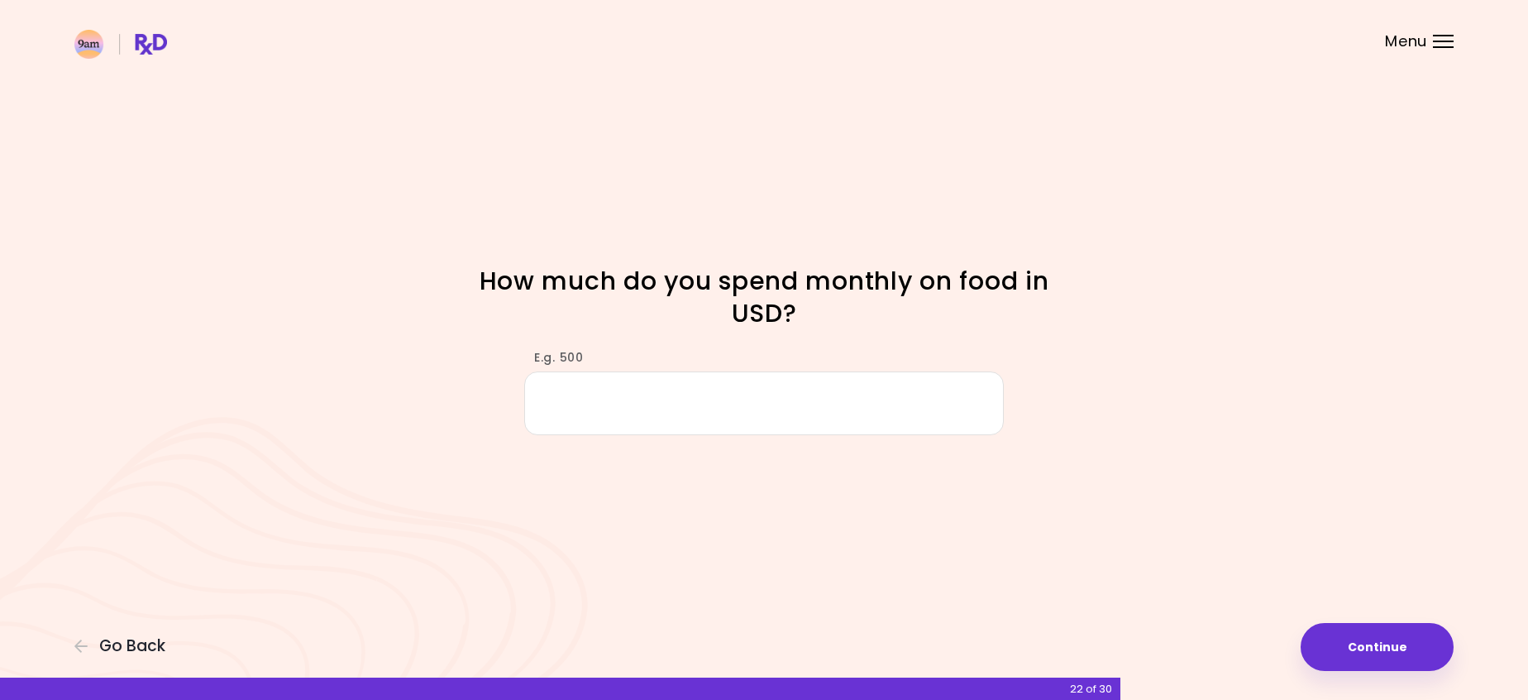
click at [553, 395] on input "E.g. 500" at bounding box center [764, 403] width 480 height 64
type input "***"
click at [1343, 652] on button "Continue" at bounding box center [1377, 647] width 153 height 48
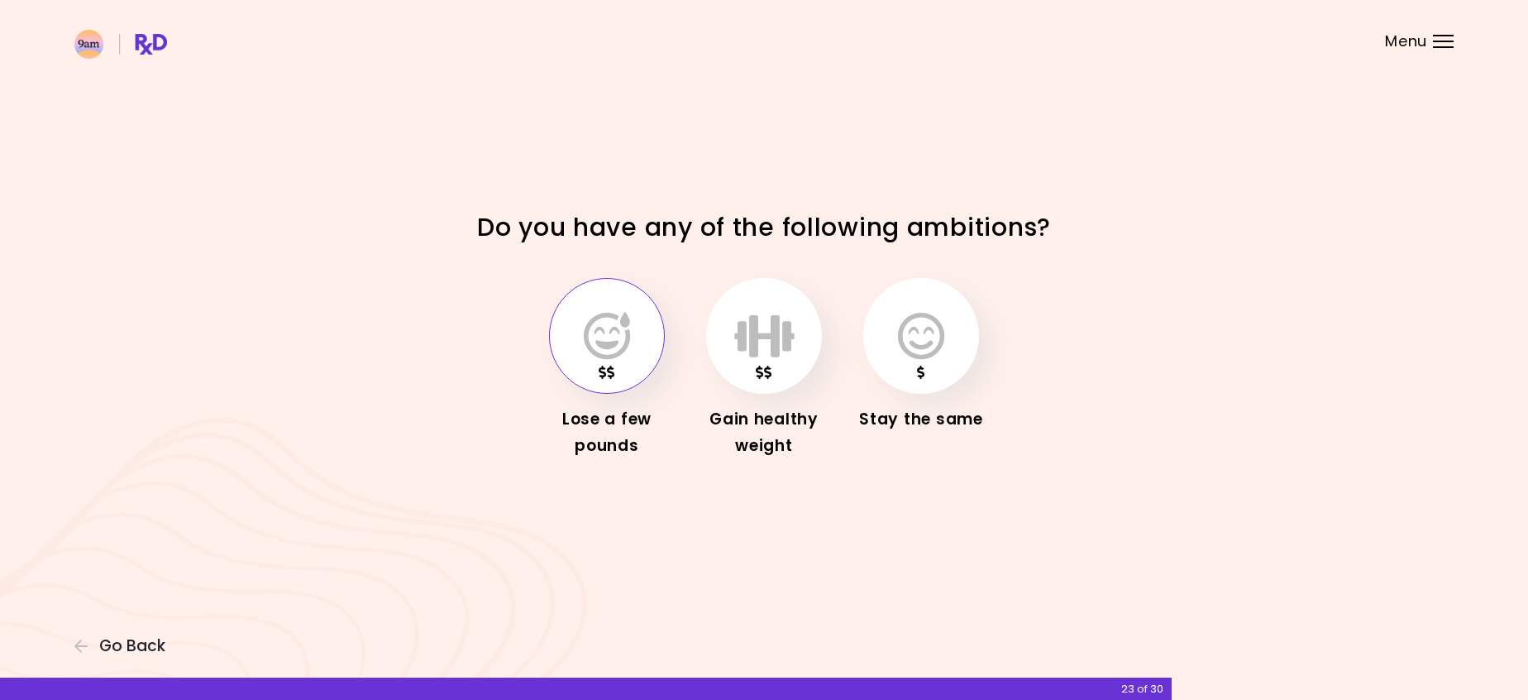
click at [641, 336] on button "button" at bounding box center [607, 336] width 116 height 116
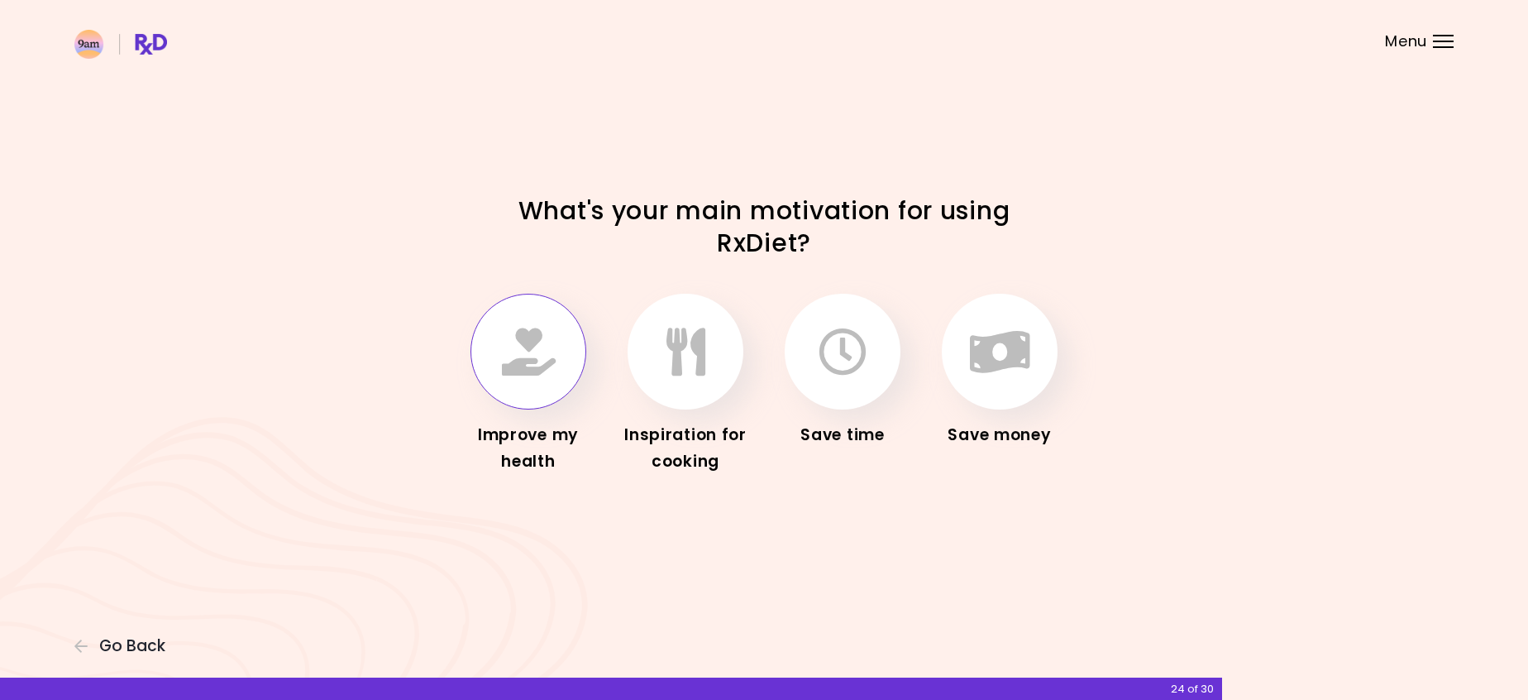
click at [506, 336] on icon "button" at bounding box center [529, 351] width 54 height 48
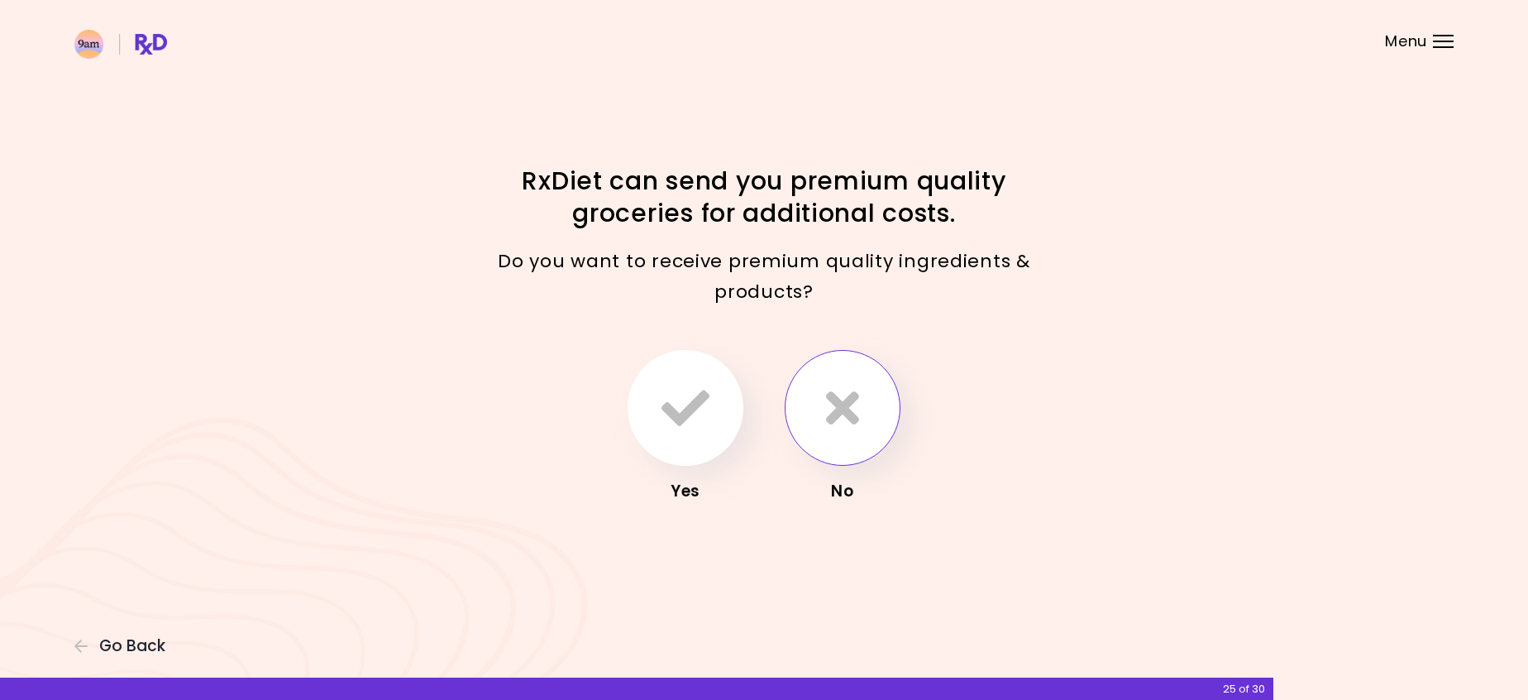
click at [865, 413] on button "button" at bounding box center [843, 408] width 116 height 116
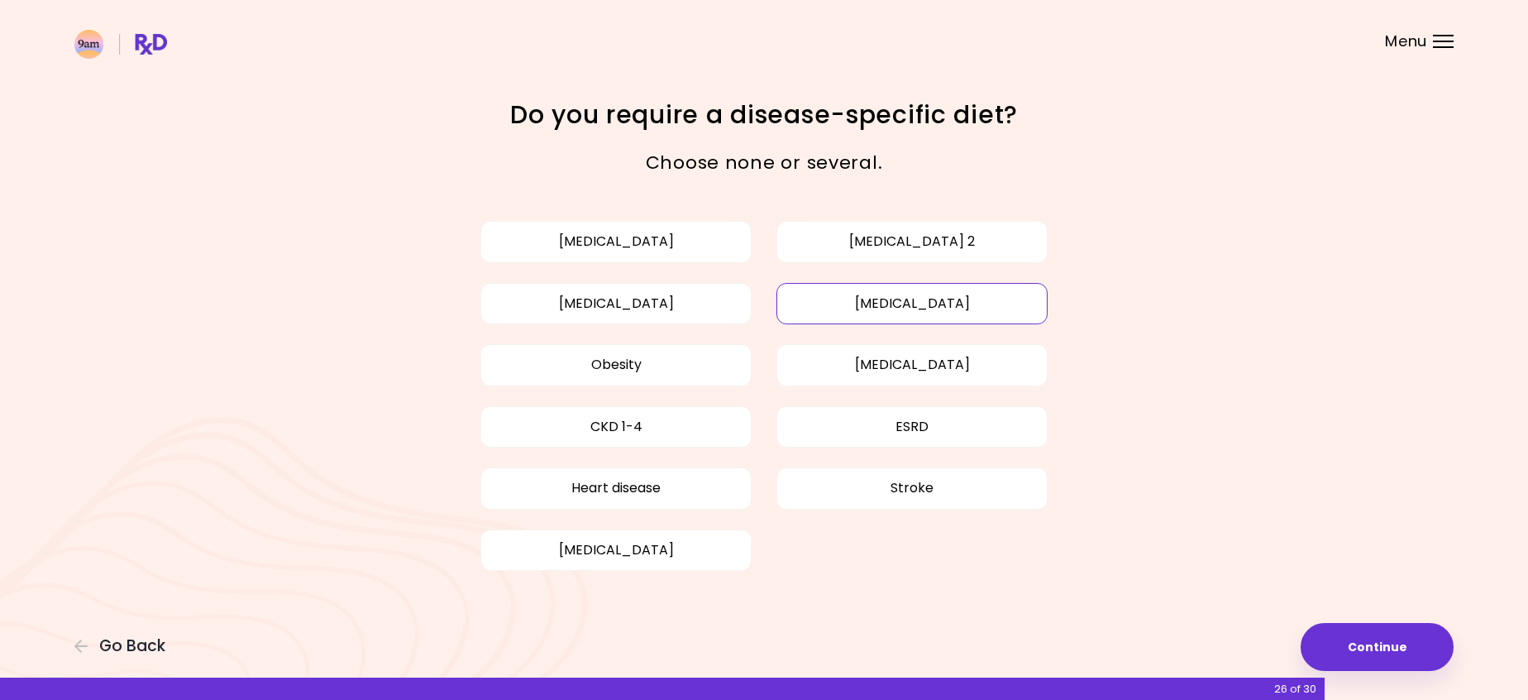
click at [843, 307] on button "[MEDICAL_DATA]" at bounding box center [911, 303] width 271 height 41
click at [1348, 639] on button "Continue" at bounding box center [1377, 647] width 153 height 48
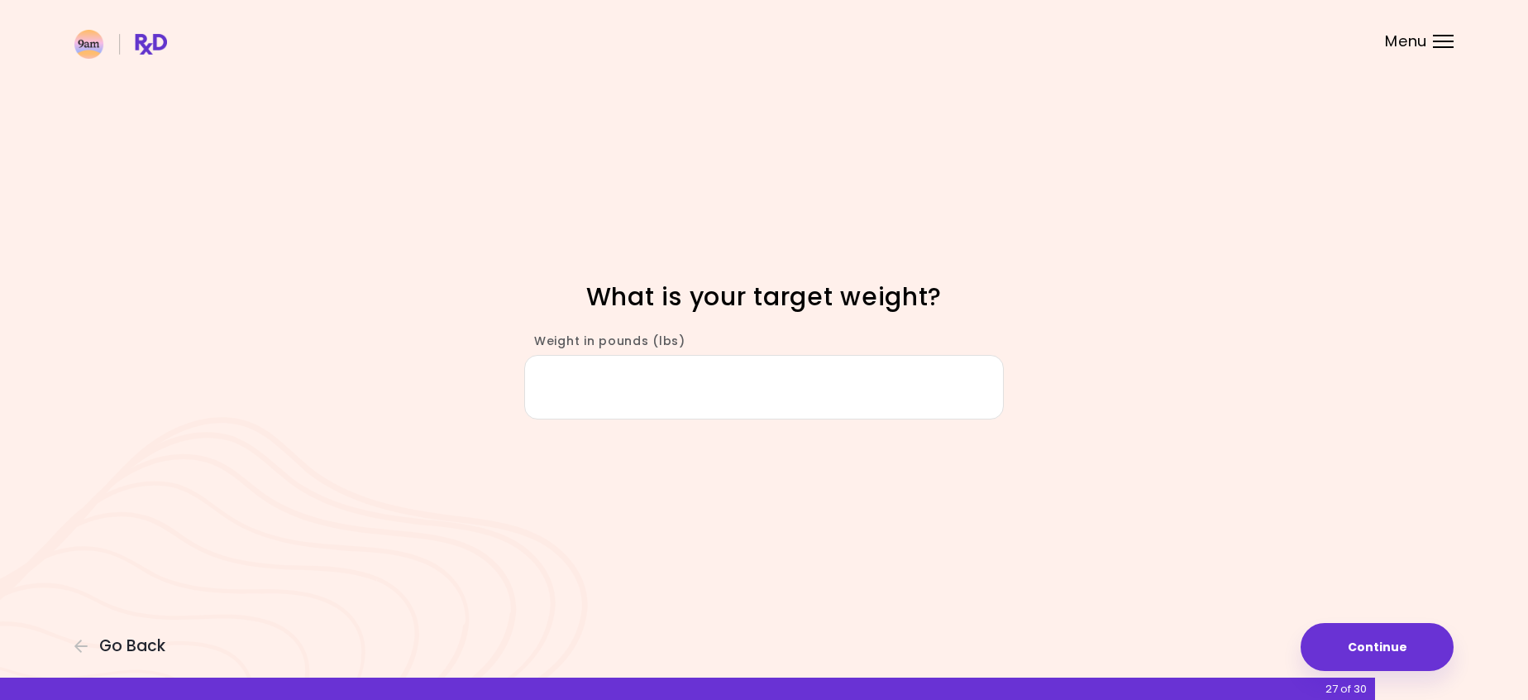
click at [600, 399] on input "Weight in pounds (lbs)" at bounding box center [764, 387] width 480 height 64
type input "***"
click at [1345, 640] on button "Continue" at bounding box center [1377, 647] width 153 height 48
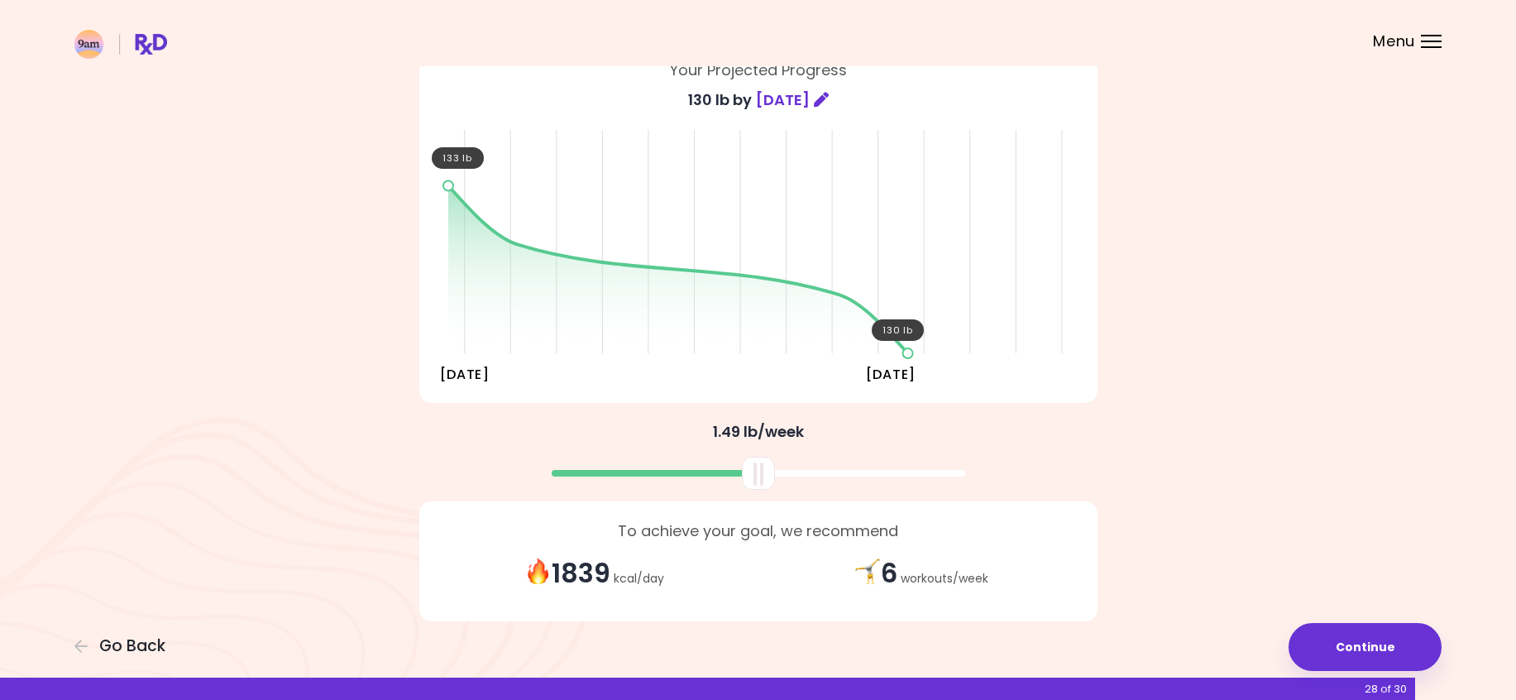
scroll to position [156, 0]
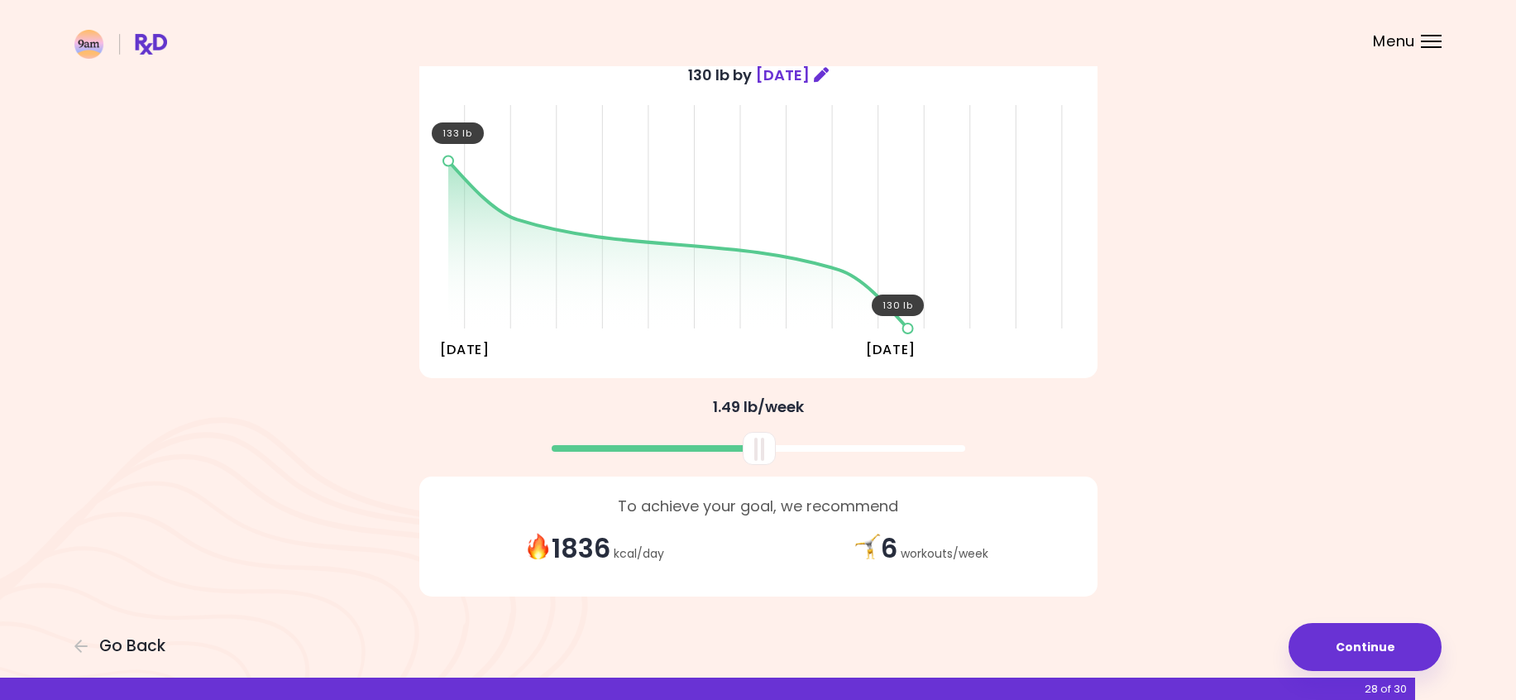
click at [754, 461] on div at bounding box center [759, 448] width 33 height 33
click at [1327, 652] on button "Continue" at bounding box center [1364, 647] width 153 height 48
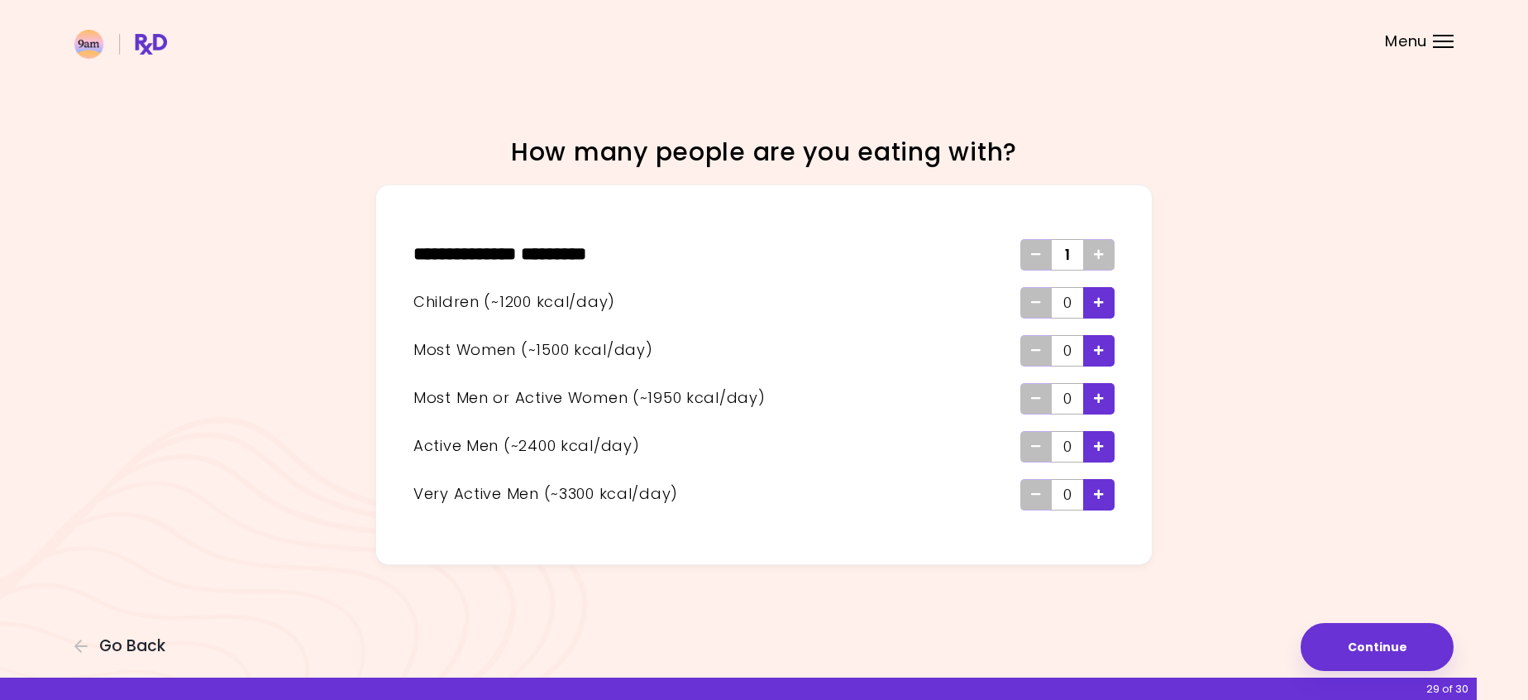
click at [1092, 300] on div "Add - Child" at bounding box center [1098, 302] width 31 height 31
click at [1099, 446] on icon "Add - Active Man" at bounding box center [1099, 446] width 10 height 11
click at [1341, 639] on button "Continue" at bounding box center [1377, 647] width 153 height 48
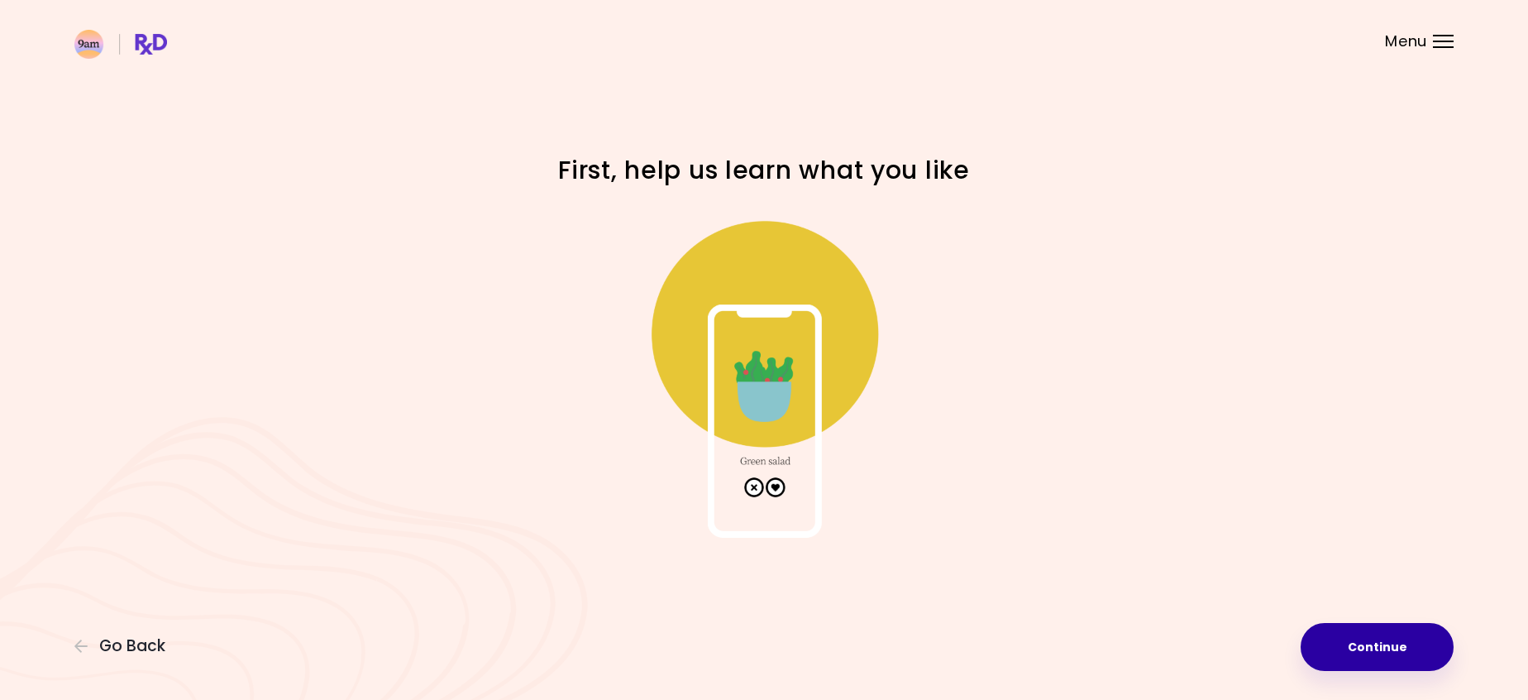
click at [1341, 639] on button "Continue" at bounding box center [1377, 647] width 153 height 48
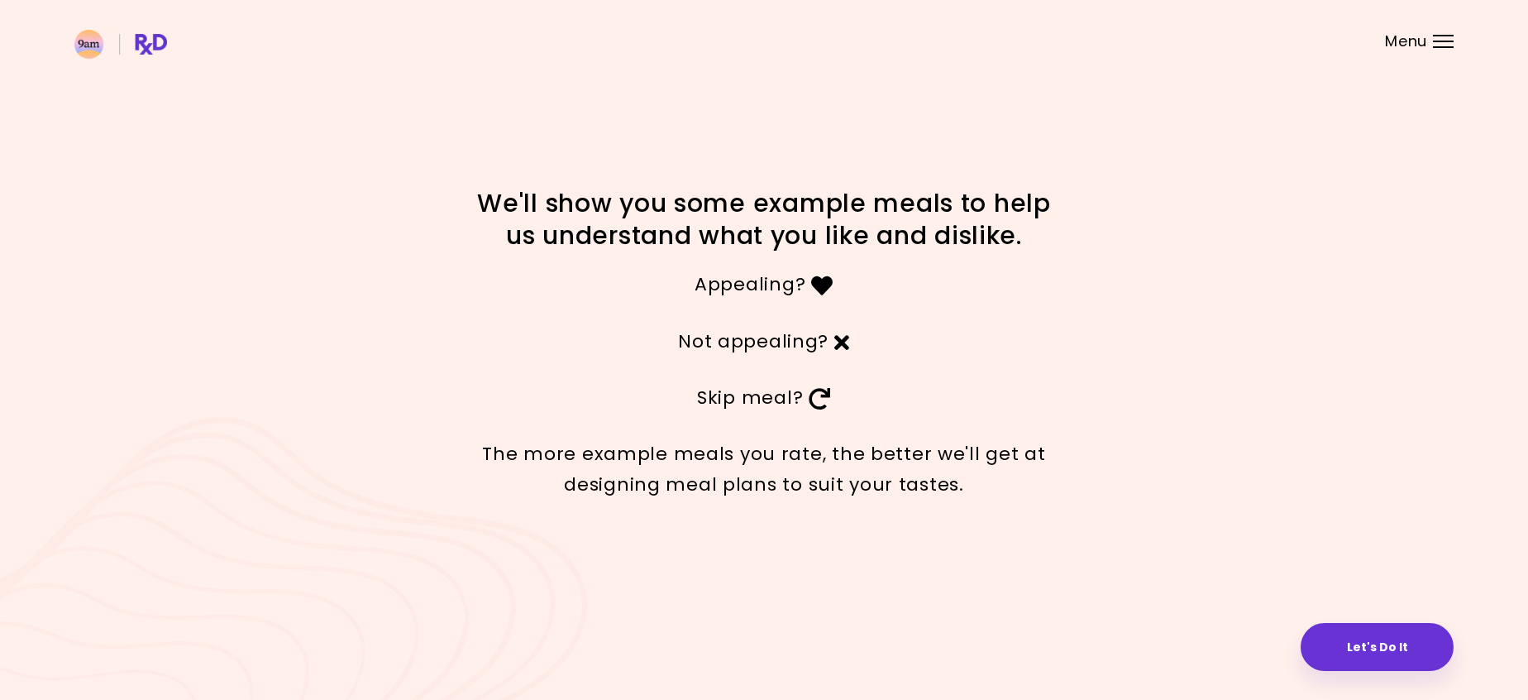
click at [1341, 639] on button "Let's Do It" at bounding box center [1377, 647] width 153 height 48
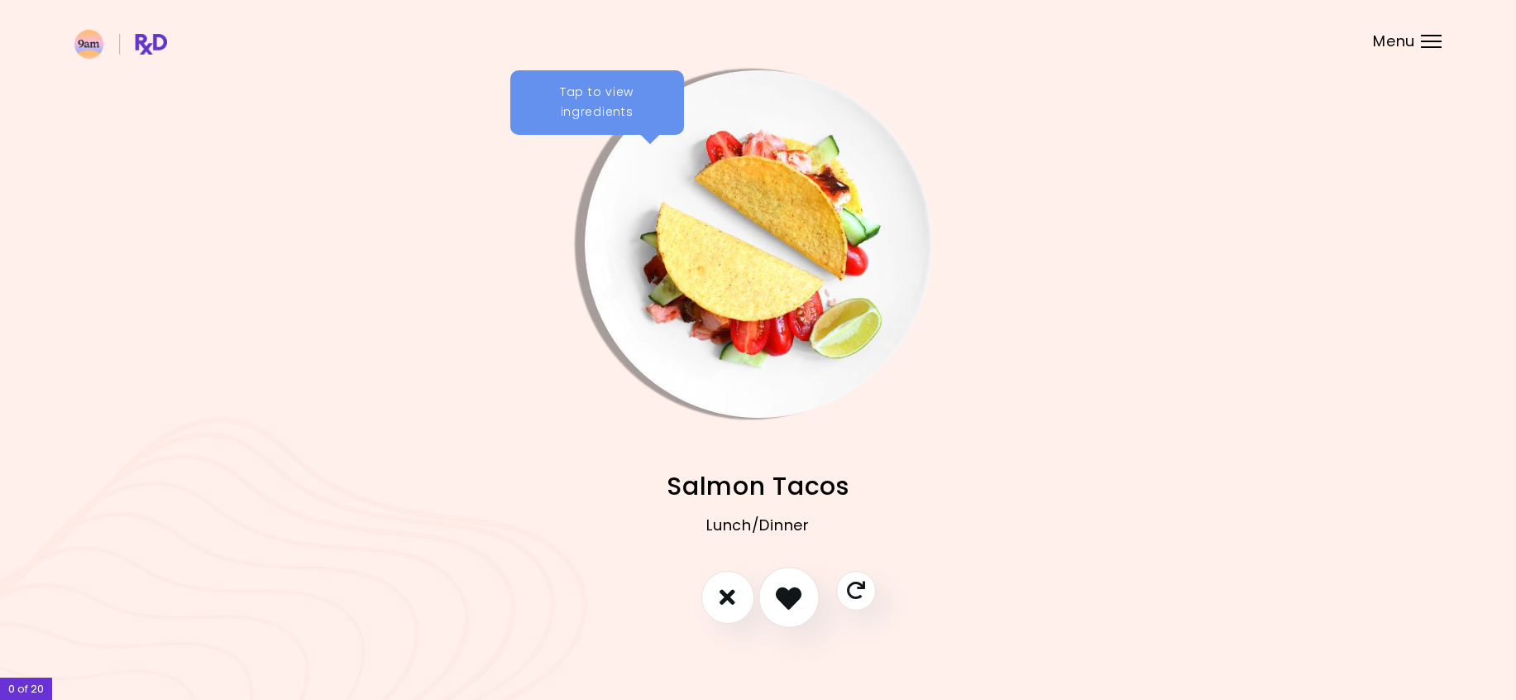
click at [780, 597] on icon "I like this recipe" at bounding box center [789, 597] width 26 height 26
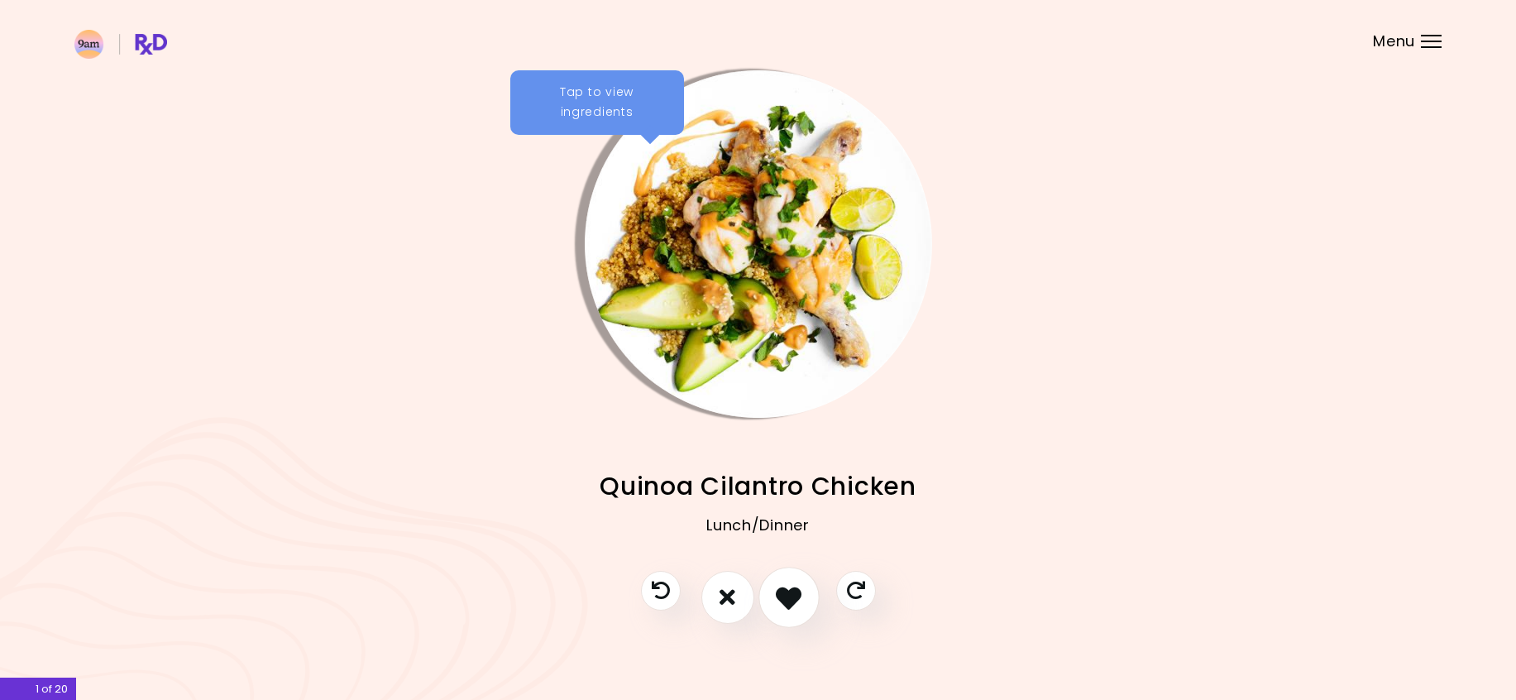
click at [780, 597] on icon "I like this recipe" at bounding box center [789, 597] width 26 height 26
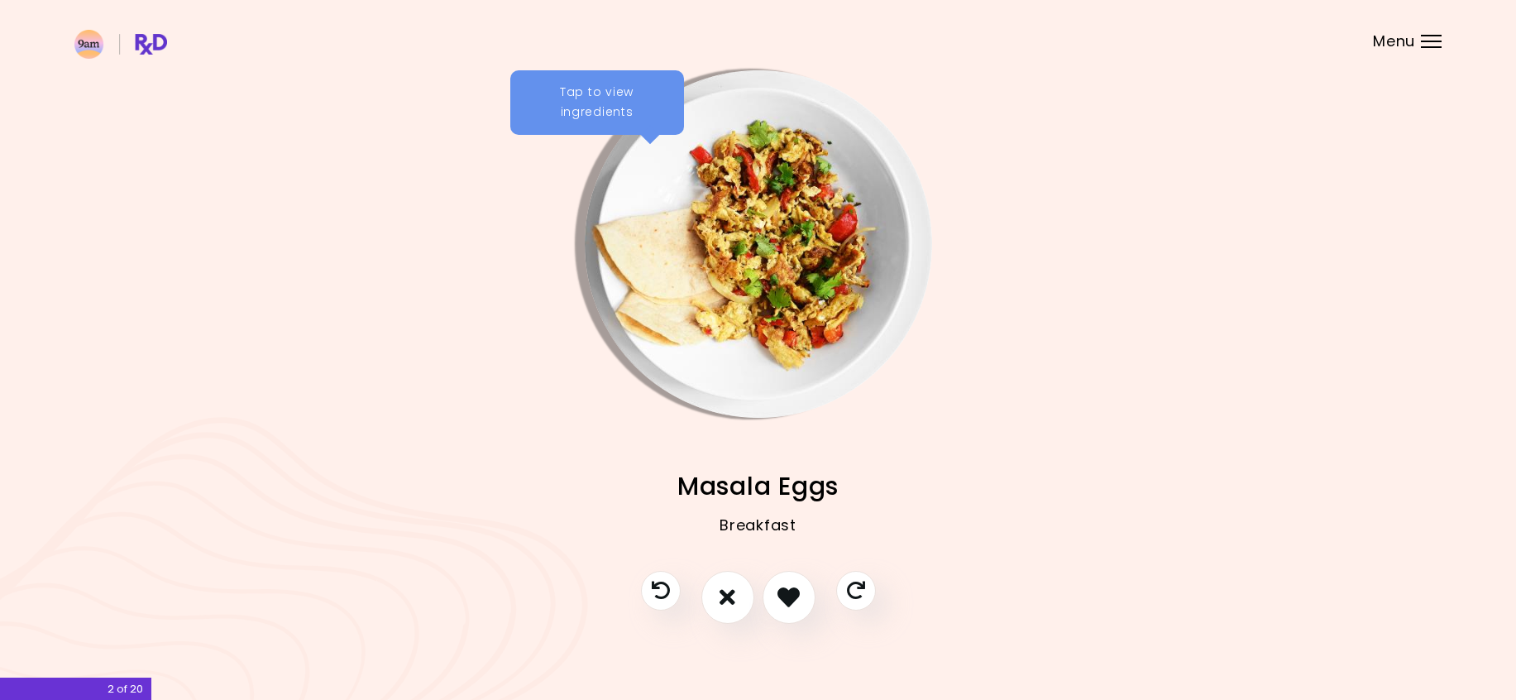
click at [580, 96] on div "Tap to view ingredients" at bounding box center [597, 102] width 174 height 64
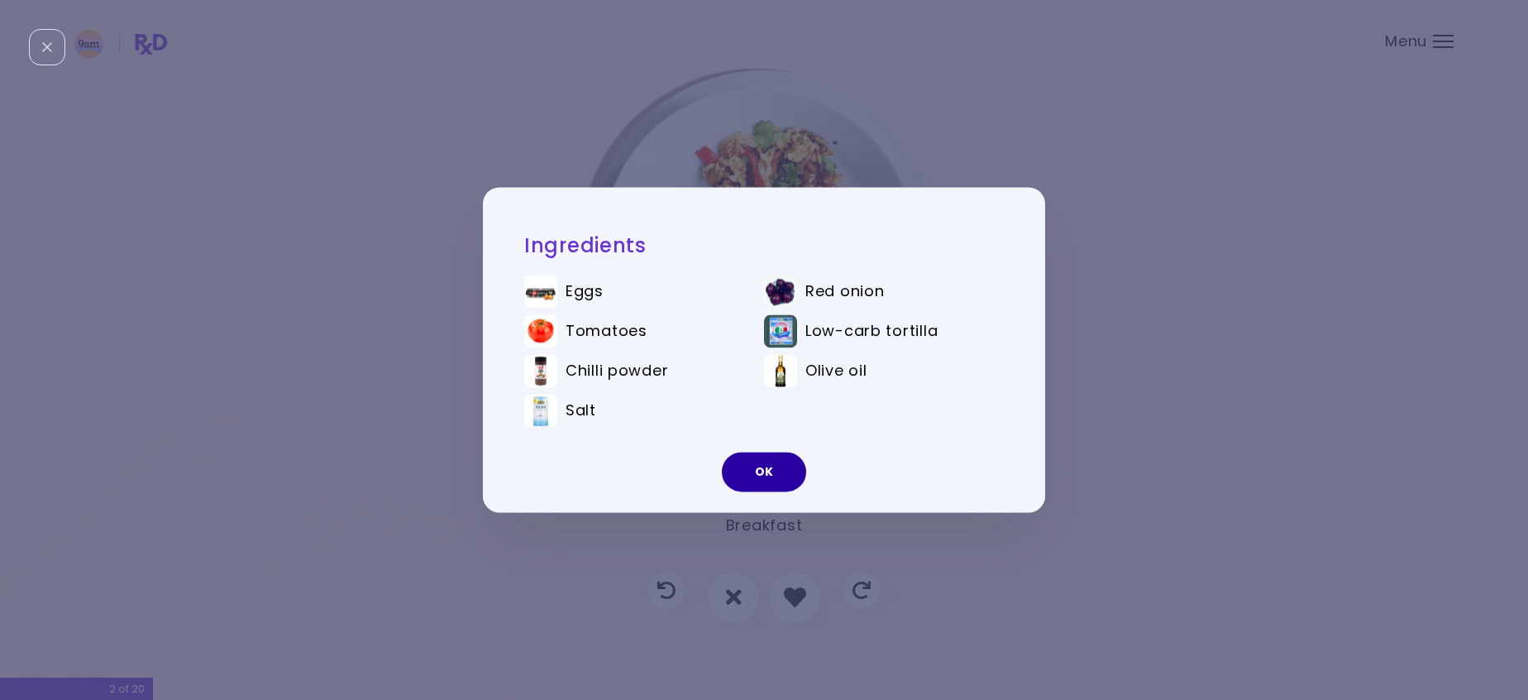
click at [793, 466] on button "OK" at bounding box center [764, 472] width 84 height 40
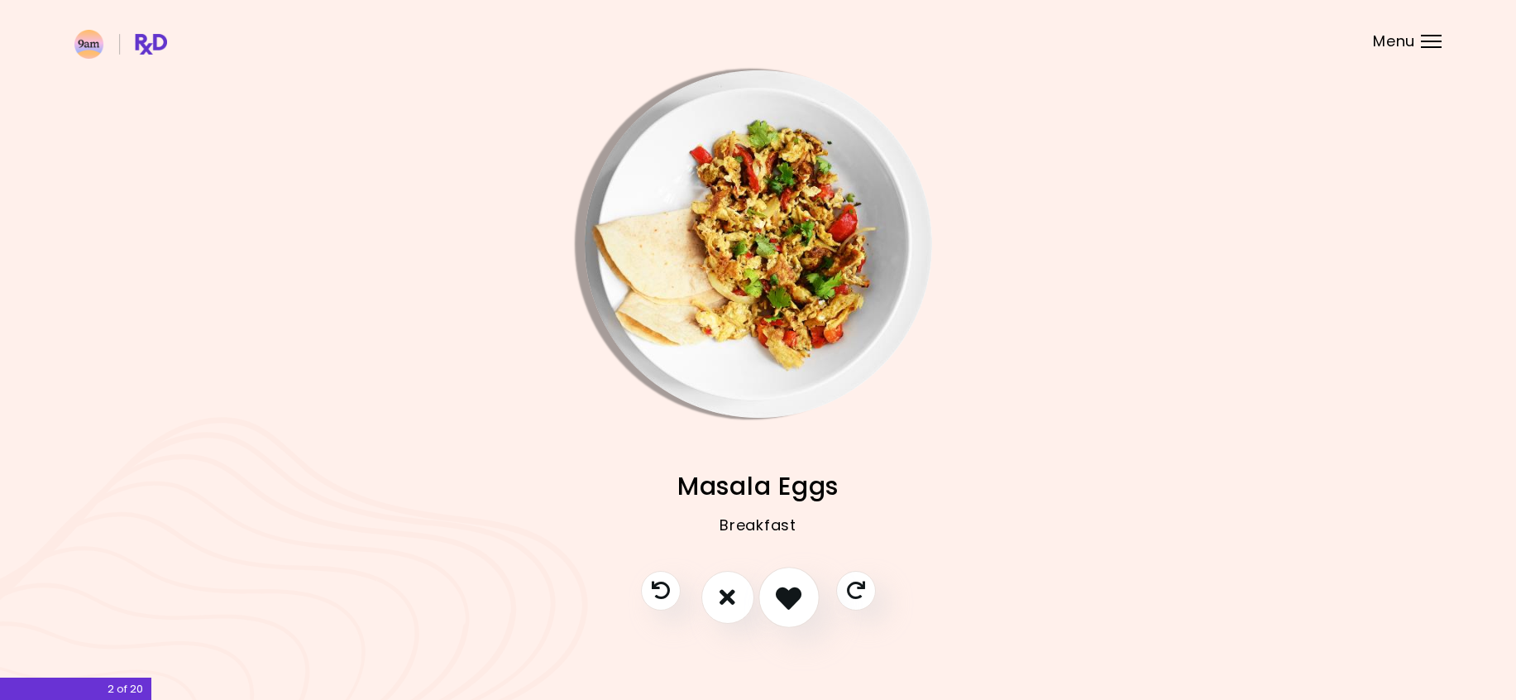
click at [790, 595] on icon "I like this recipe" at bounding box center [789, 597] width 26 height 26
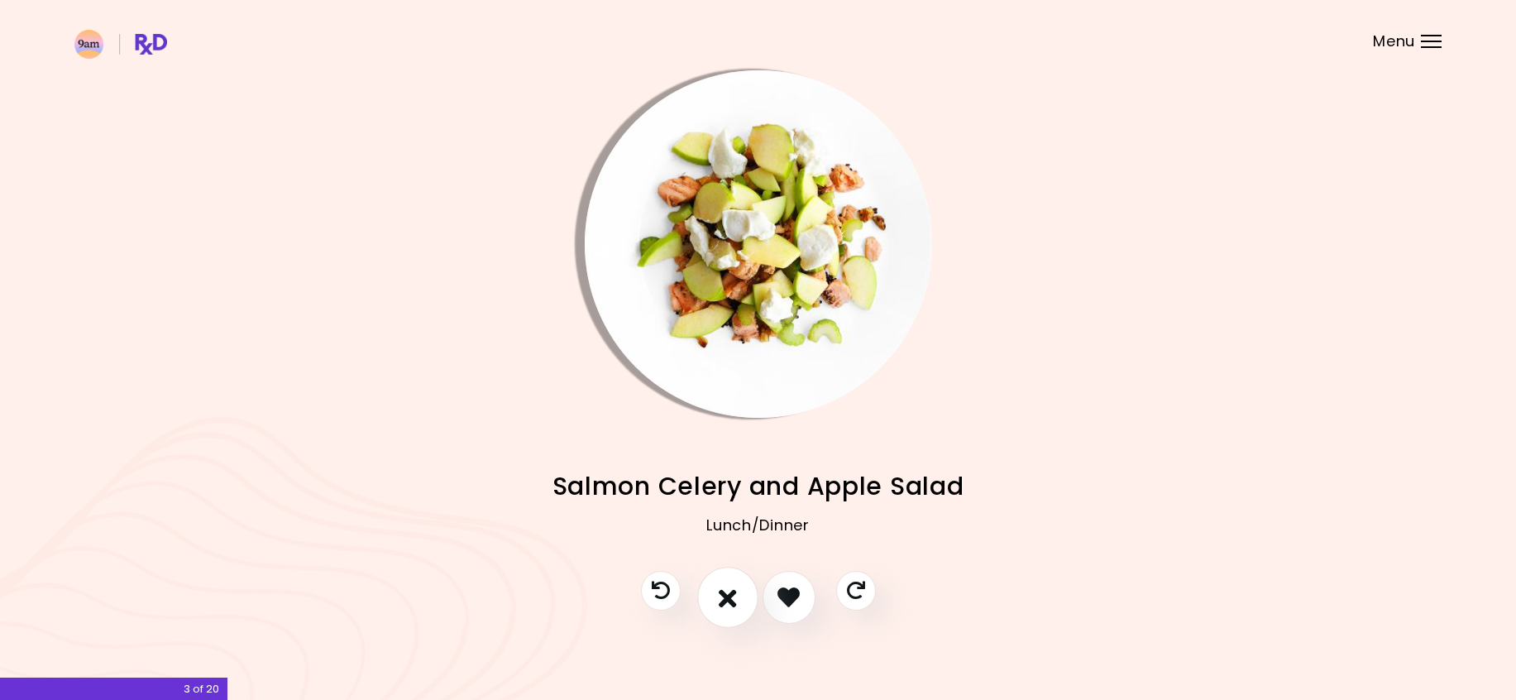
click at [726, 597] on icon "I don't like this recipe" at bounding box center [728, 597] width 18 height 26
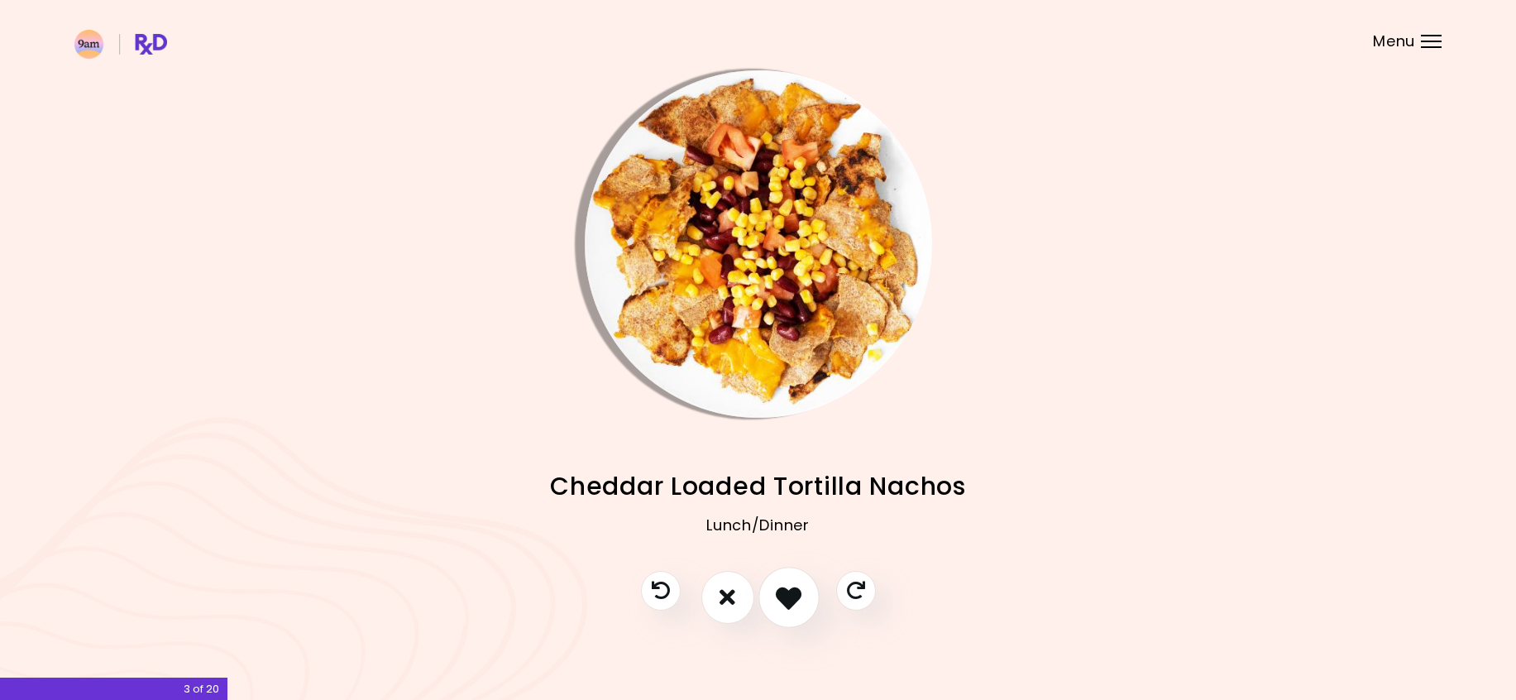
click at [789, 599] on icon "I like this recipe" at bounding box center [789, 597] width 26 height 26
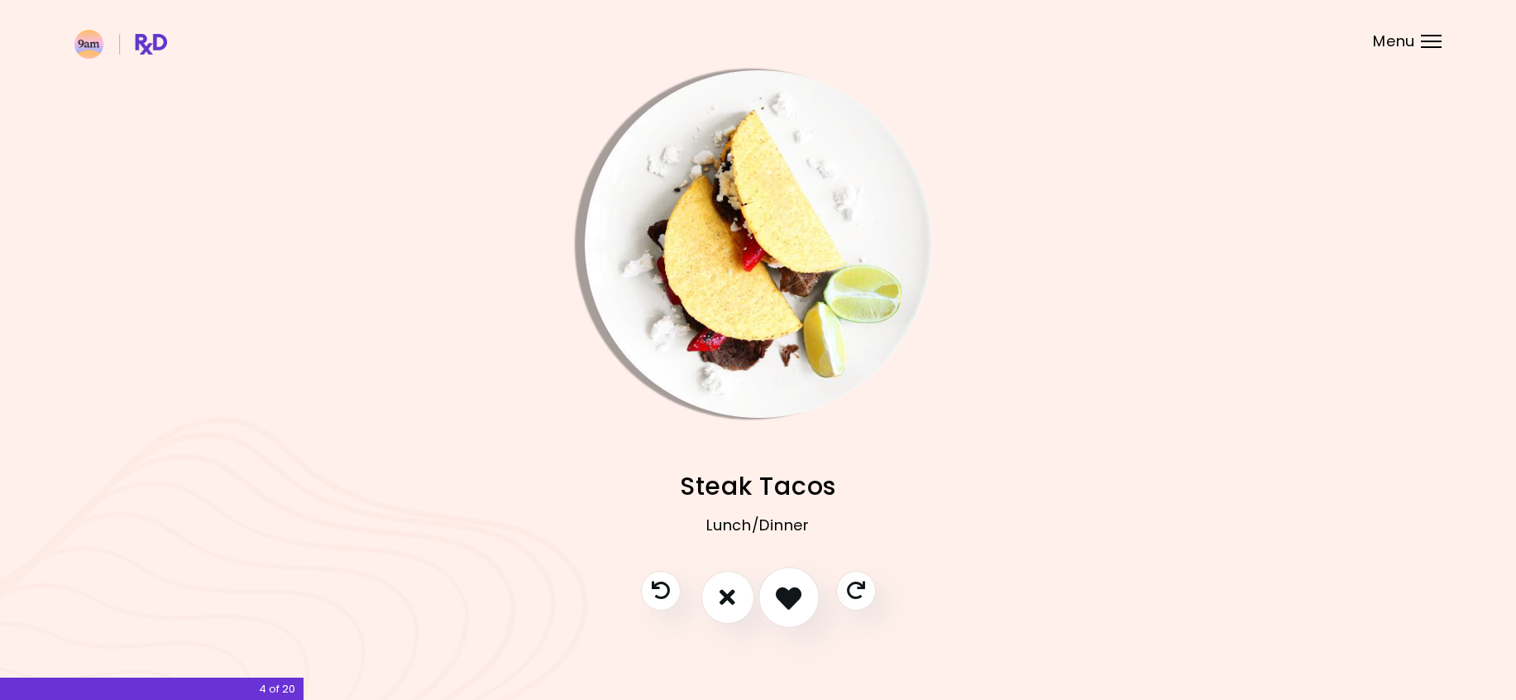
click at [789, 599] on icon "I like this recipe" at bounding box center [789, 597] width 26 height 26
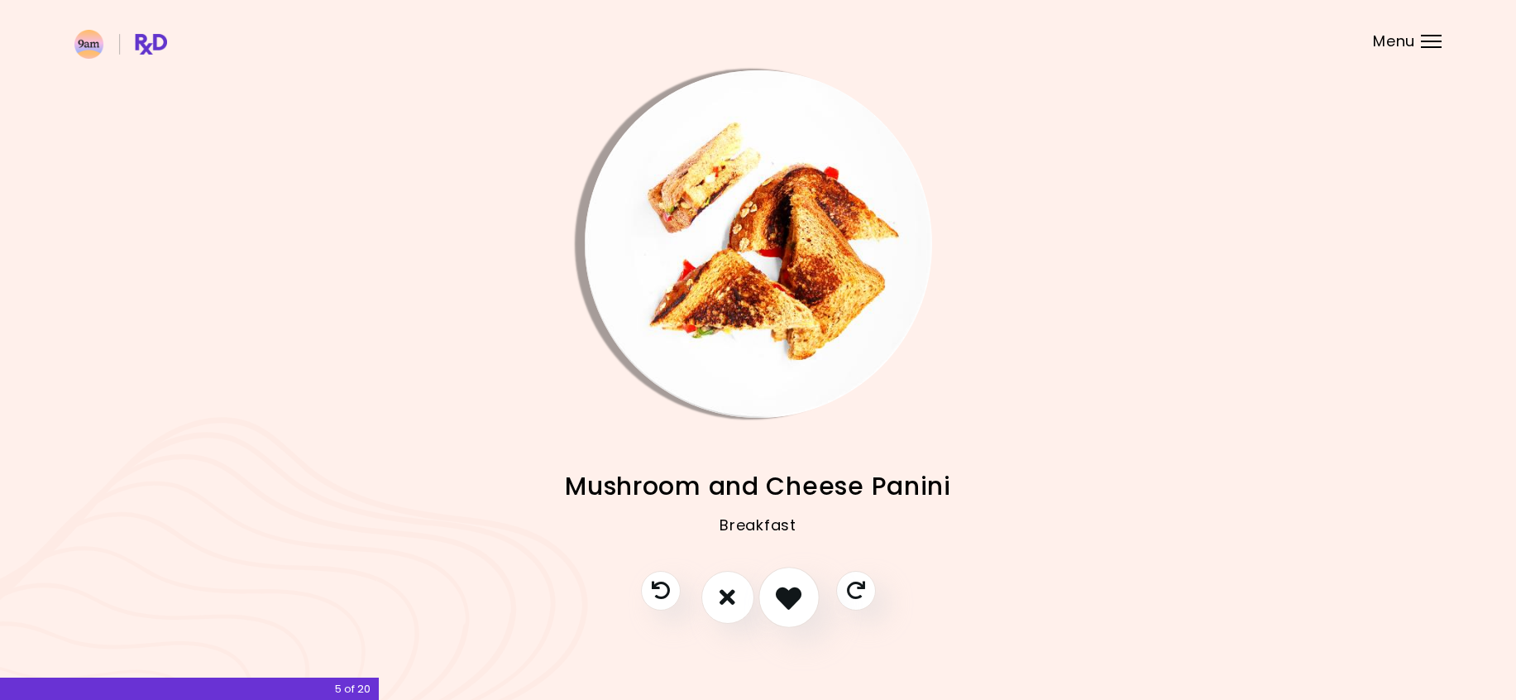
click at [789, 599] on icon "I like this recipe" at bounding box center [789, 597] width 26 height 26
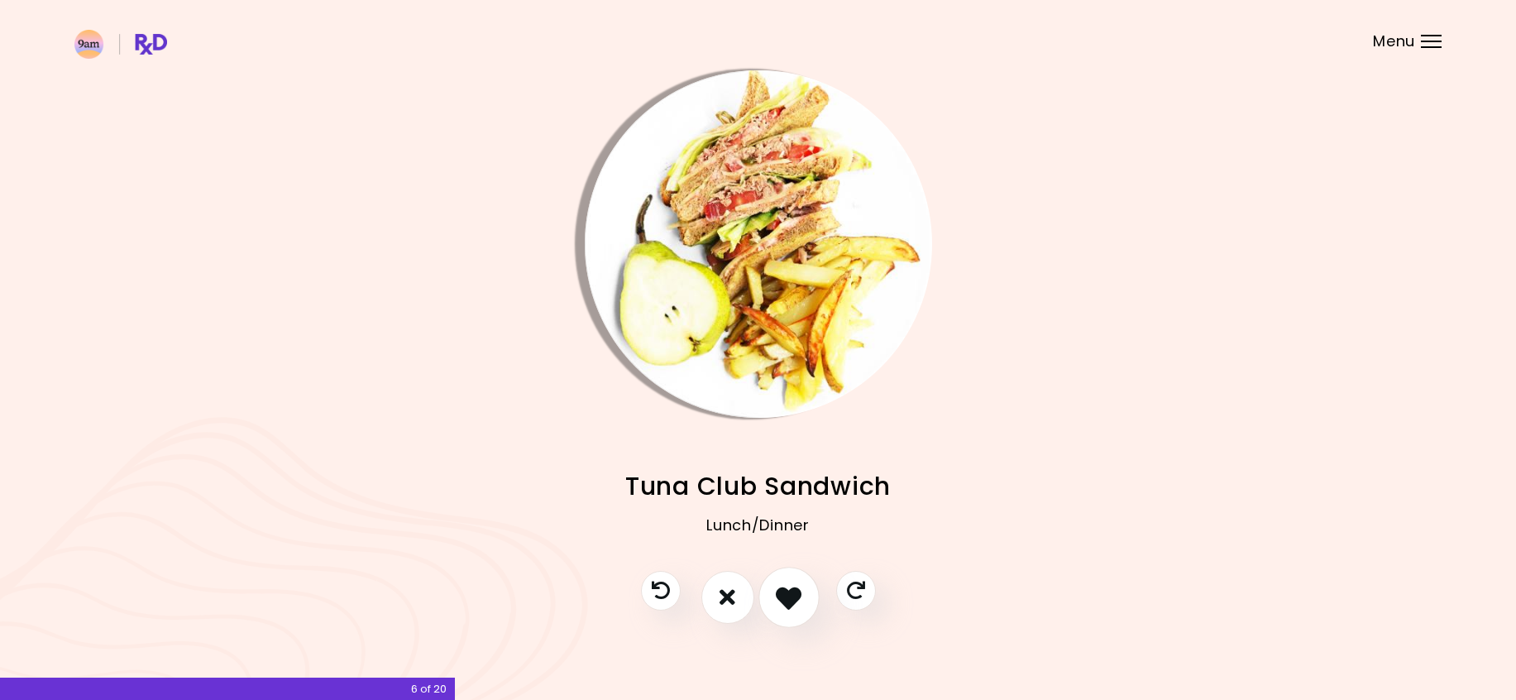
click at [789, 599] on icon "I like this recipe" at bounding box center [789, 597] width 26 height 26
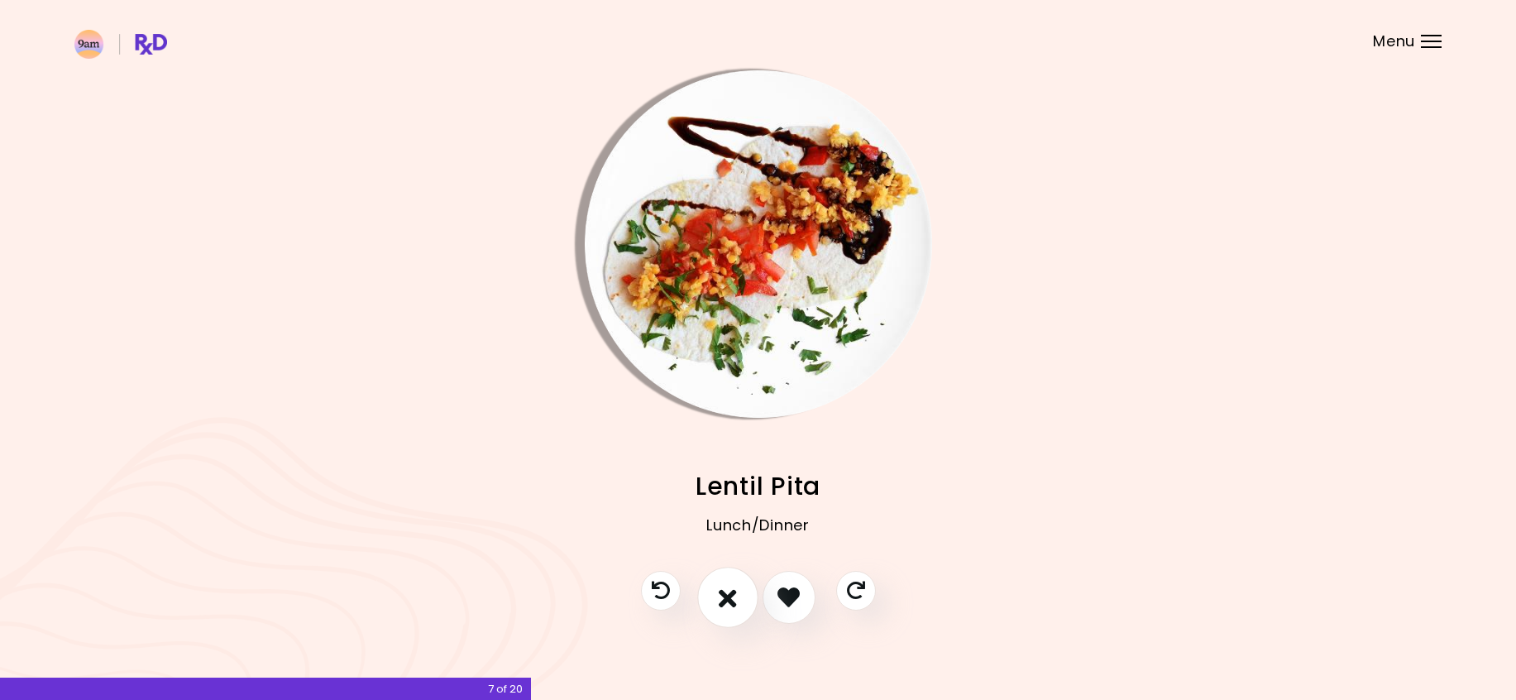
click at [727, 593] on icon "I don't like this recipe" at bounding box center [728, 597] width 18 height 26
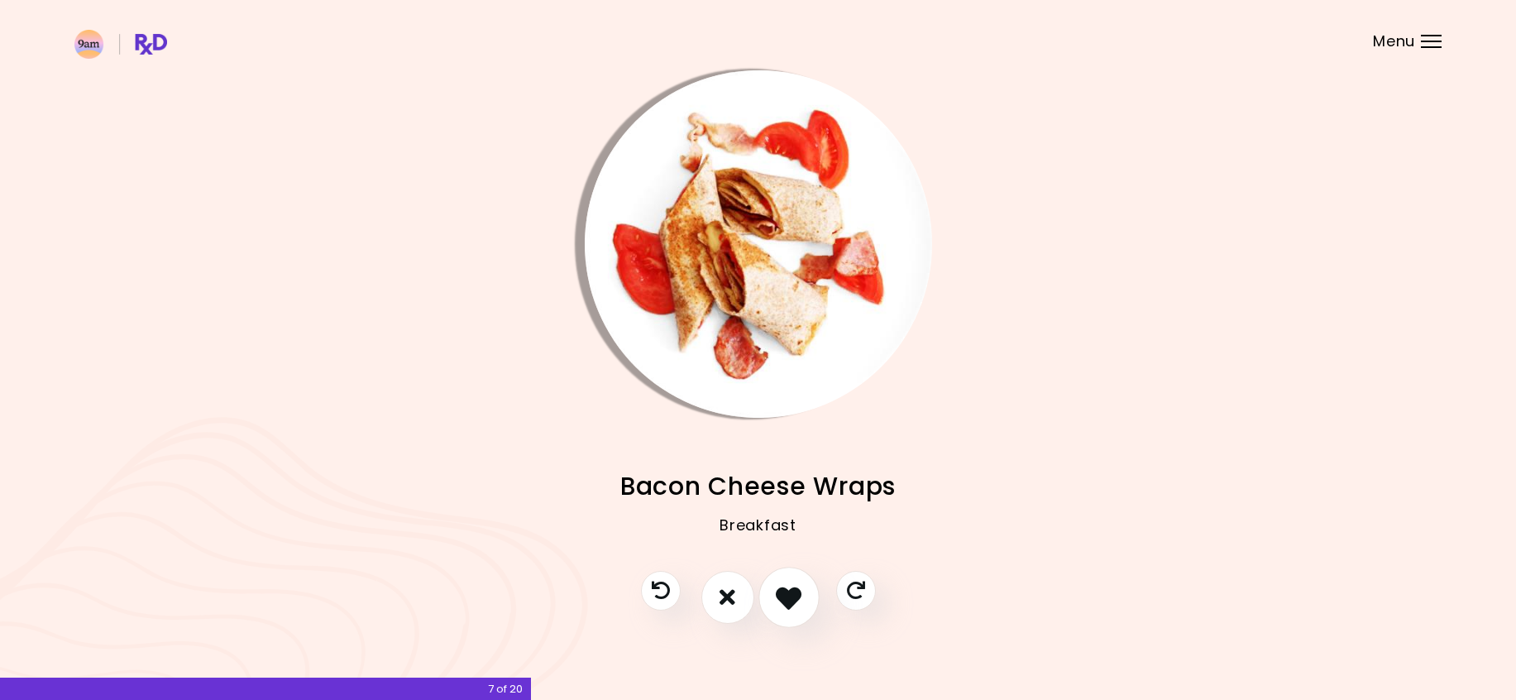
click at [770, 596] on button "I like this recipe" at bounding box center [788, 596] width 61 height 61
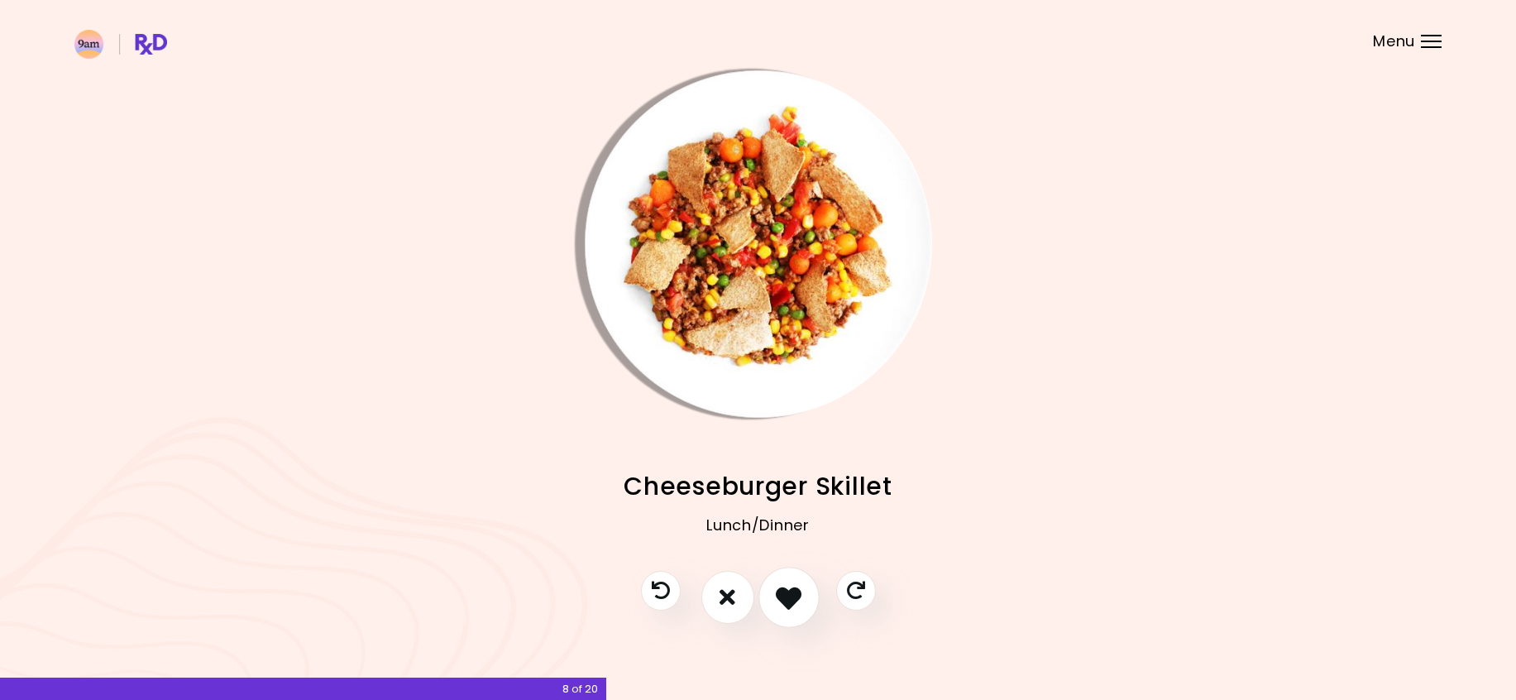
click at [770, 596] on button "I like this recipe" at bounding box center [788, 596] width 61 height 61
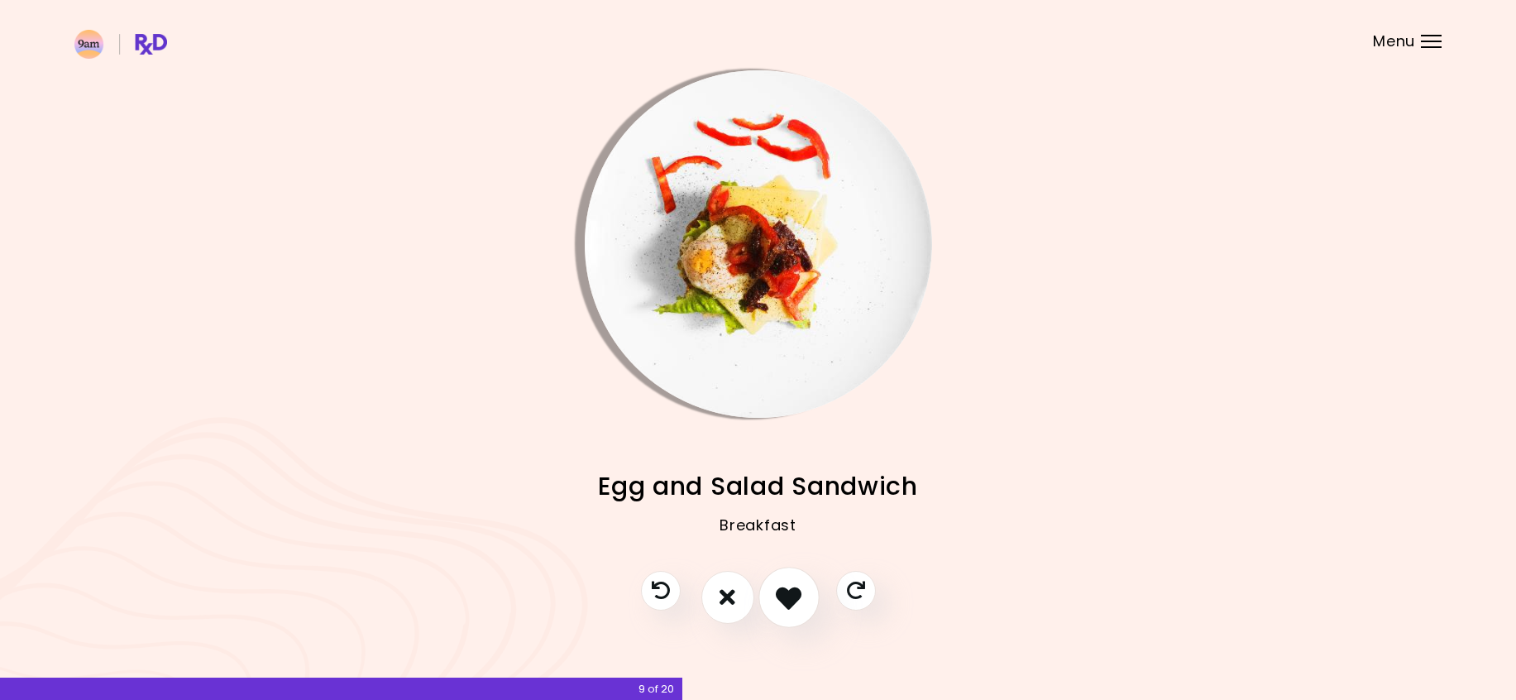
click at [770, 596] on button "I like this recipe" at bounding box center [788, 596] width 61 height 61
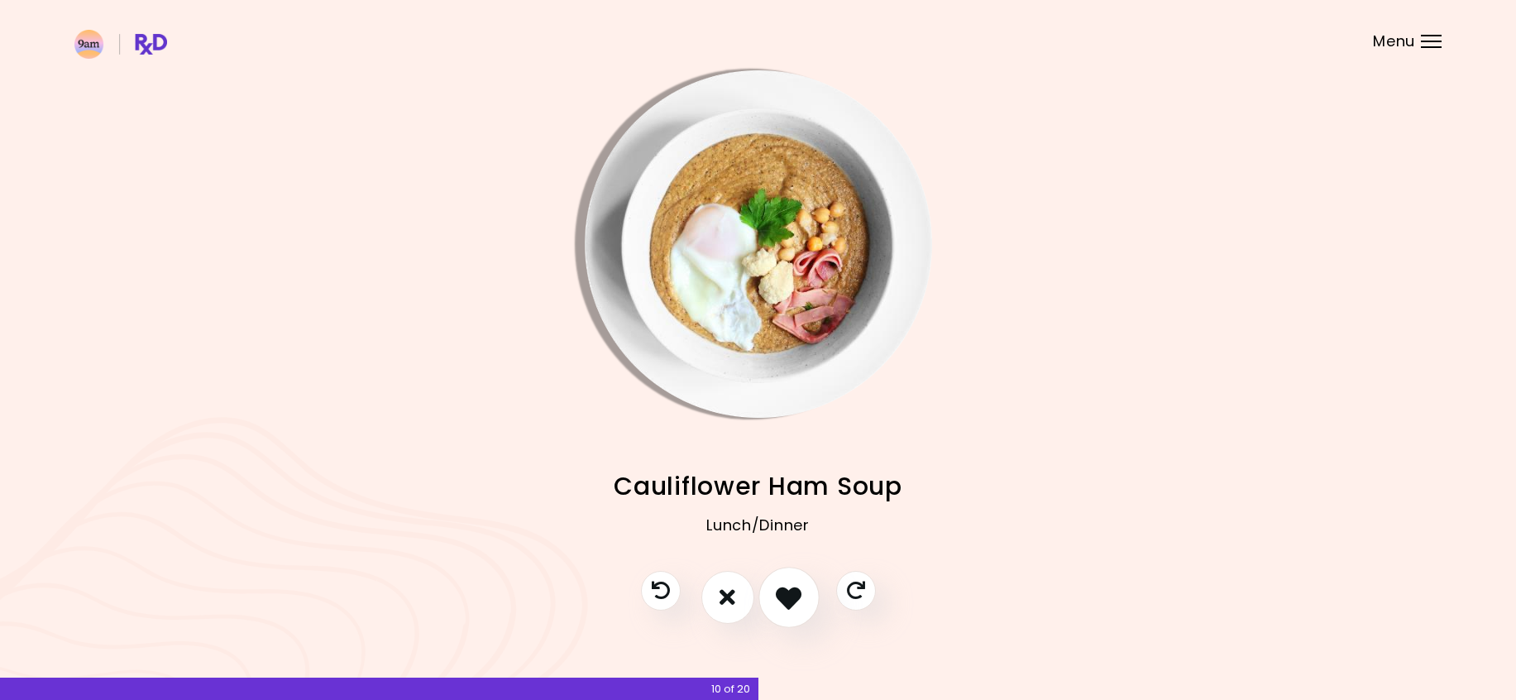
click at [770, 596] on button "I like this recipe" at bounding box center [788, 596] width 61 height 61
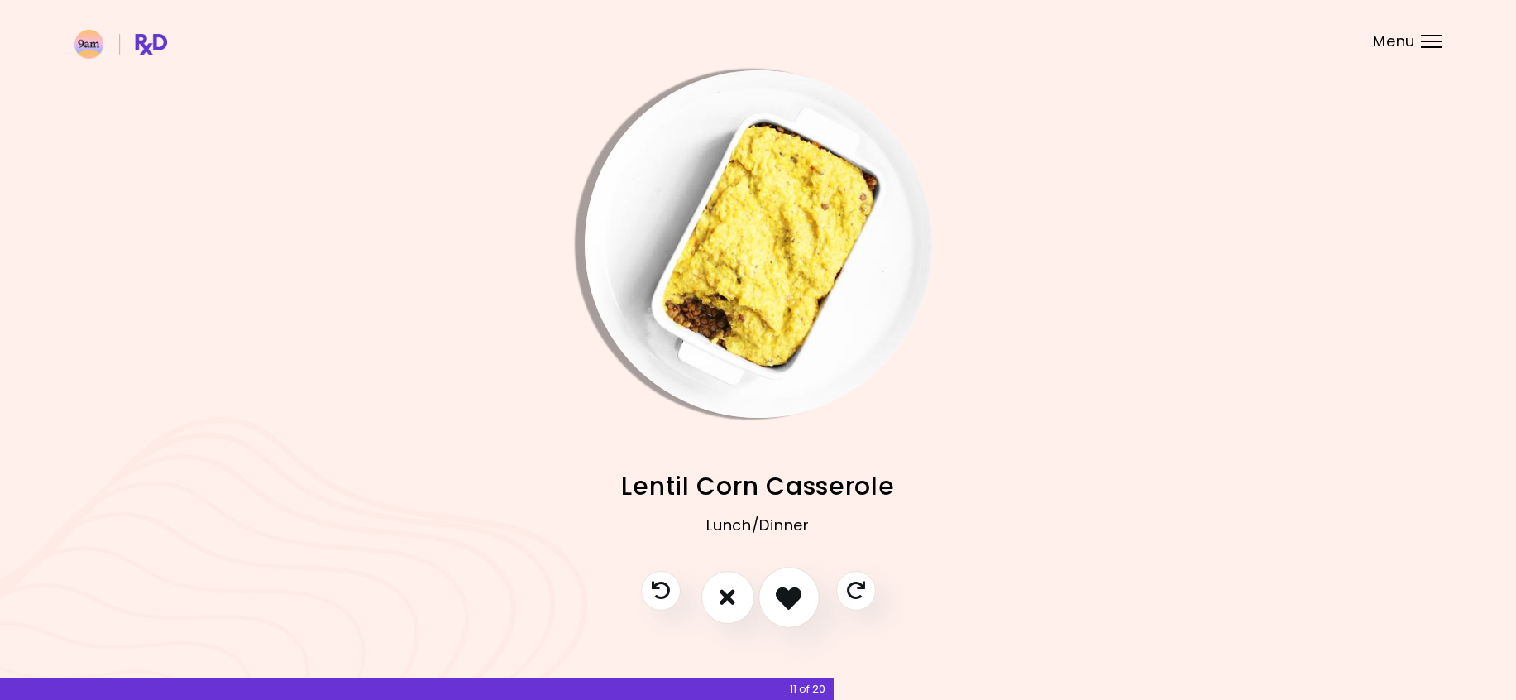
click at [770, 596] on button "I like this recipe" at bounding box center [788, 596] width 61 height 61
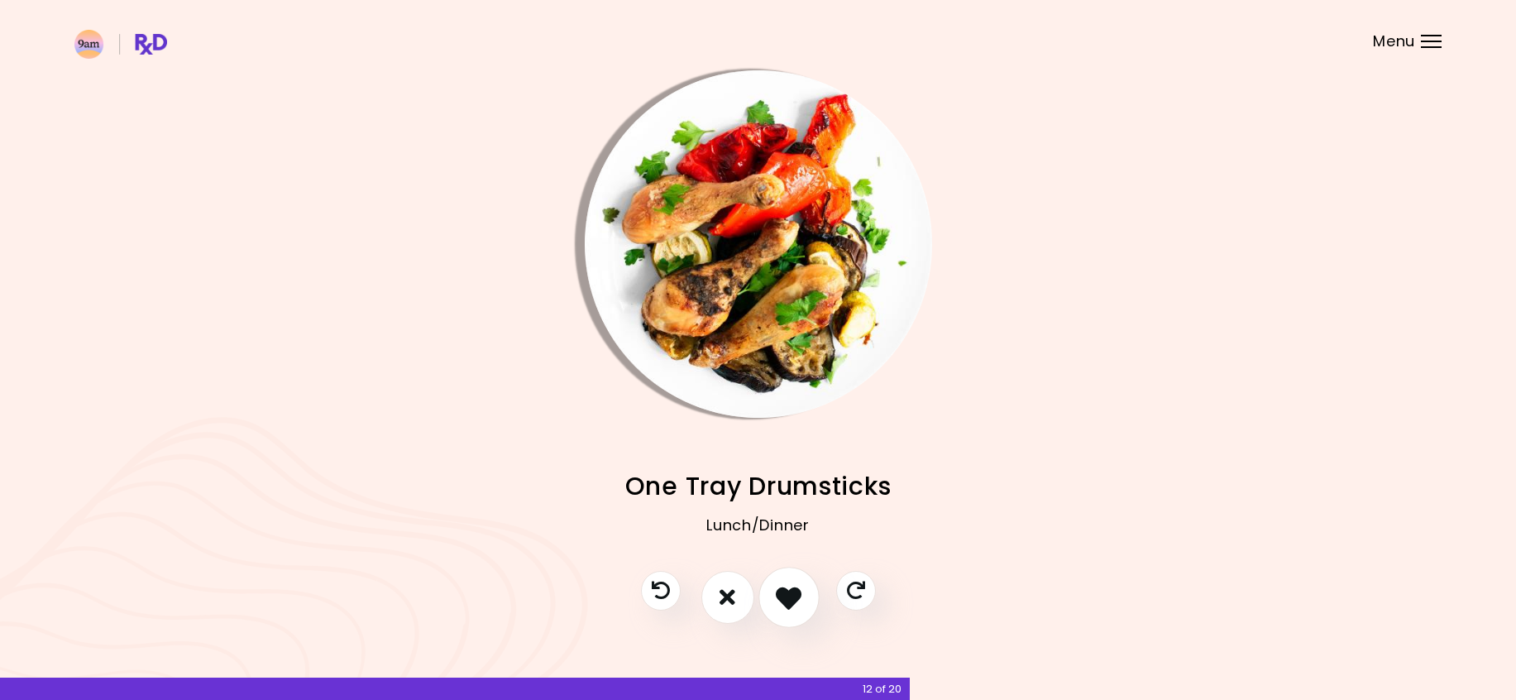
click at [770, 596] on button "I like this recipe" at bounding box center [788, 596] width 61 height 61
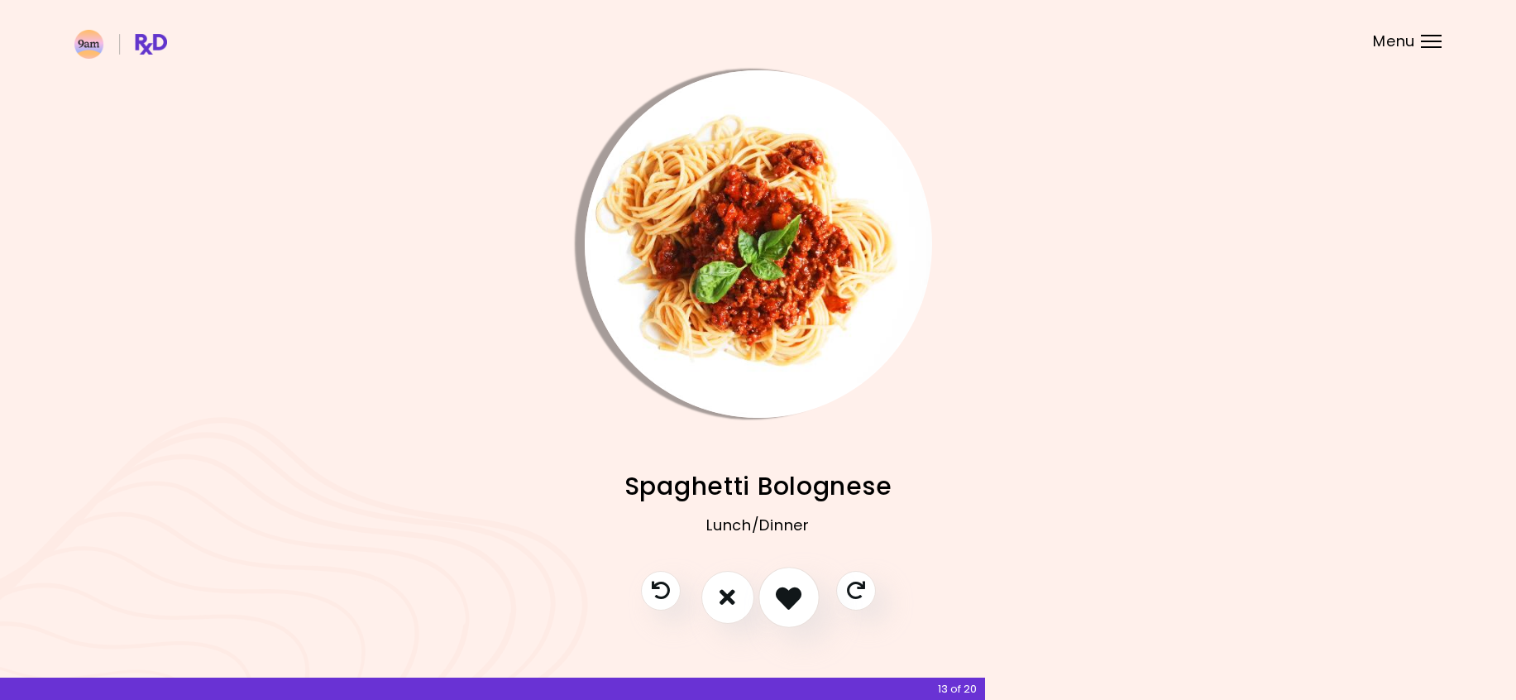
click at [770, 596] on button "I like this recipe" at bounding box center [788, 596] width 61 height 61
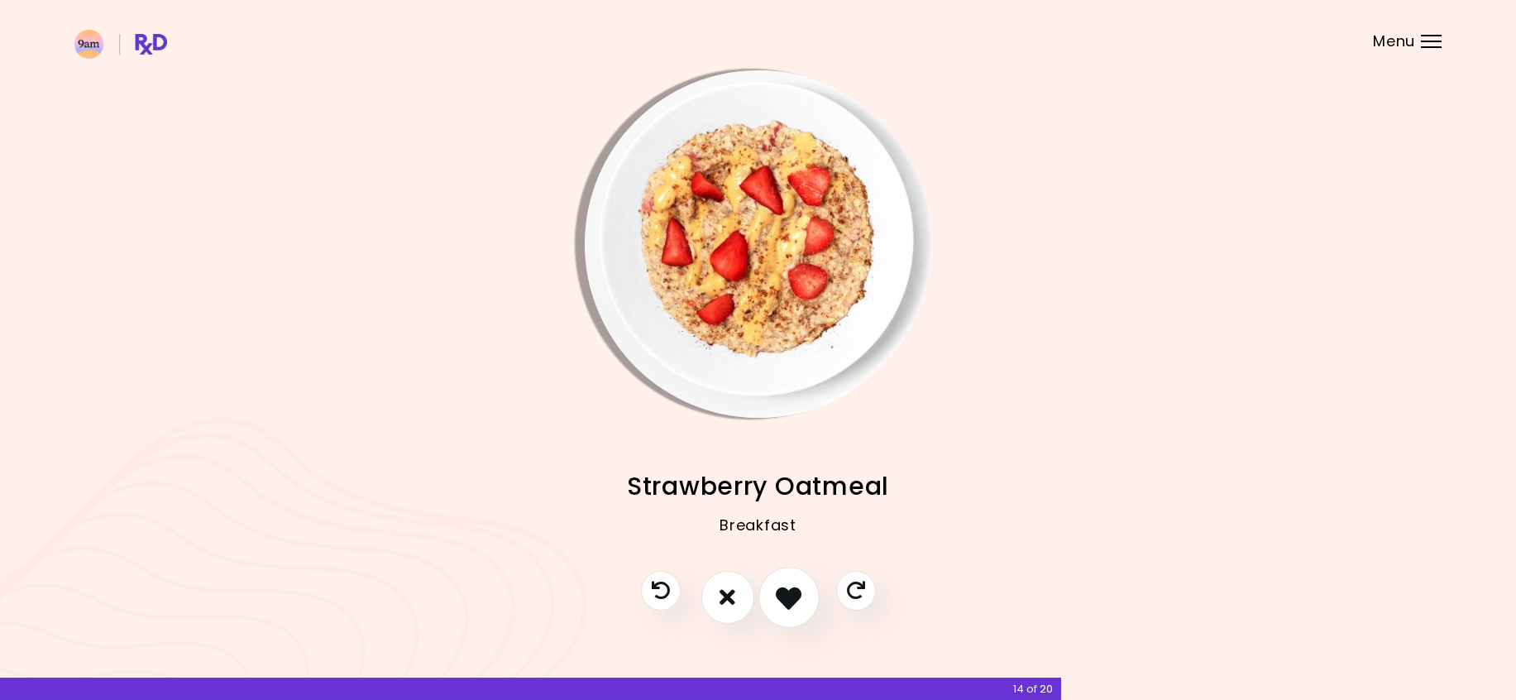
click at [770, 596] on button "I like this recipe" at bounding box center [788, 596] width 61 height 61
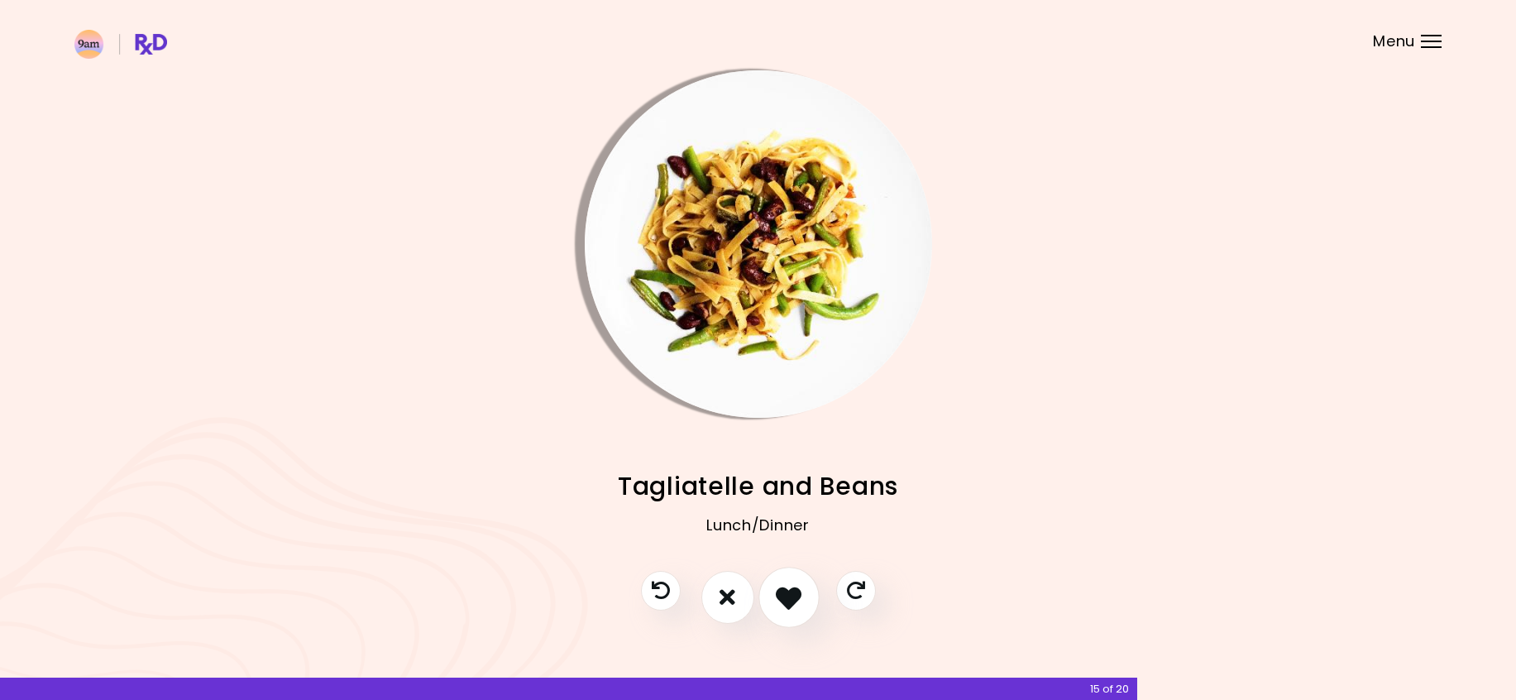
click at [770, 596] on button "I like this recipe" at bounding box center [788, 596] width 61 height 61
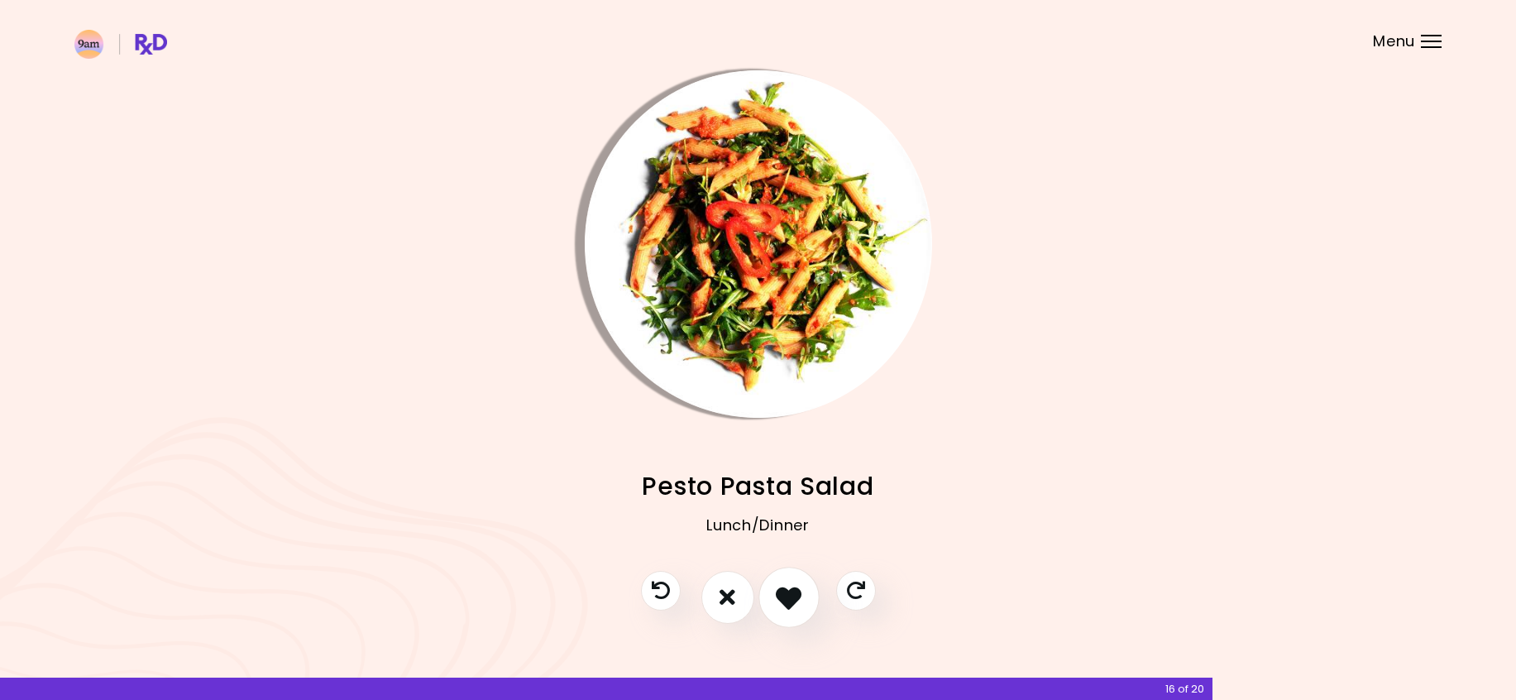
click at [770, 596] on button "I like this recipe" at bounding box center [788, 596] width 61 height 61
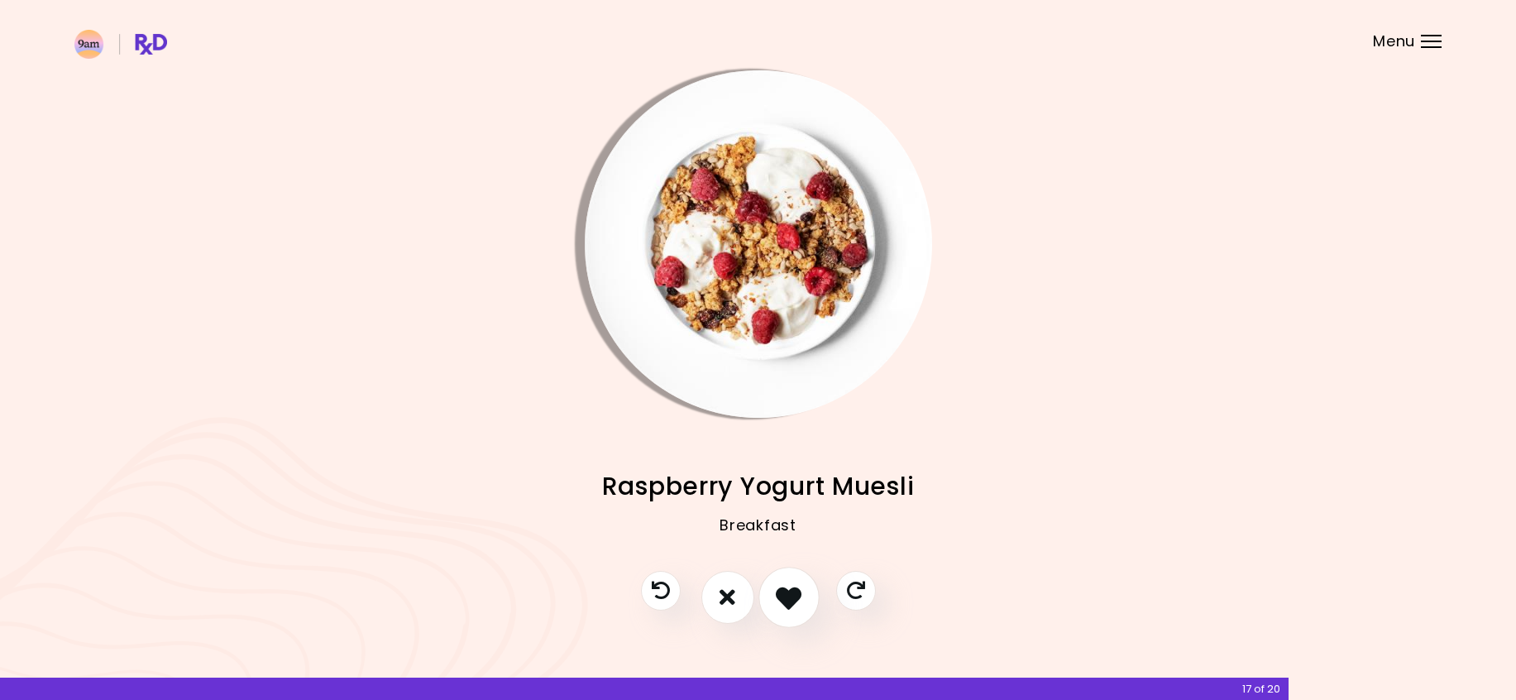
click at [770, 596] on button "I like this recipe" at bounding box center [788, 596] width 61 height 61
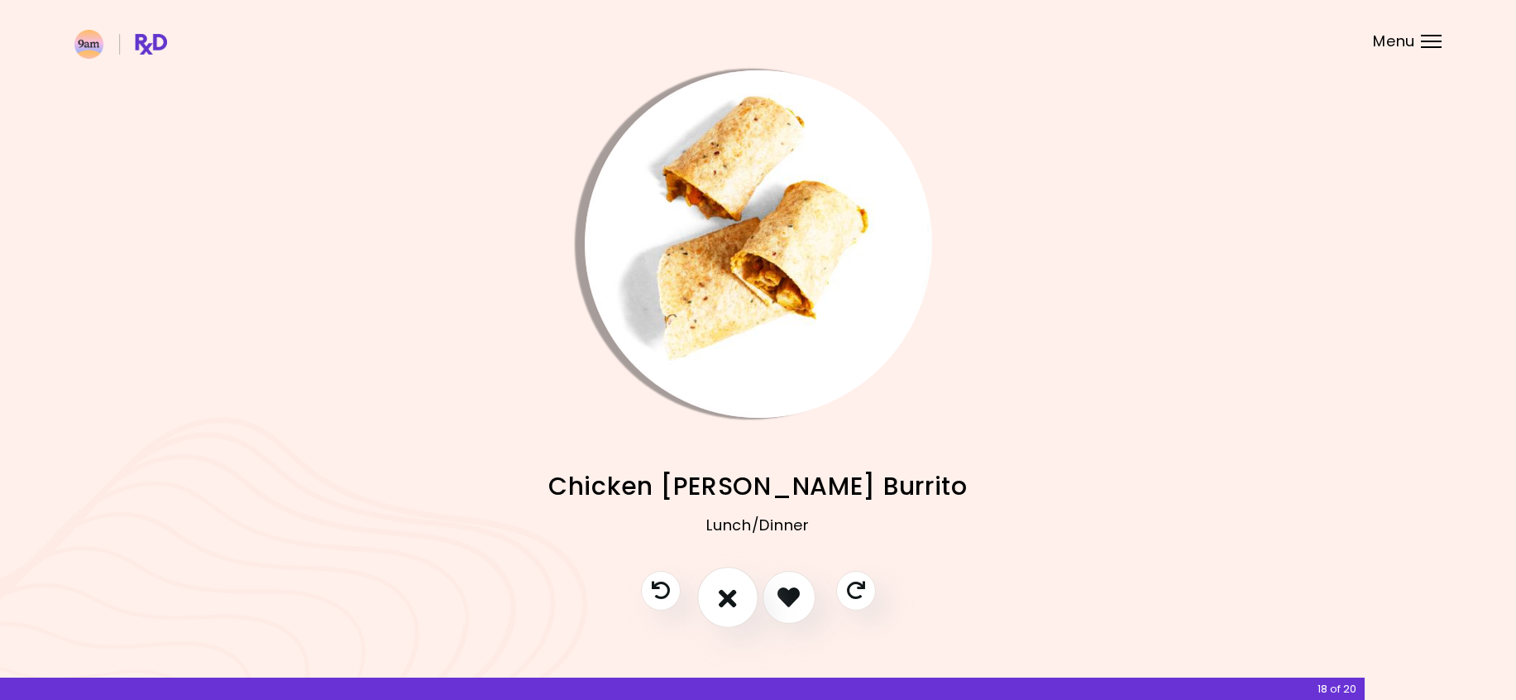
click at [738, 589] on button "I don't like this recipe" at bounding box center [727, 596] width 61 height 61
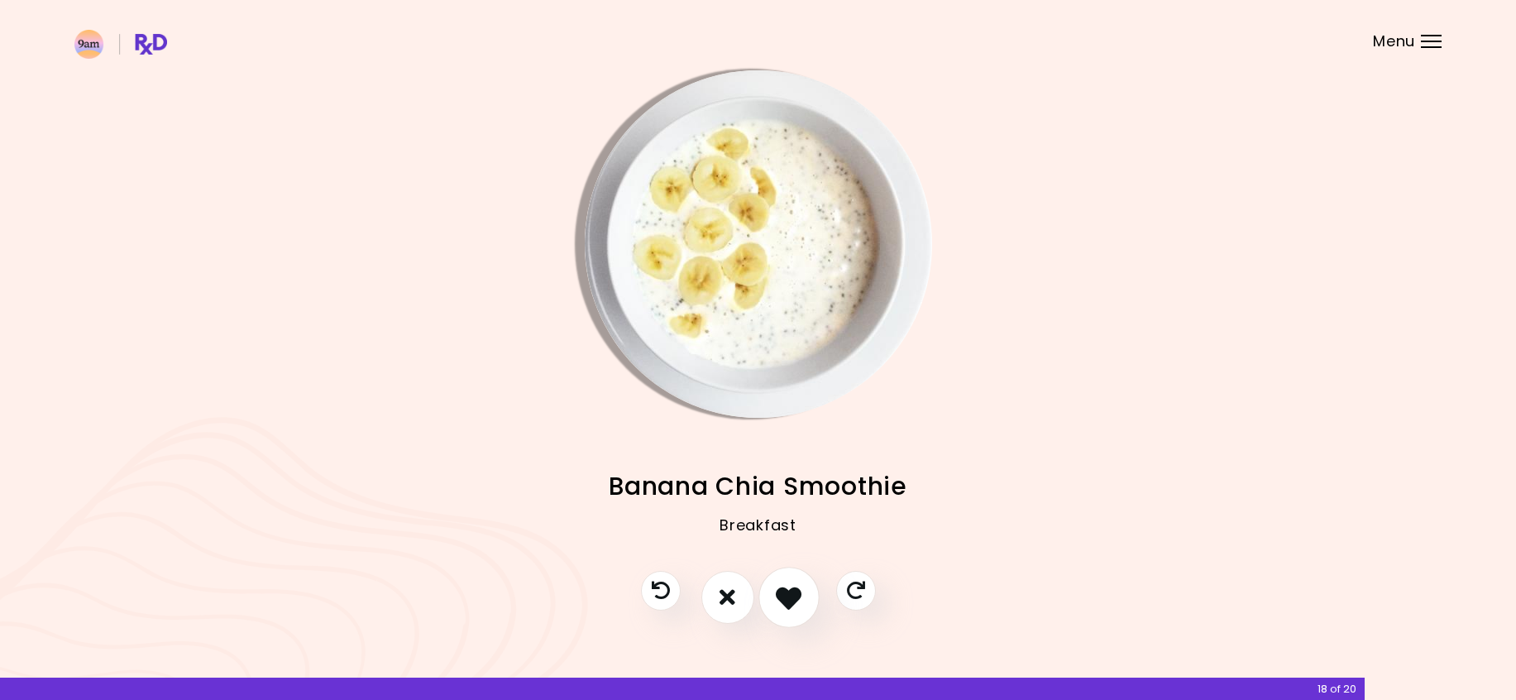
click at [782, 603] on icon "I like this recipe" at bounding box center [789, 597] width 26 height 26
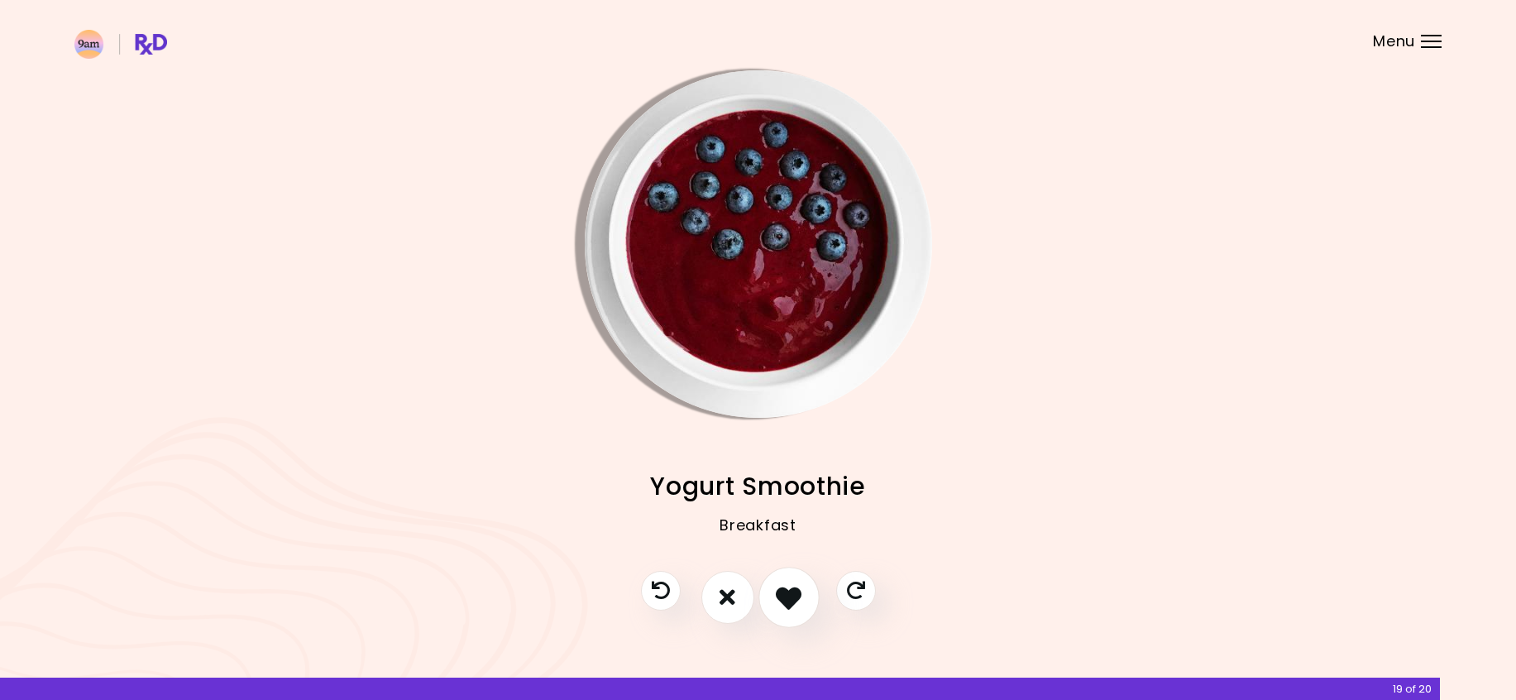
click at [782, 603] on icon "I like this recipe" at bounding box center [789, 597] width 26 height 26
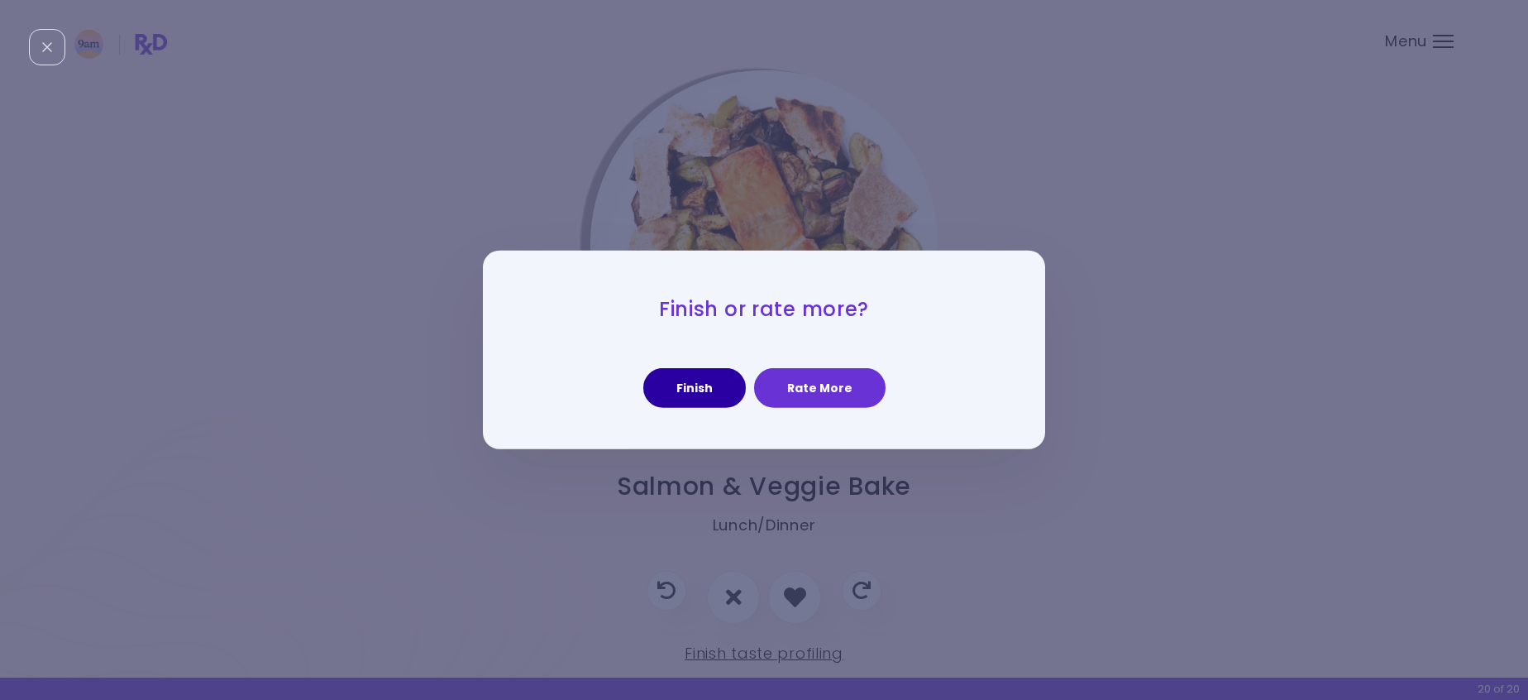
click at [672, 389] on button "Finish" at bounding box center [694, 388] width 103 height 40
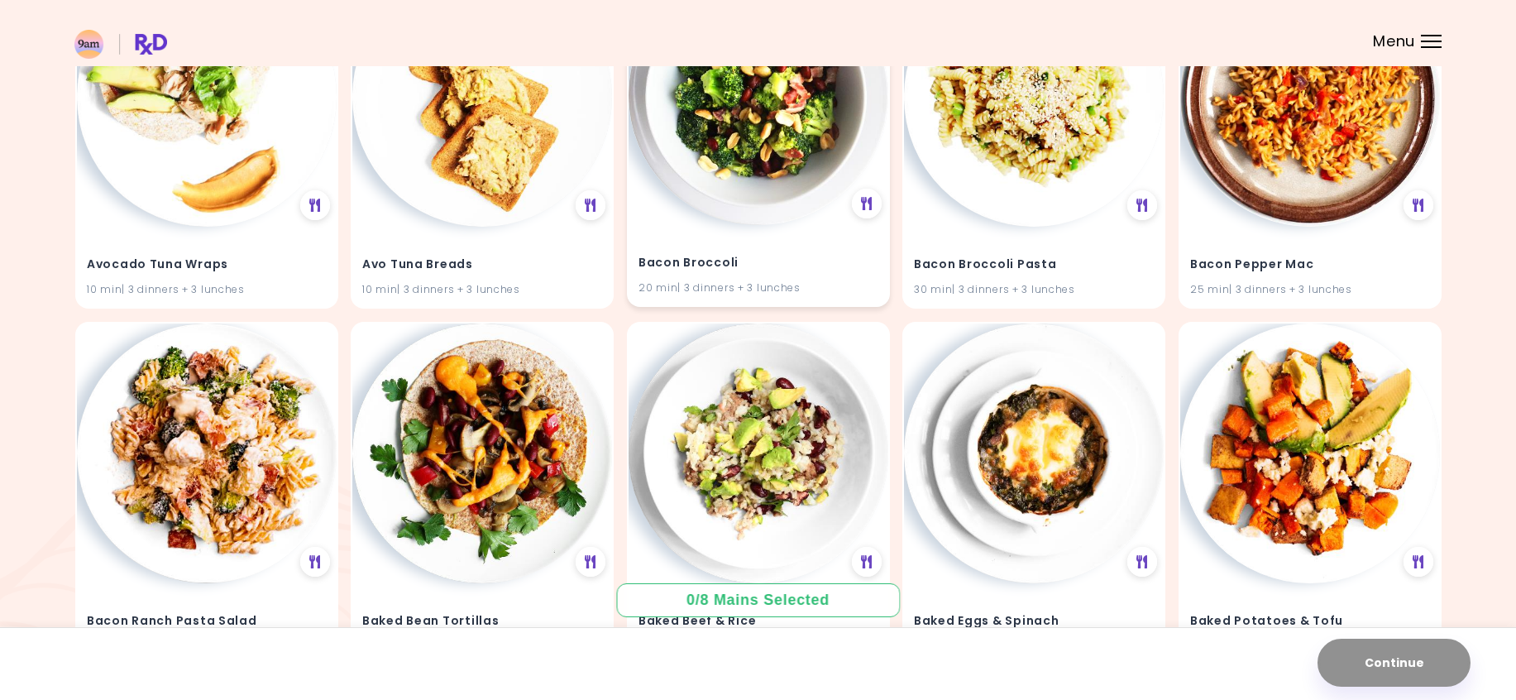
scroll to position [325, 0]
